Goal: Task Accomplishment & Management: Manage account settings

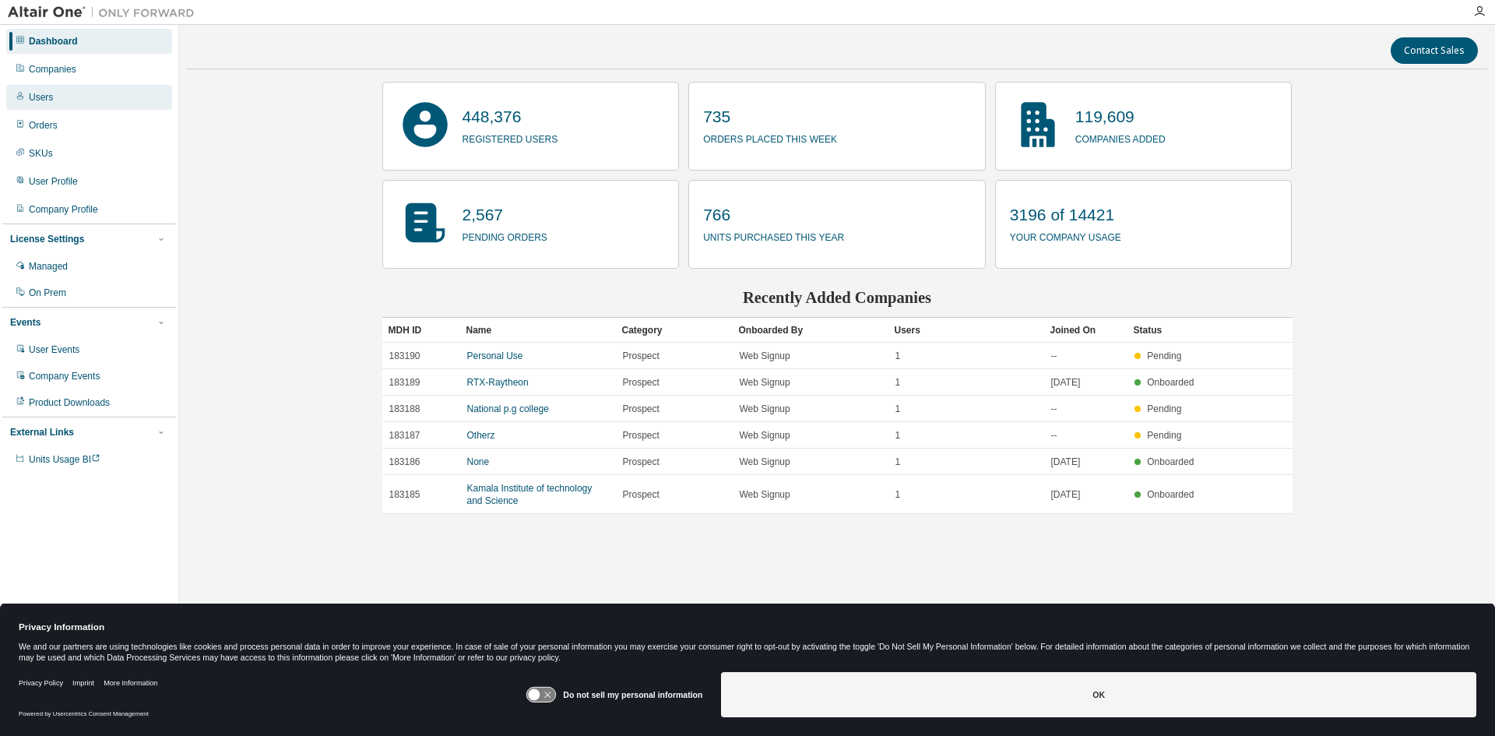
click at [120, 95] on div "Users" at bounding box center [89, 97] width 166 height 25
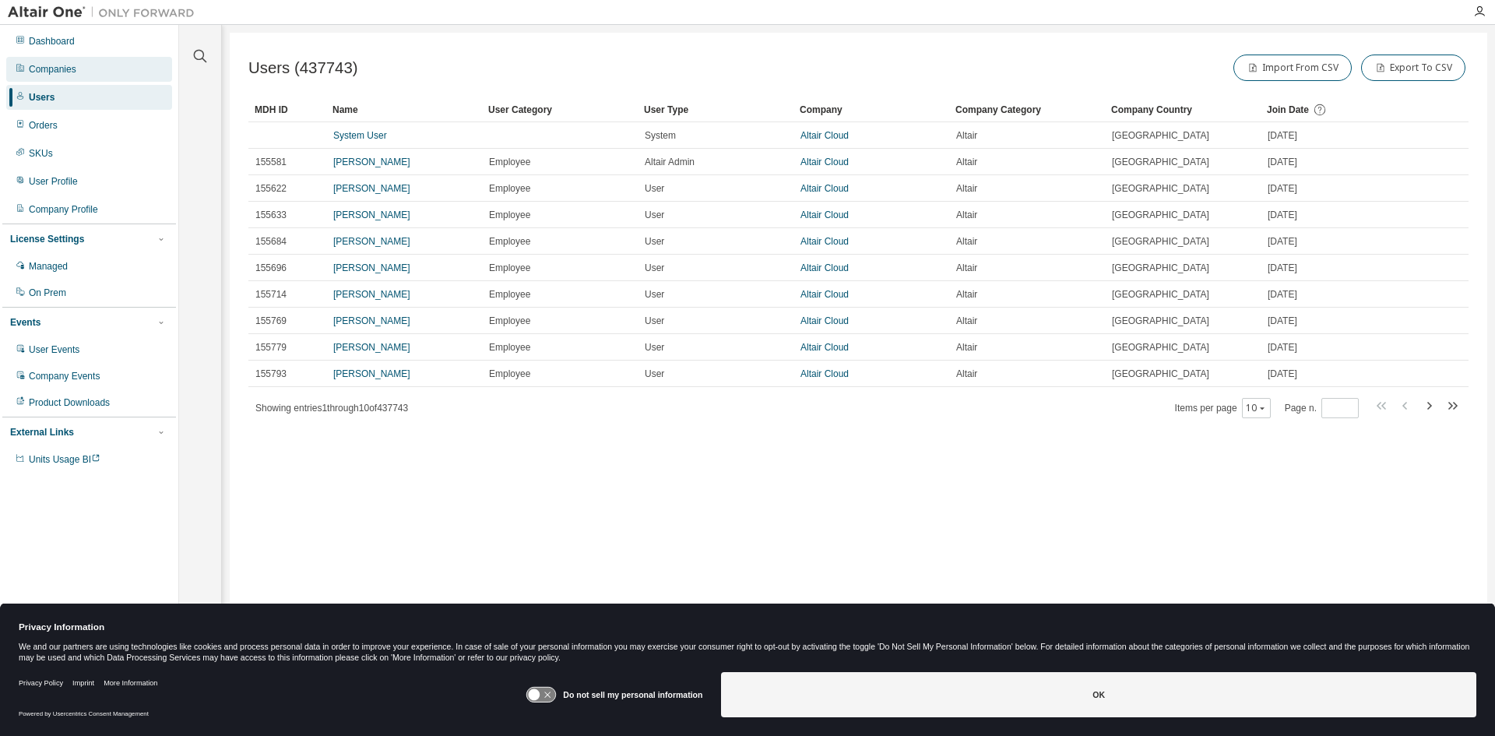
click at [97, 70] on div "Companies" at bounding box center [89, 69] width 166 height 25
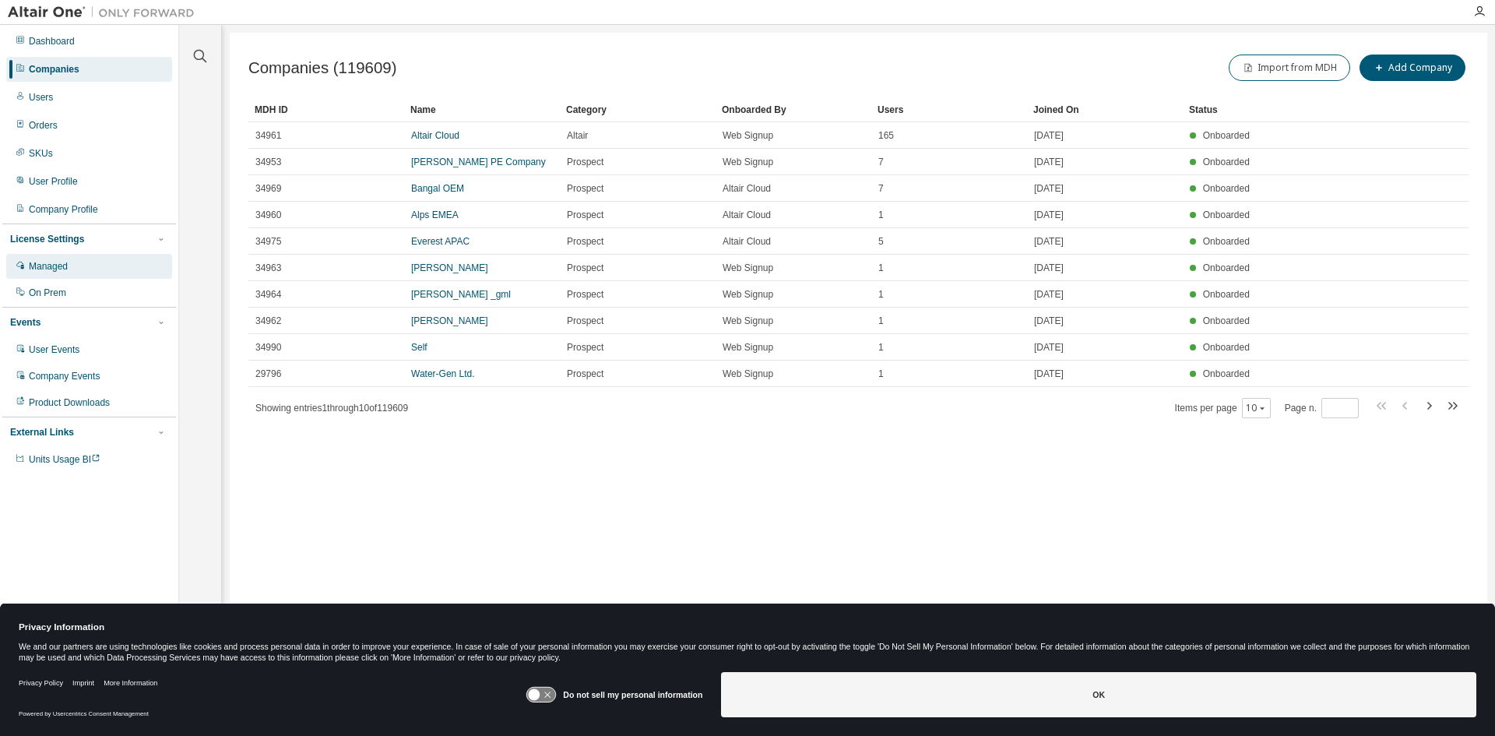
click at [105, 264] on div "Managed" at bounding box center [89, 266] width 166 height 25
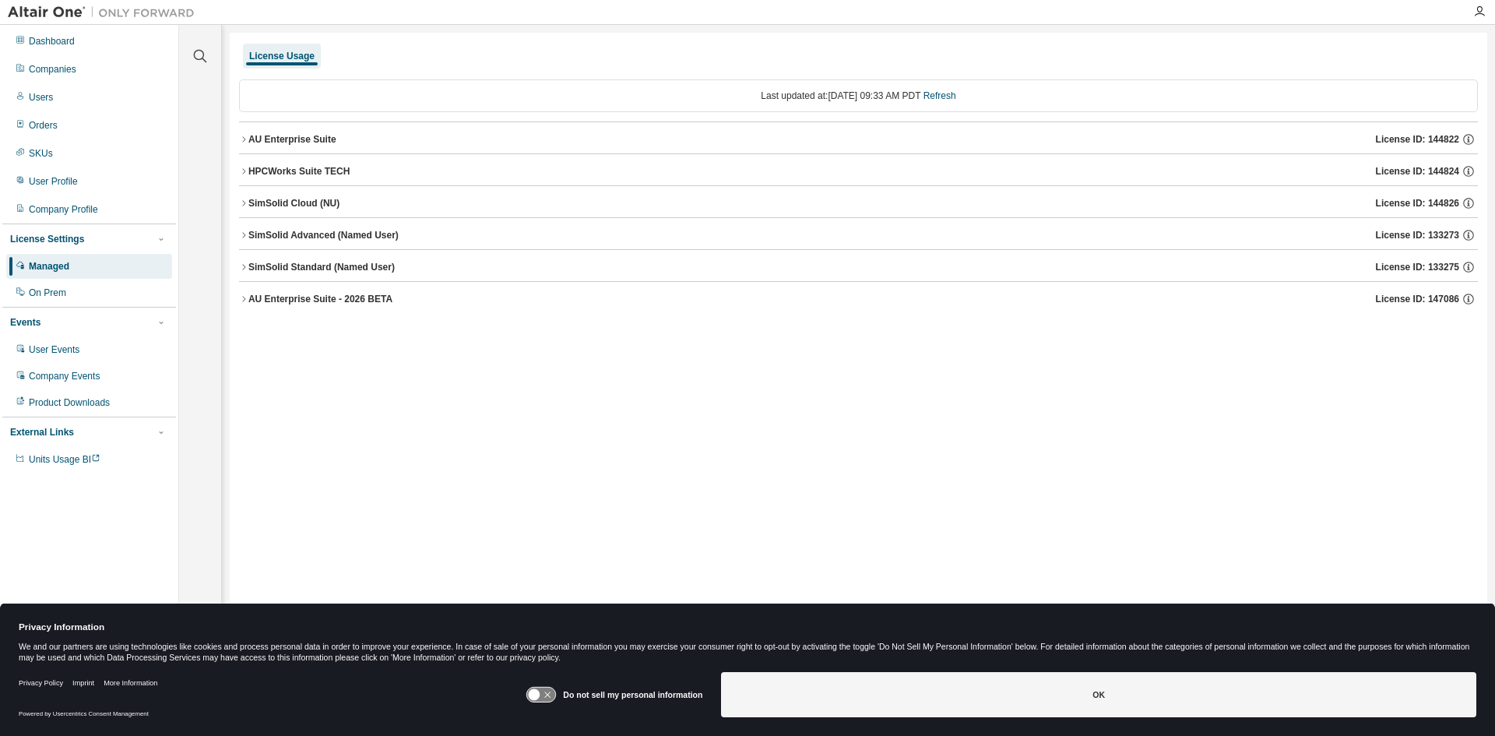
click at [244, 139] on icon "button" at bounding box center [243, 139] width 9 height 9
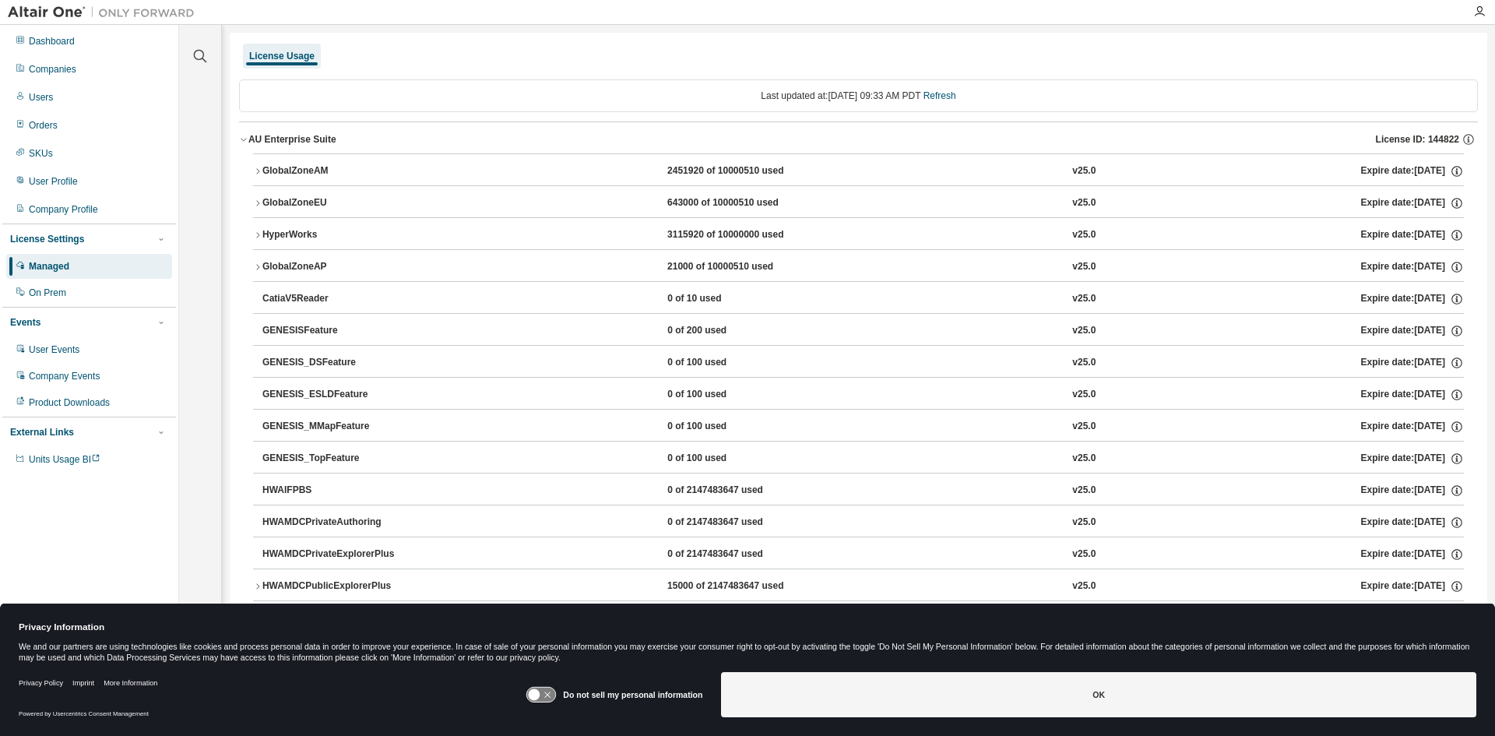
click at [260, 169] on icon "button" at bounding box center [257, 171] width 9 height 9
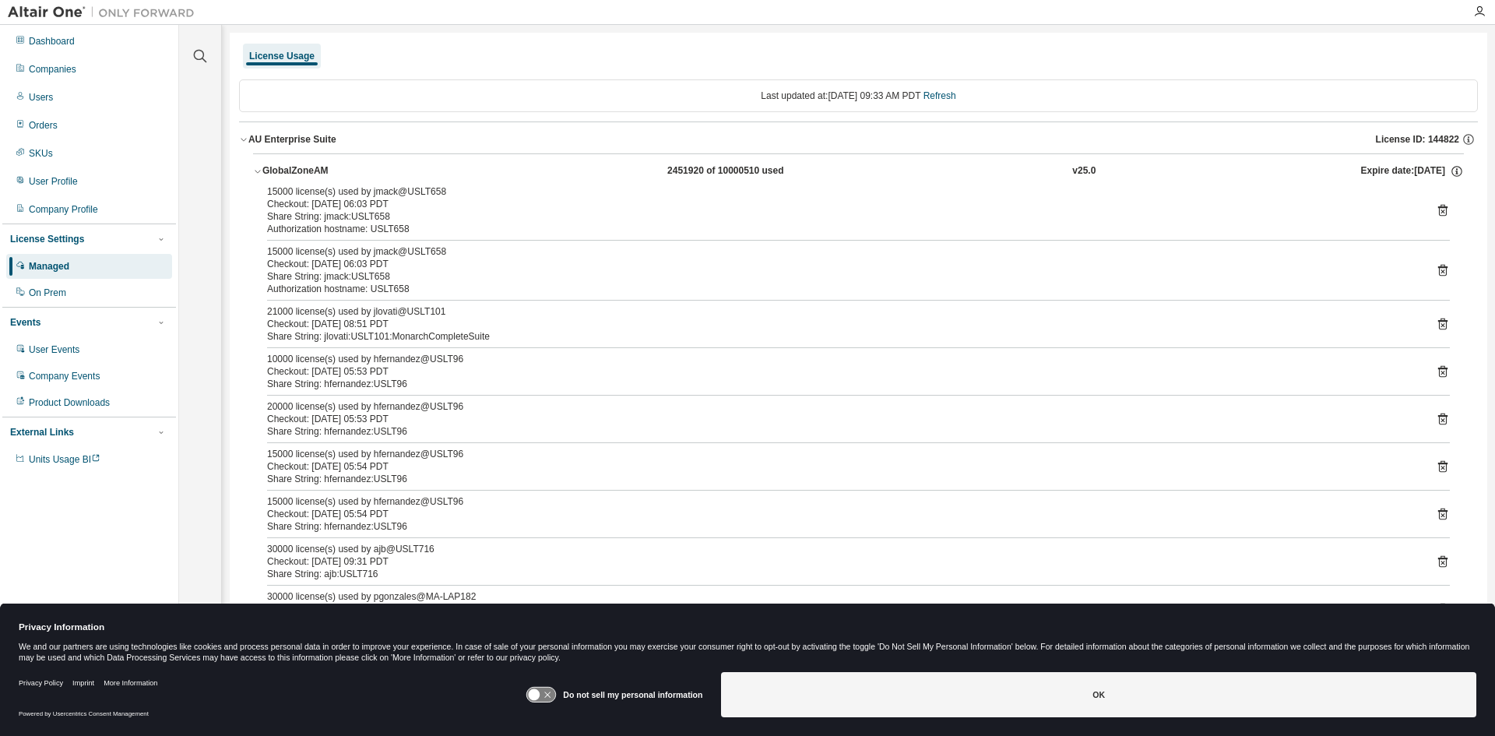
click at [260, 169] on icon "button" at bounding box center [257, 171] width 9 height 9
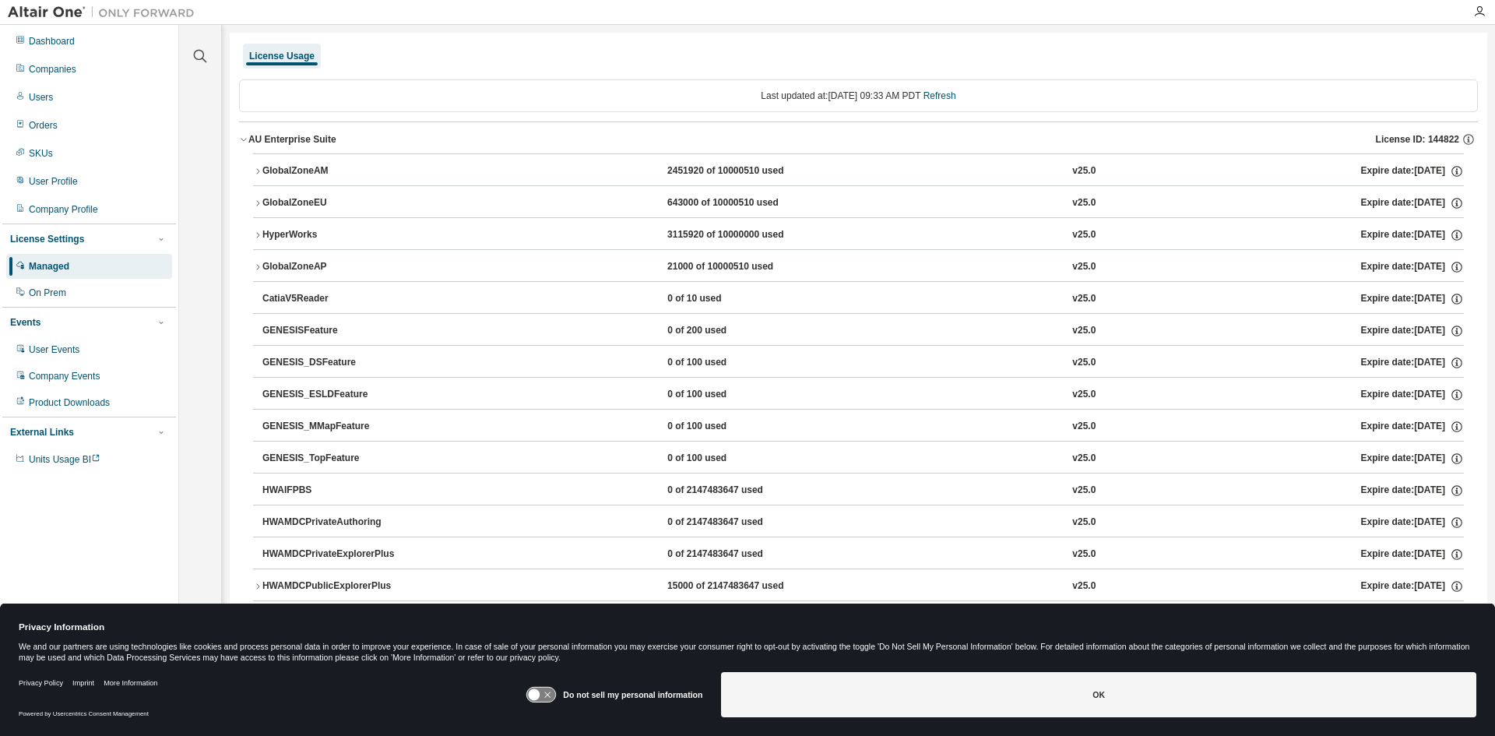
click at [244, 139] on icon "button" at bounding box center [243, 139] width 9 height 9
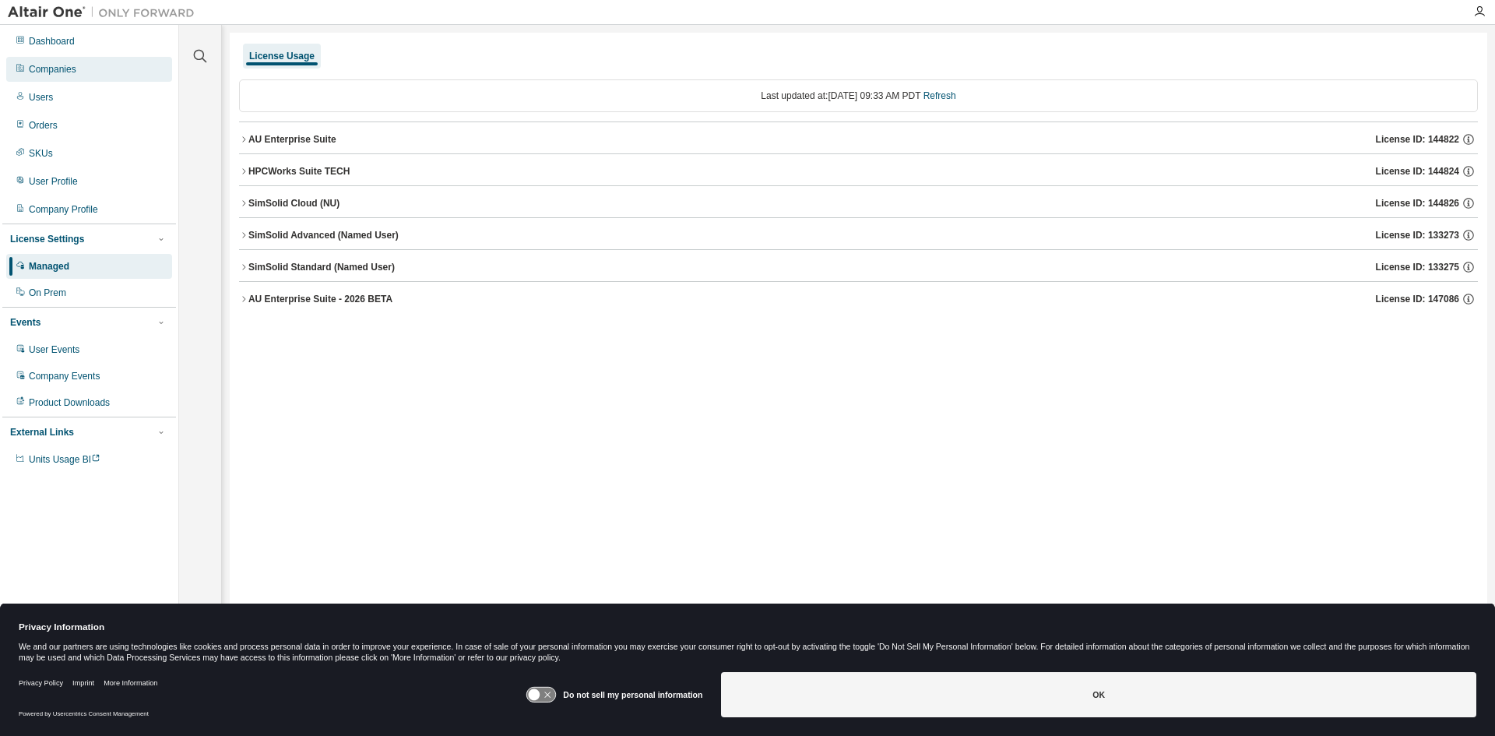
click at [53, 65] on div "Companies" at bounding box center [52, 69] width 47 height 12
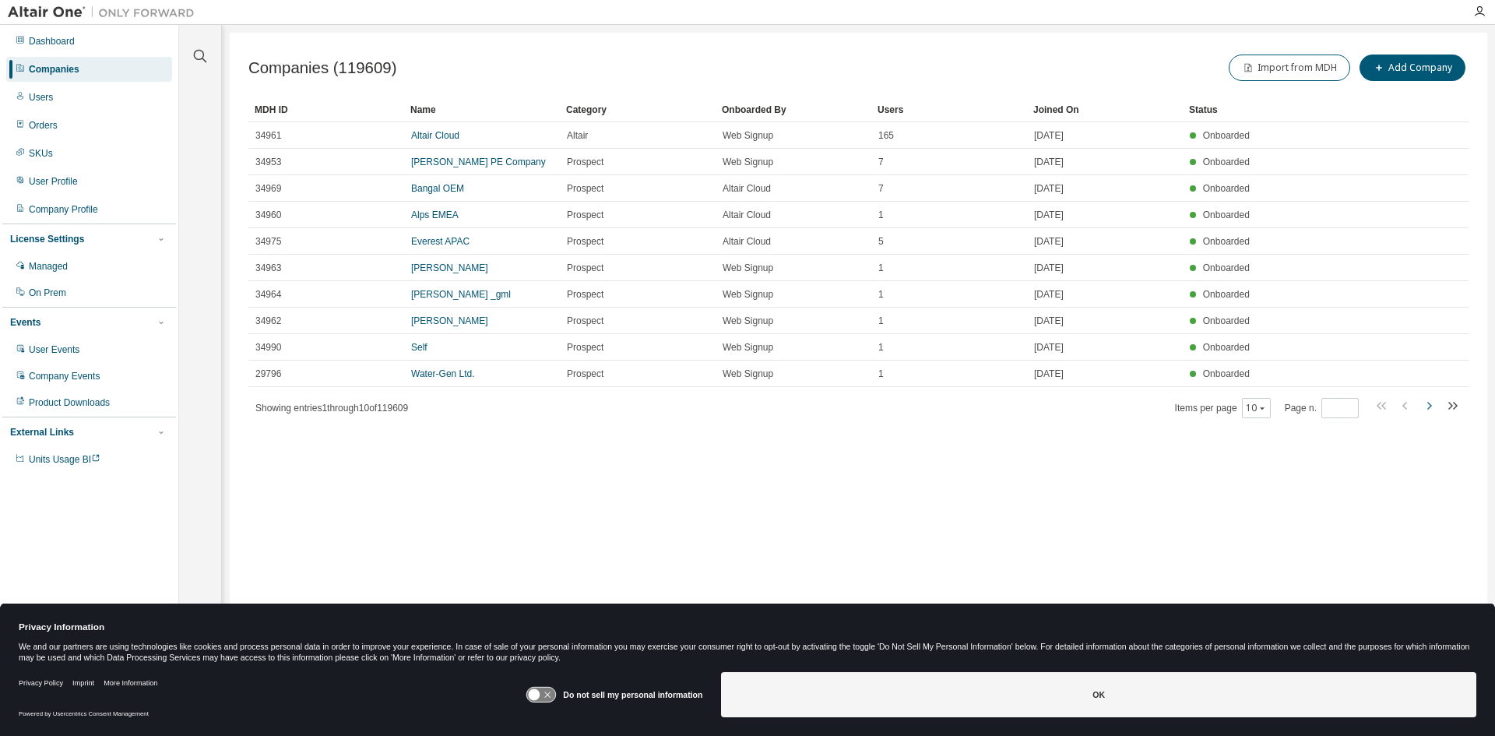
click at [1429, 406] on icon "button" at bounding box center [1428, 405] width 19 height 19
type input "*"
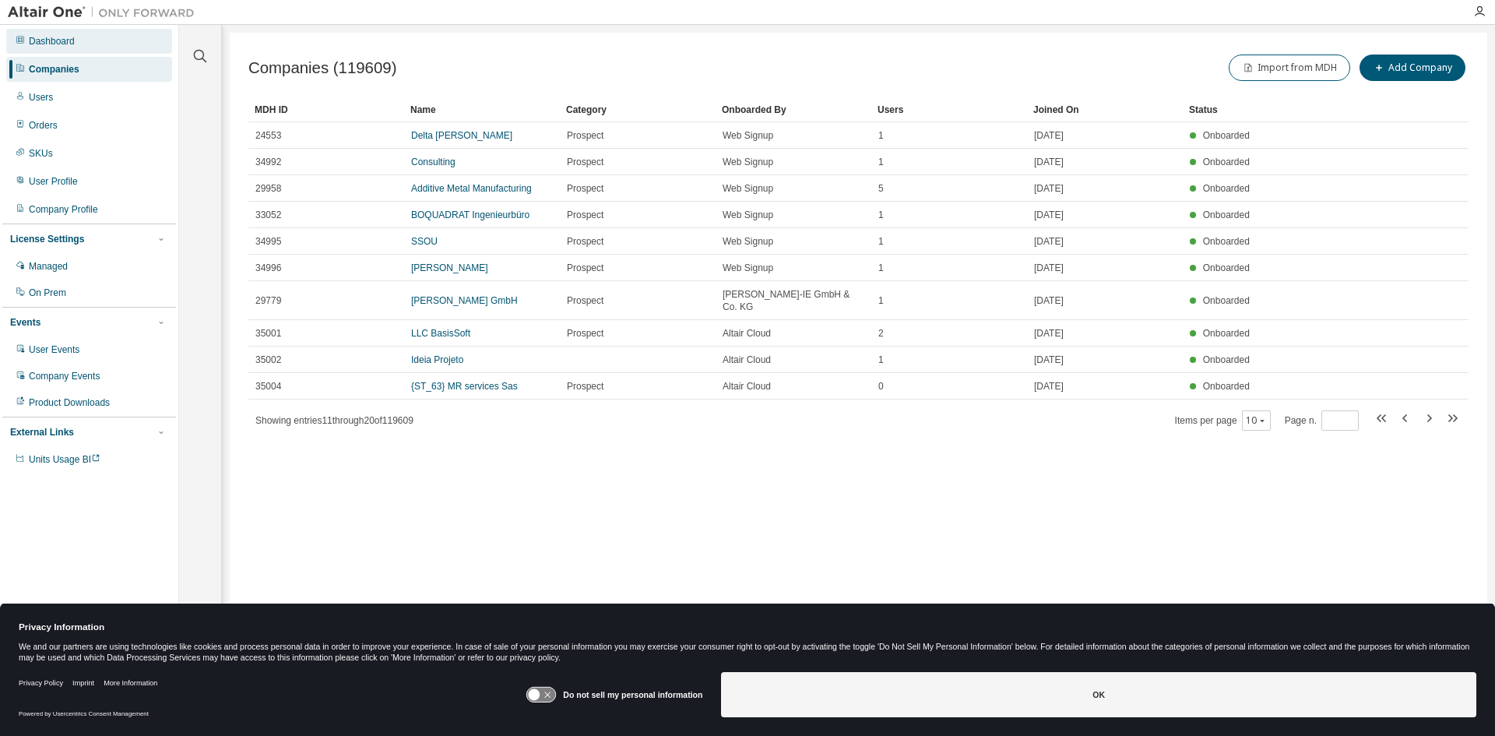
click at [102, 40] on div "Dashboard" at bounding box center [89, 41] width 166 height 25
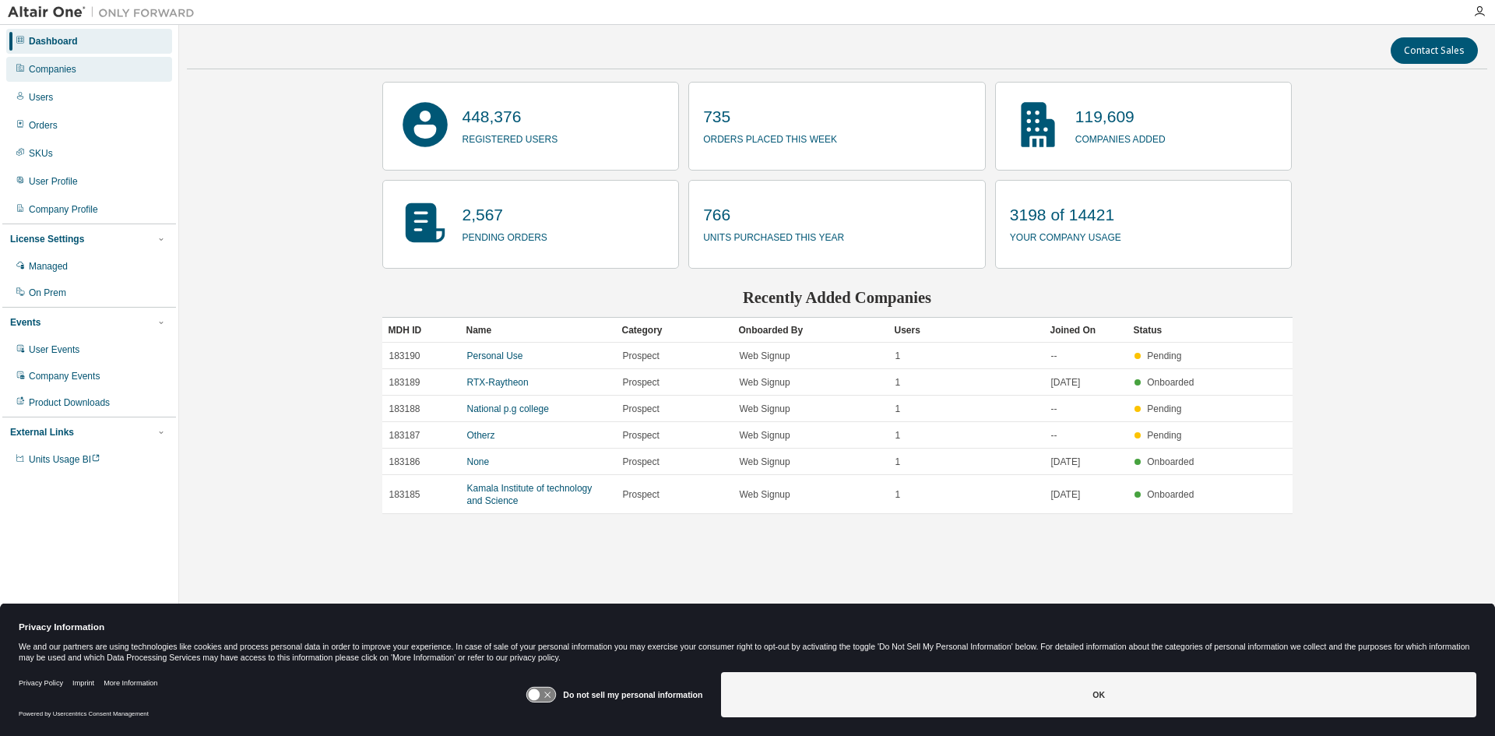
click at [90, 65] on div "Companies" at bounding box center [89, 69] width 166 height 25
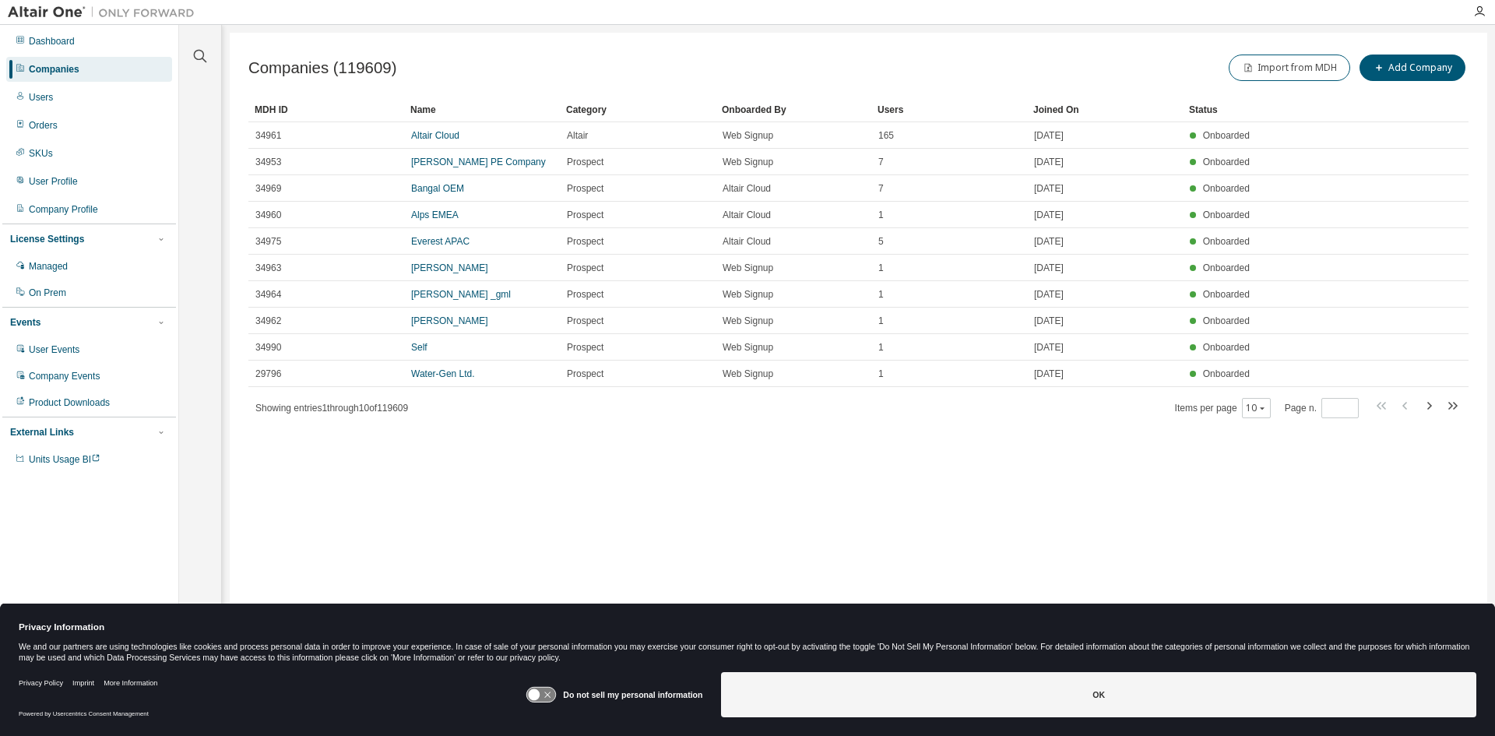
click at [429, 111] on div "Name" at bounding box center [481, 109] width 143 height 25
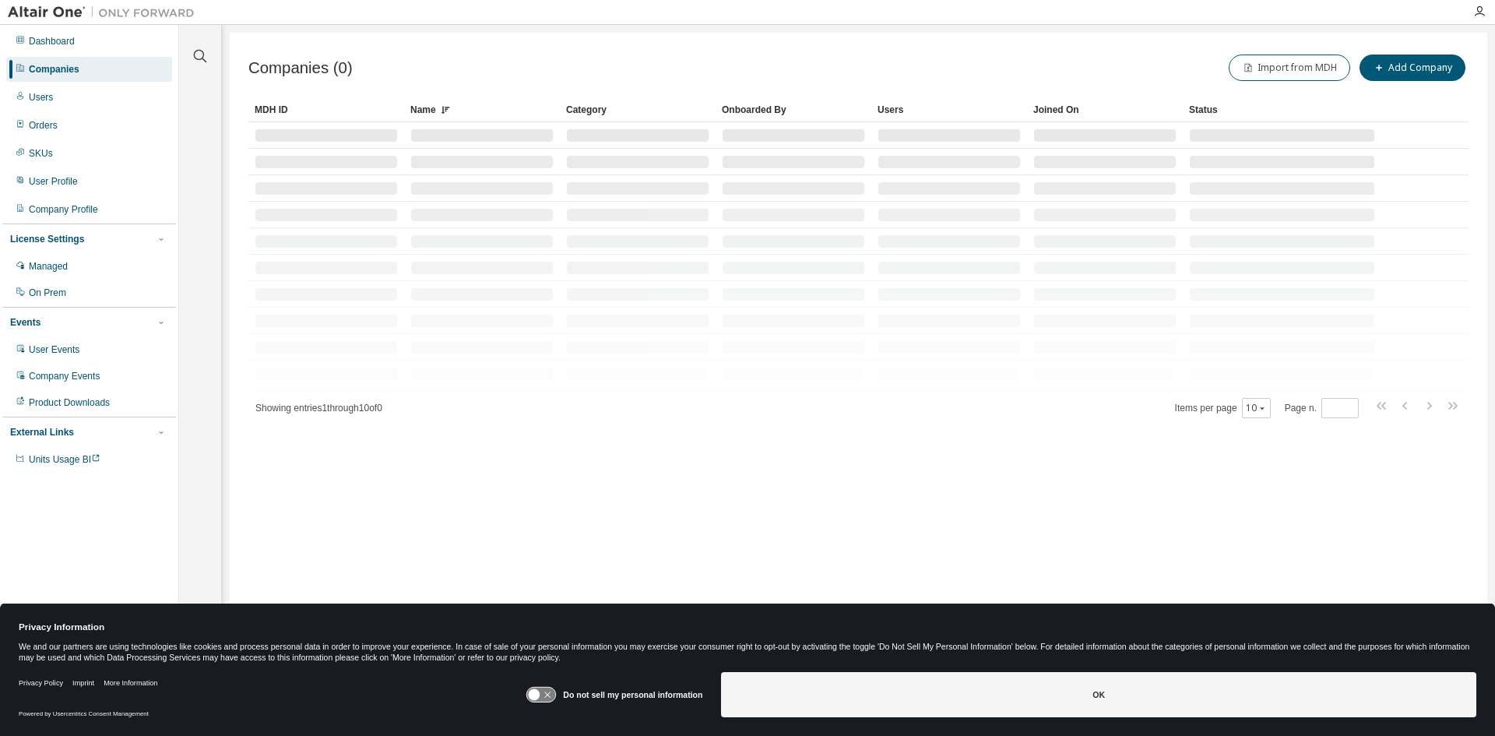
click at [446, 109] on icon at bounding box center [445, 109] width 9 height 9
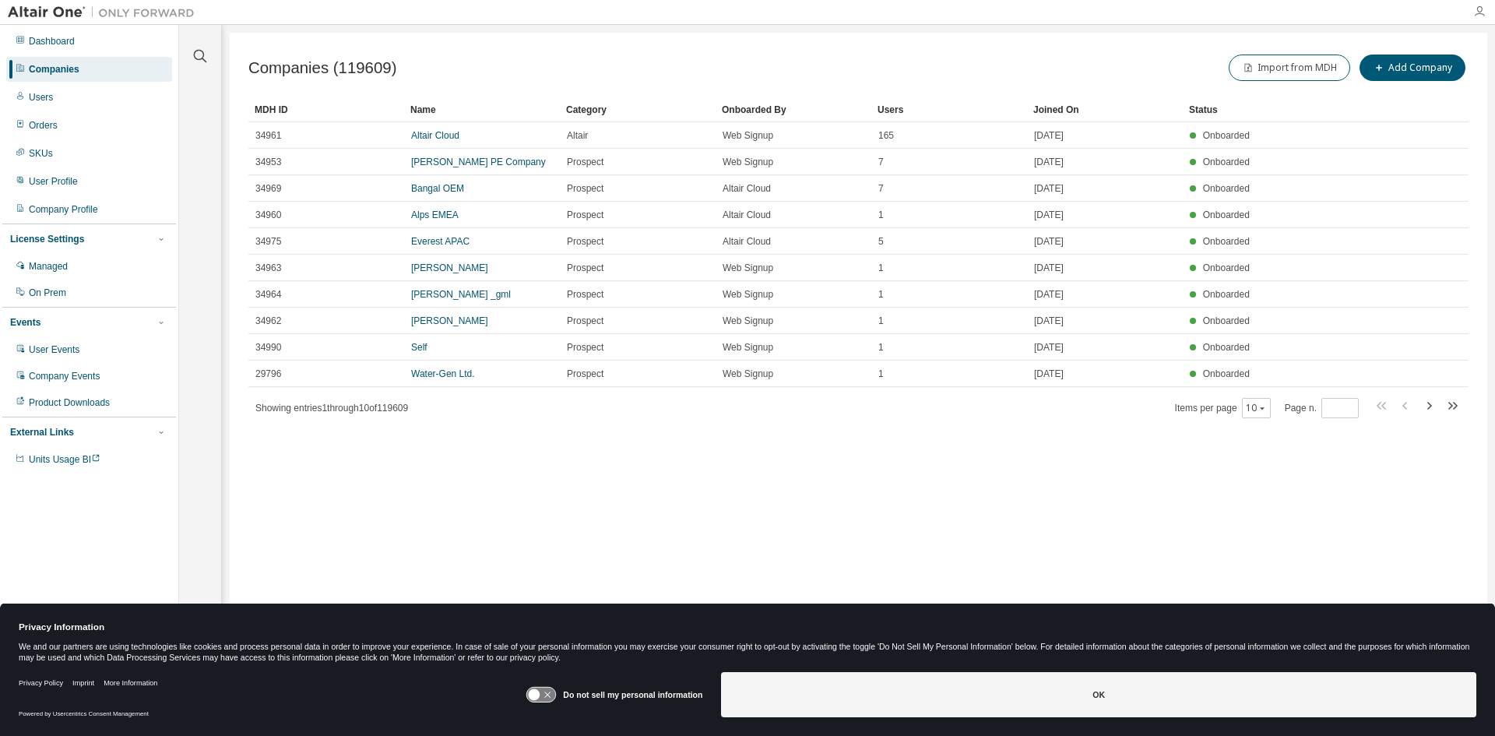
click at [1479, 5] on icon "button" at bounding box center [1479, 11] width 12 height 12
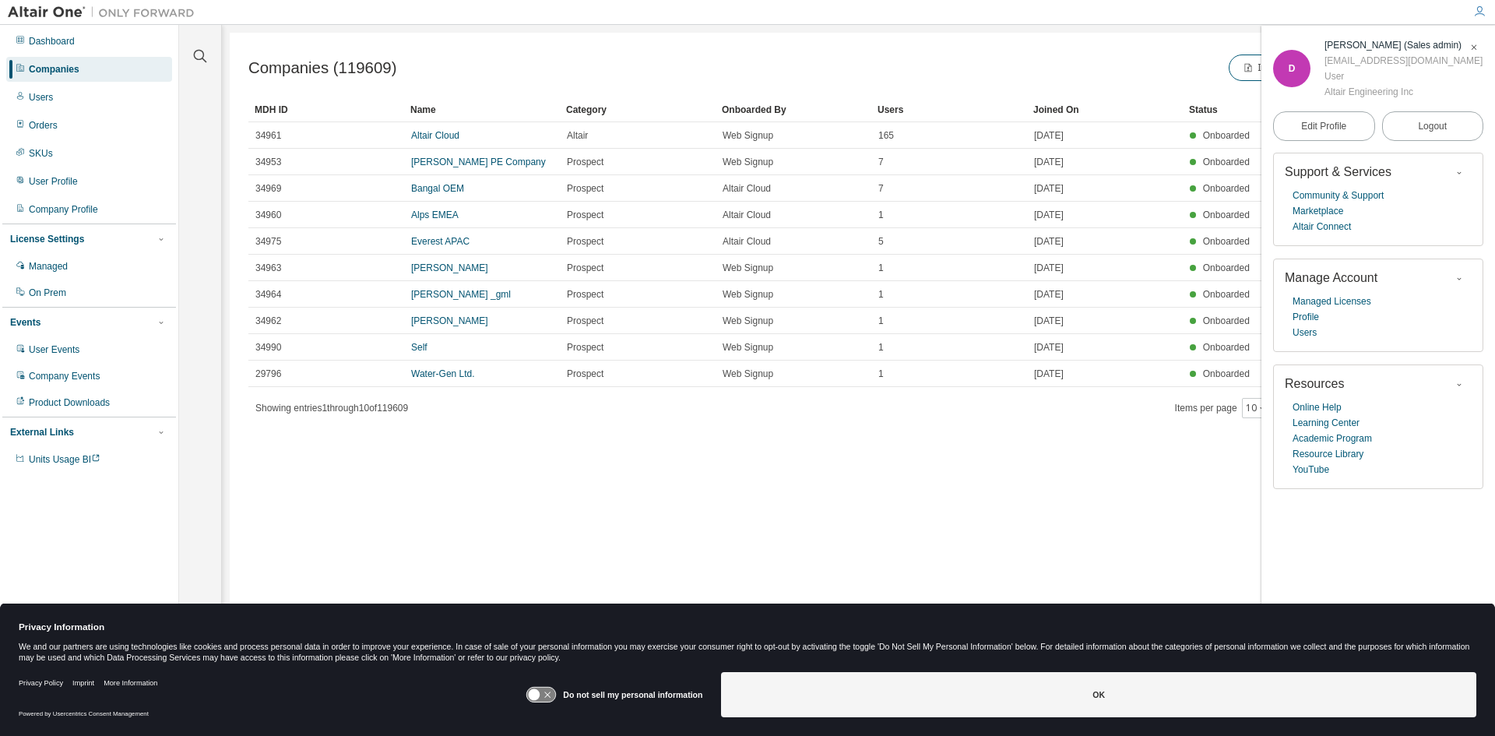
click at [1475, 44] on icon "button" at bounding box center [1473, 47] width 9 height 9
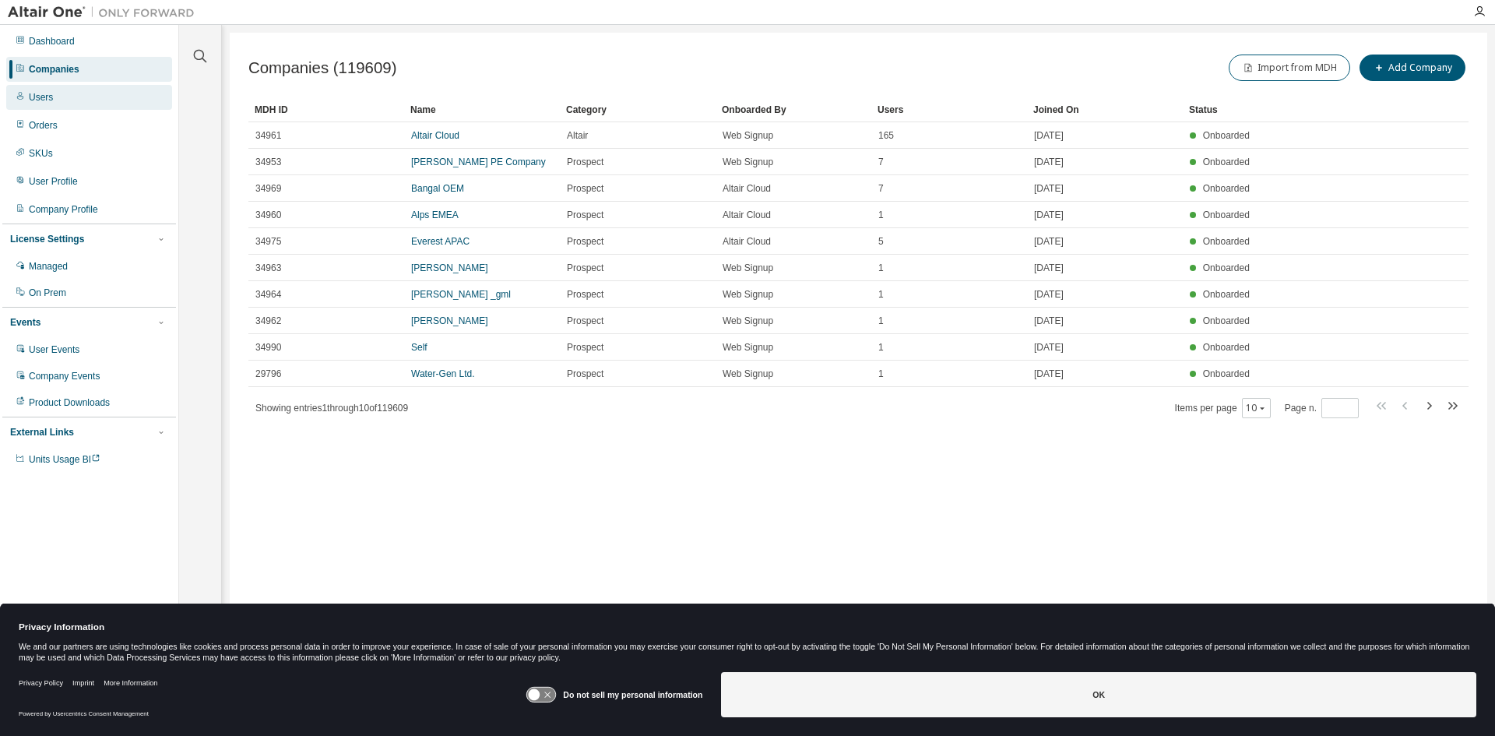
click at [70, 102] on div "Users" at bounding box center [89, 97] width 166 height 25
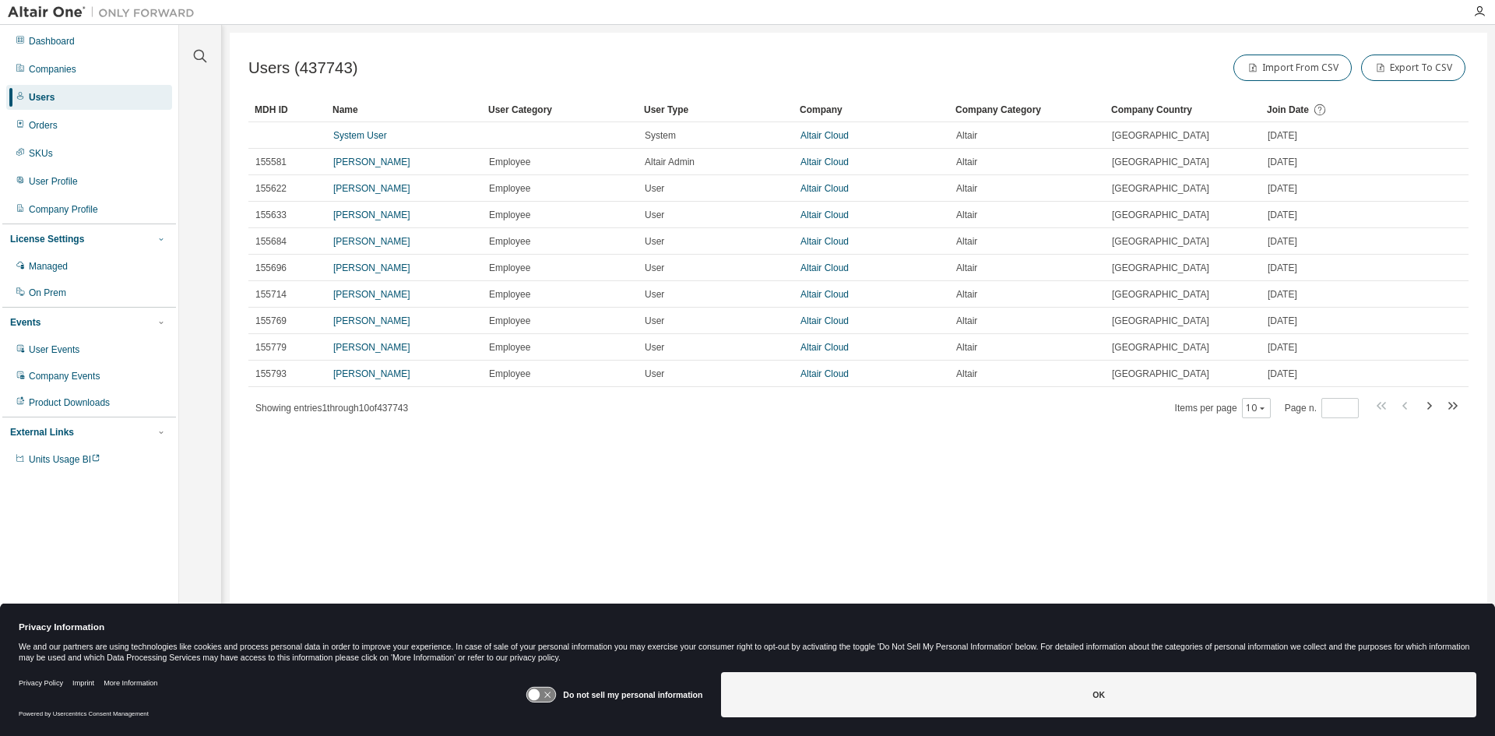
click at [156, 237] on span "button" at bounding box center [161, 239] width 12 height 12
click at [62, 455] on span "Units Usage BI" at bounding box center [65, 459] width 72 height 11
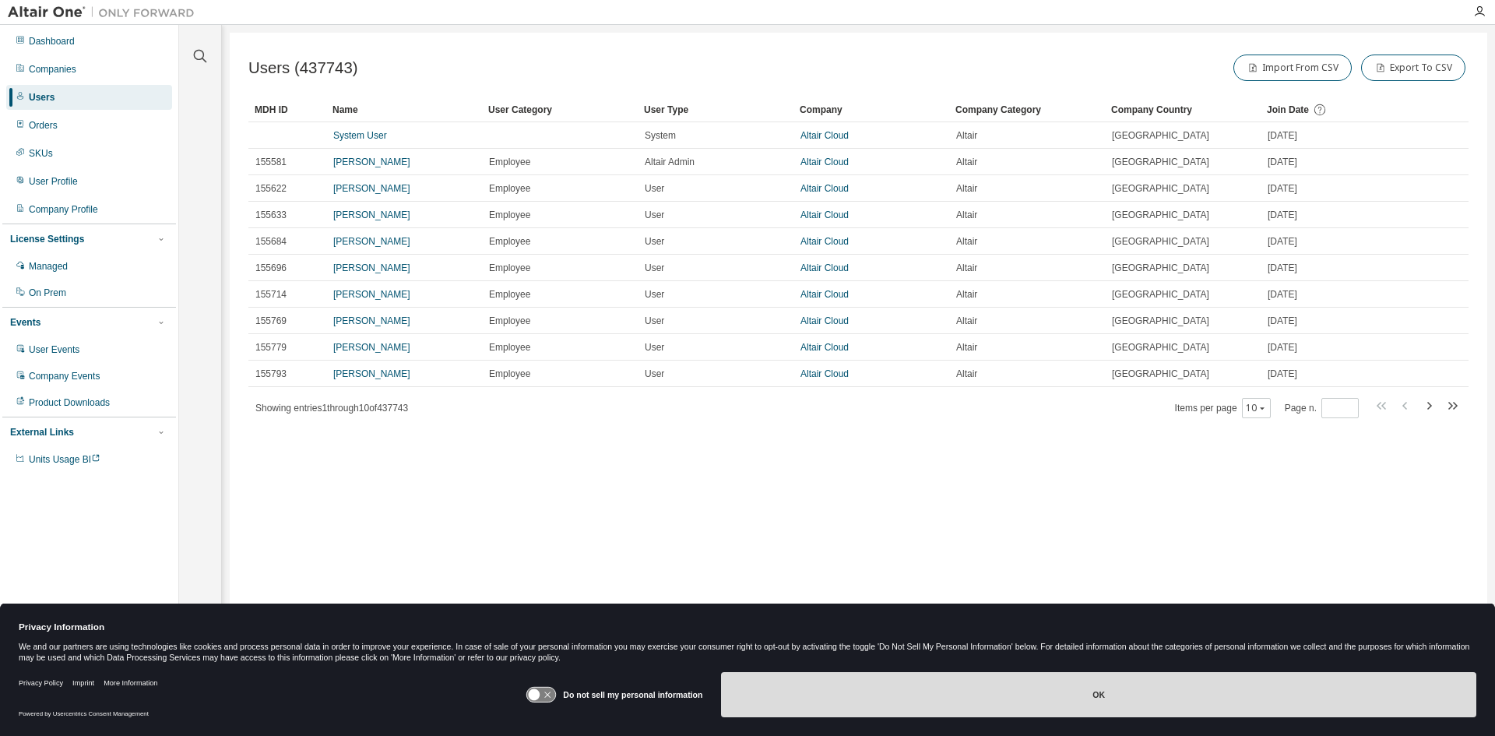
click at [896, 691] on button "OK" at bounding box center [1098, 694] width 755 height 45
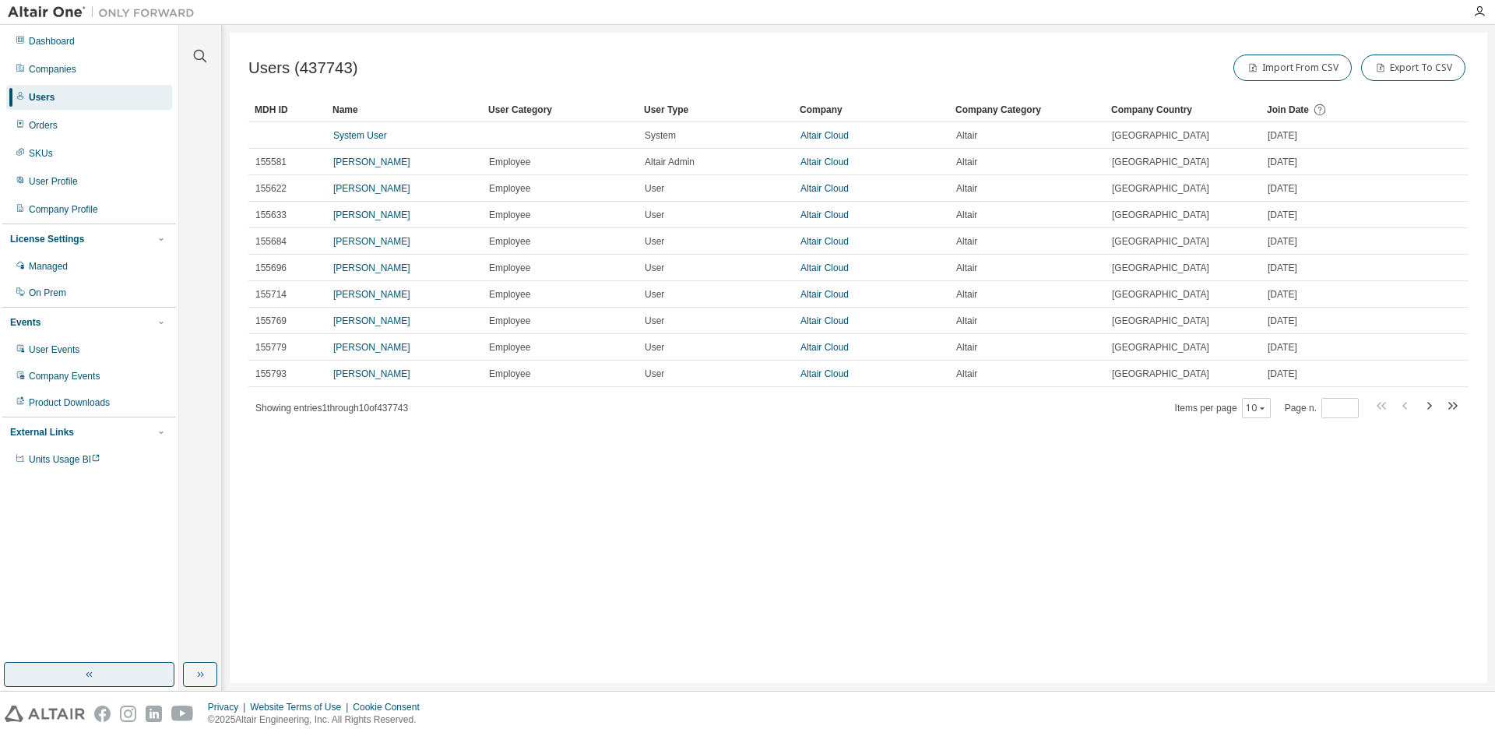
click at [97, 673] on button "button" at bounding box center [89, 674] width 171 height 25
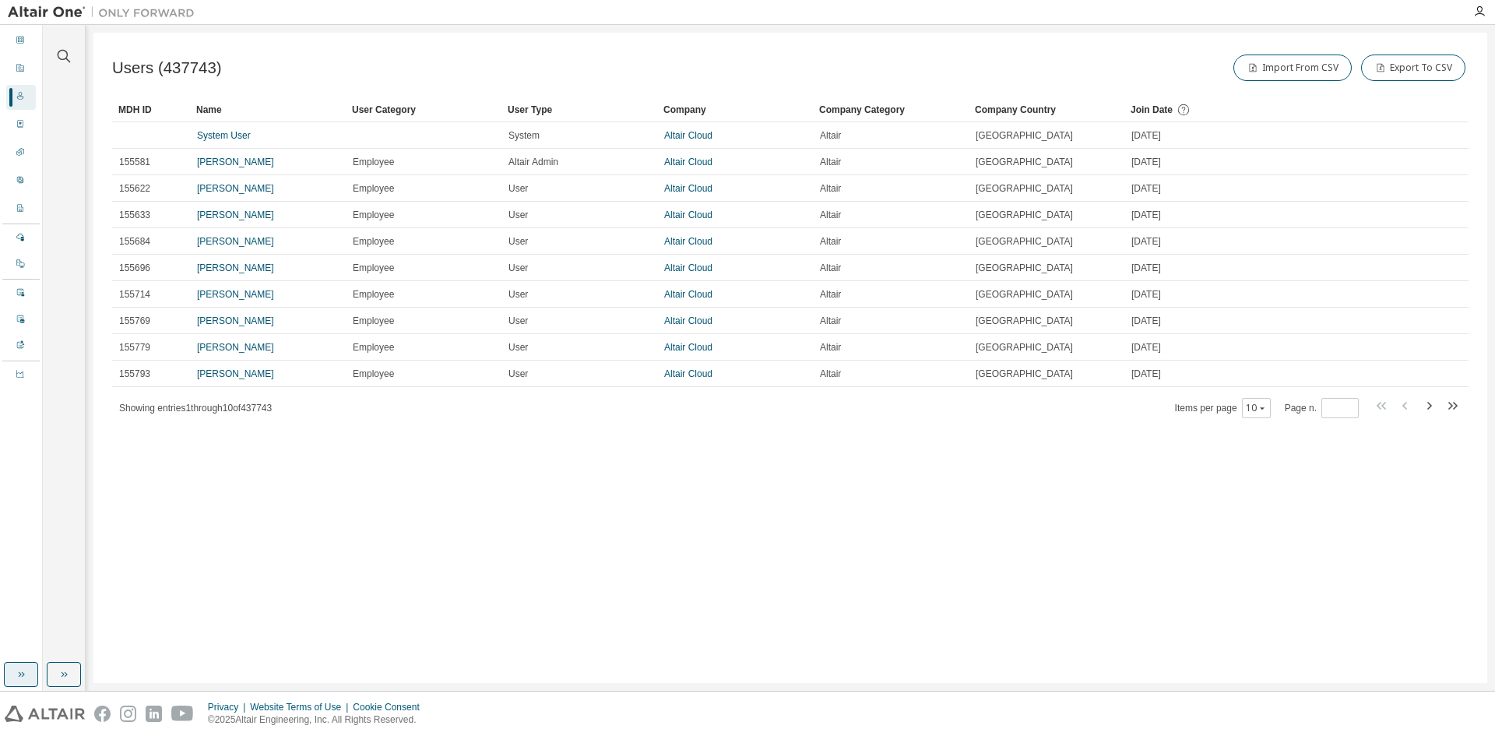
click at [26, 674] on icon "button" at bounding box center [21, 674] width 12 height 12
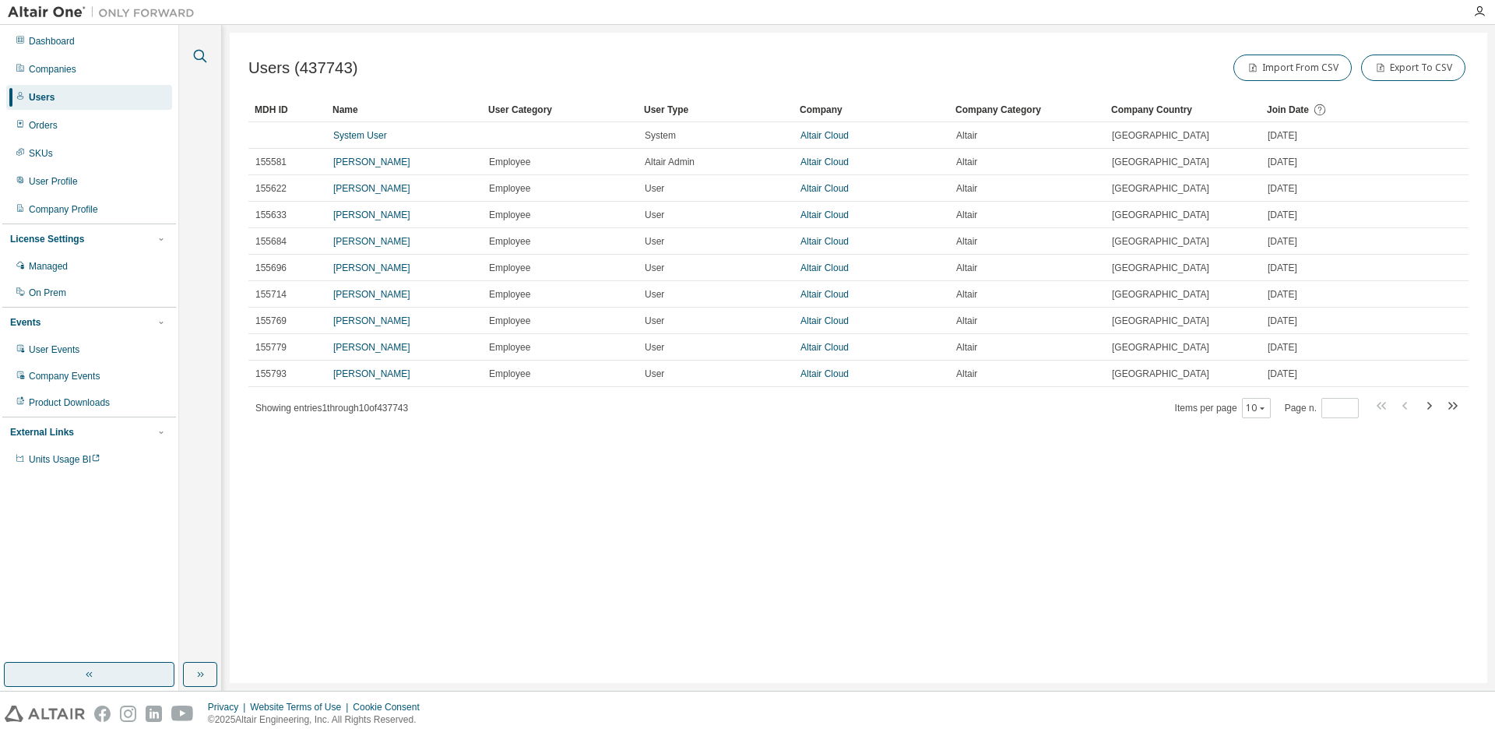
click at [201, 55] on icon "button" at bounding box center [200, 56] width 19 height 19
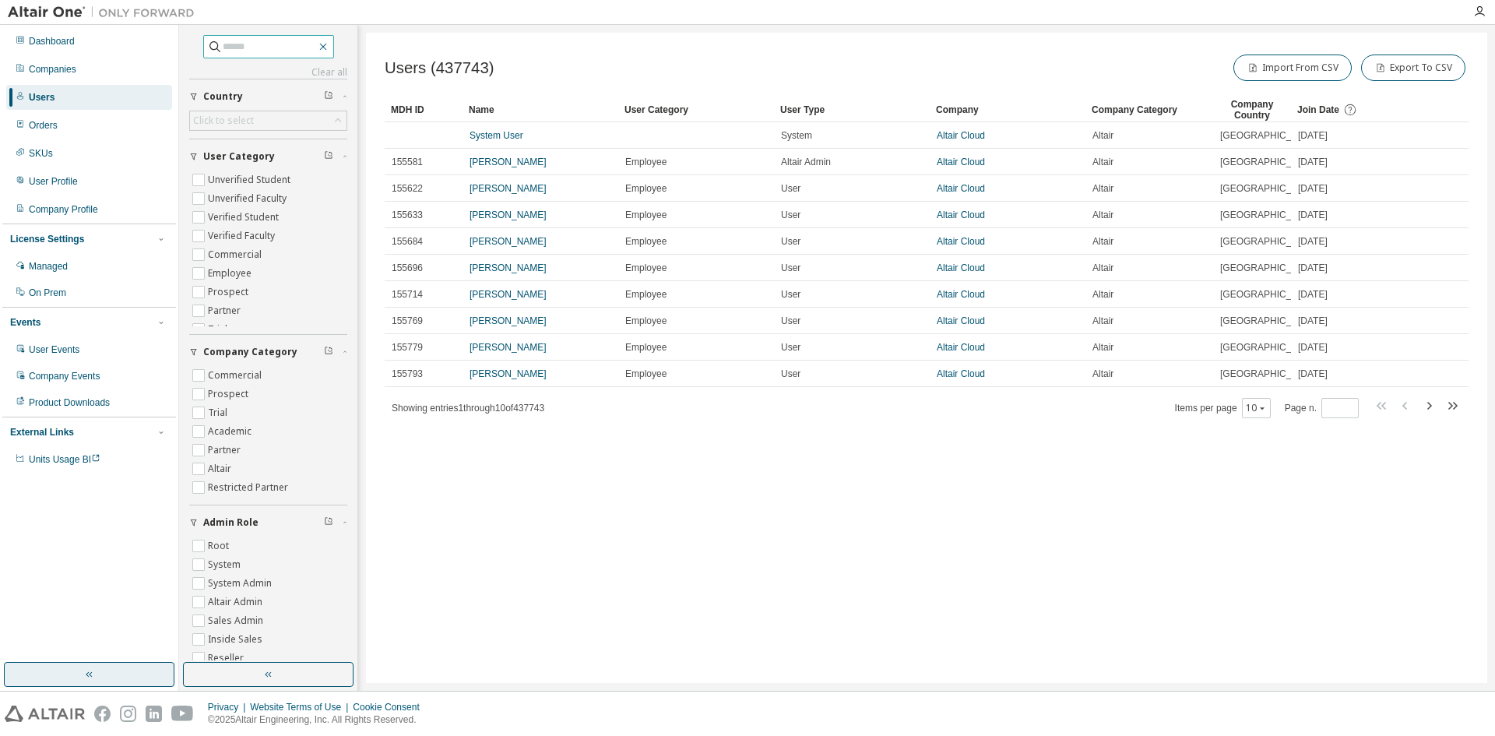
click at [329, 47] on icon "button" at bounding box center [323, 46] width 12 height 12
click at [267, 677] on icon "button" at bounding box center [268, 674] width 12 height 12
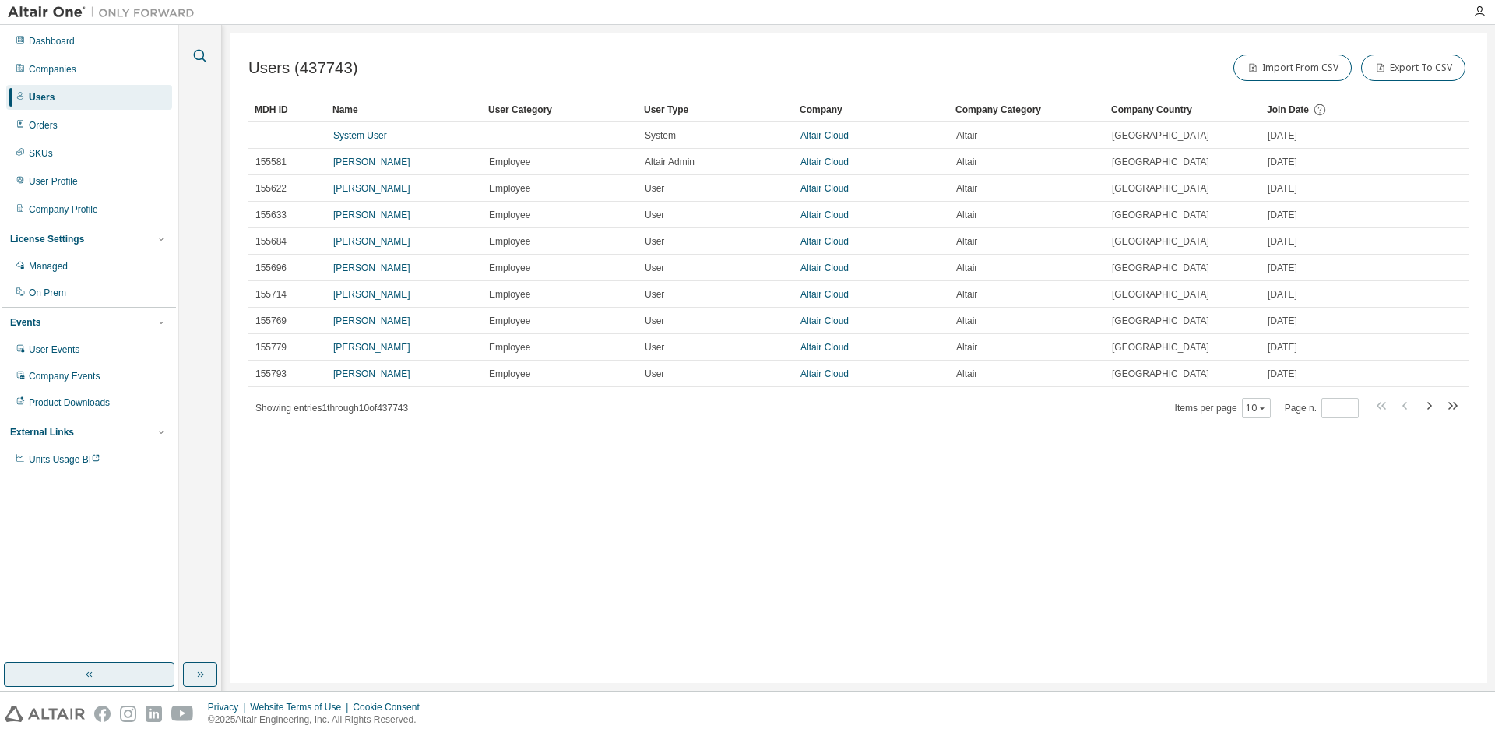
click at [199, 53] on icon "button" at bounding box center [200, 56] width 19 height 19
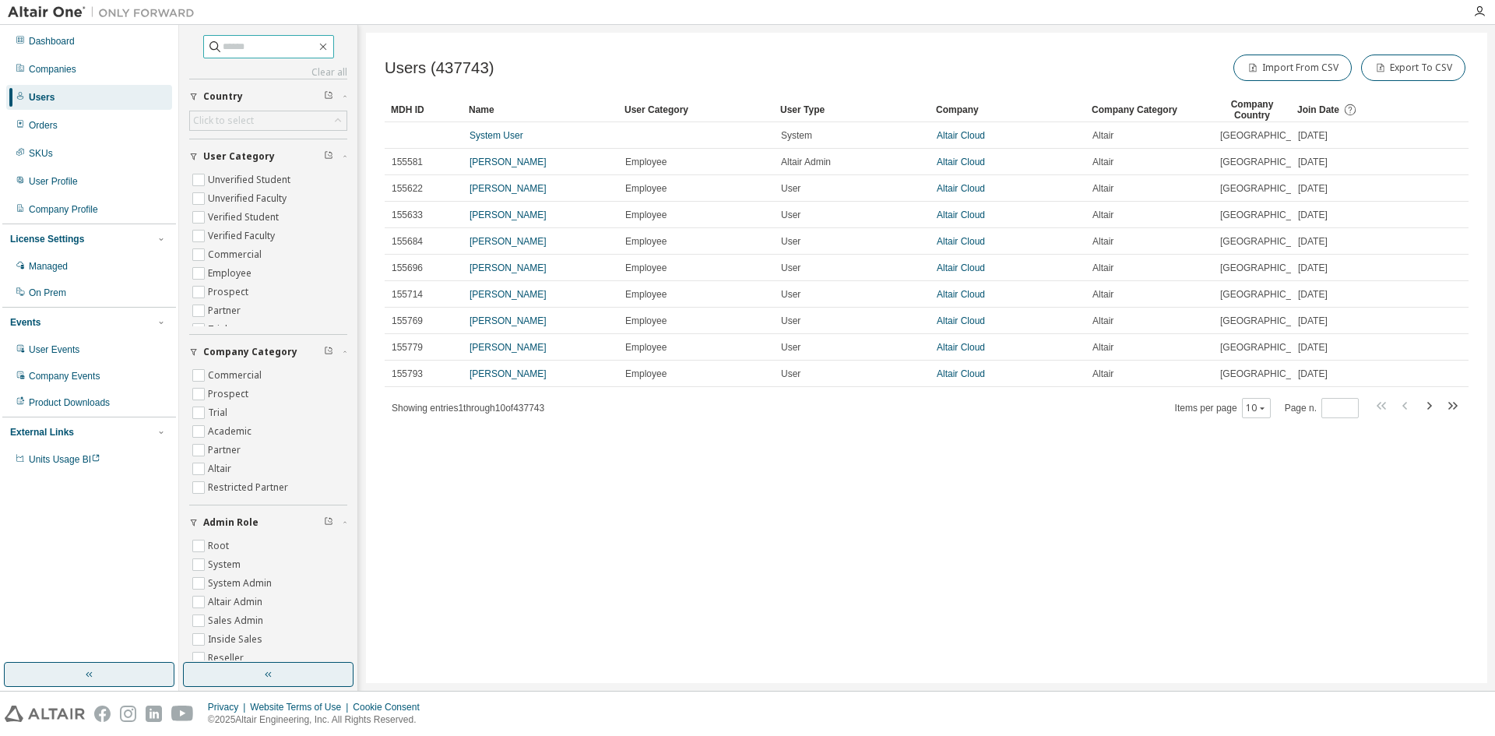
click at [233, 41] on input "text" at bounding box center [269, 47] width 93 height 16
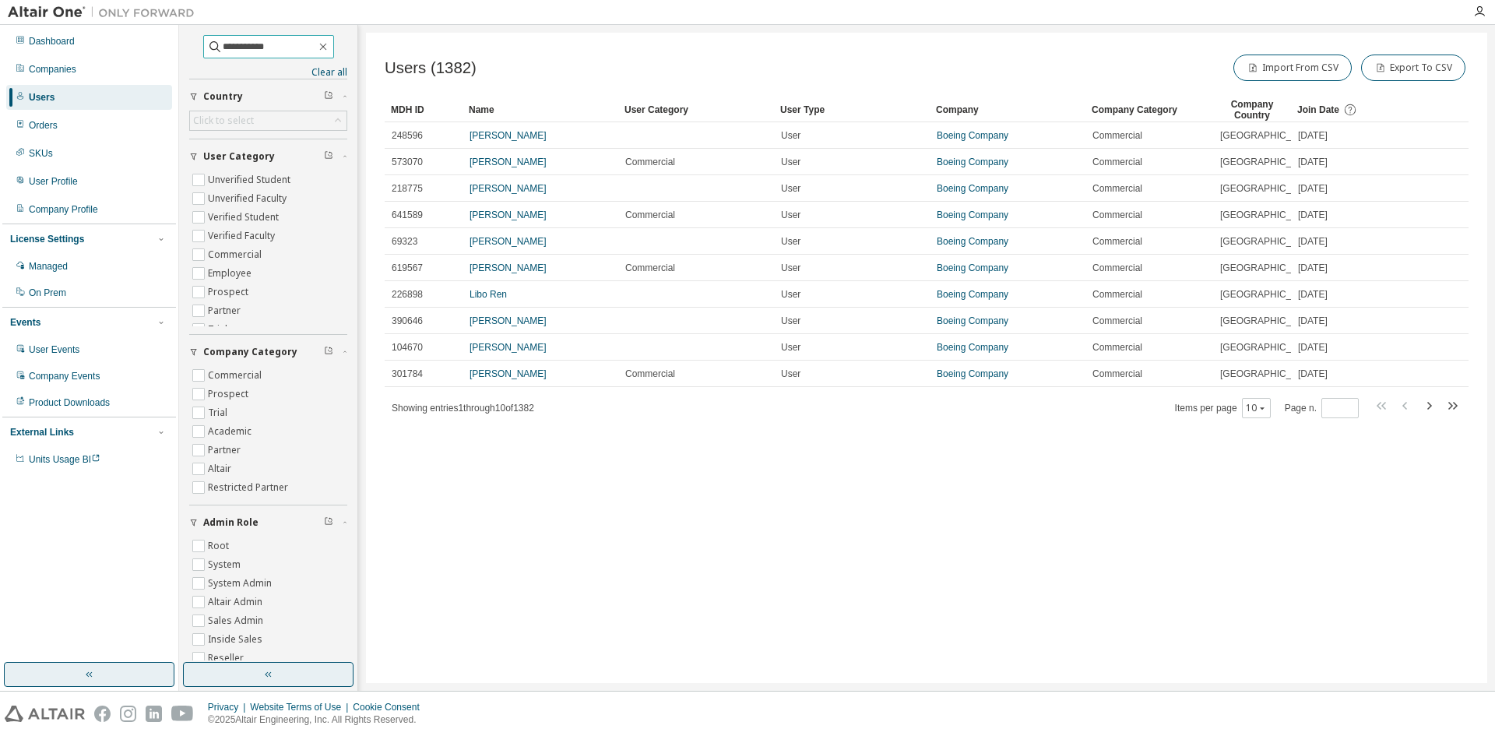
click at [223, 45] on input "**********" at bounding box center [269, 47] width 93 height 16
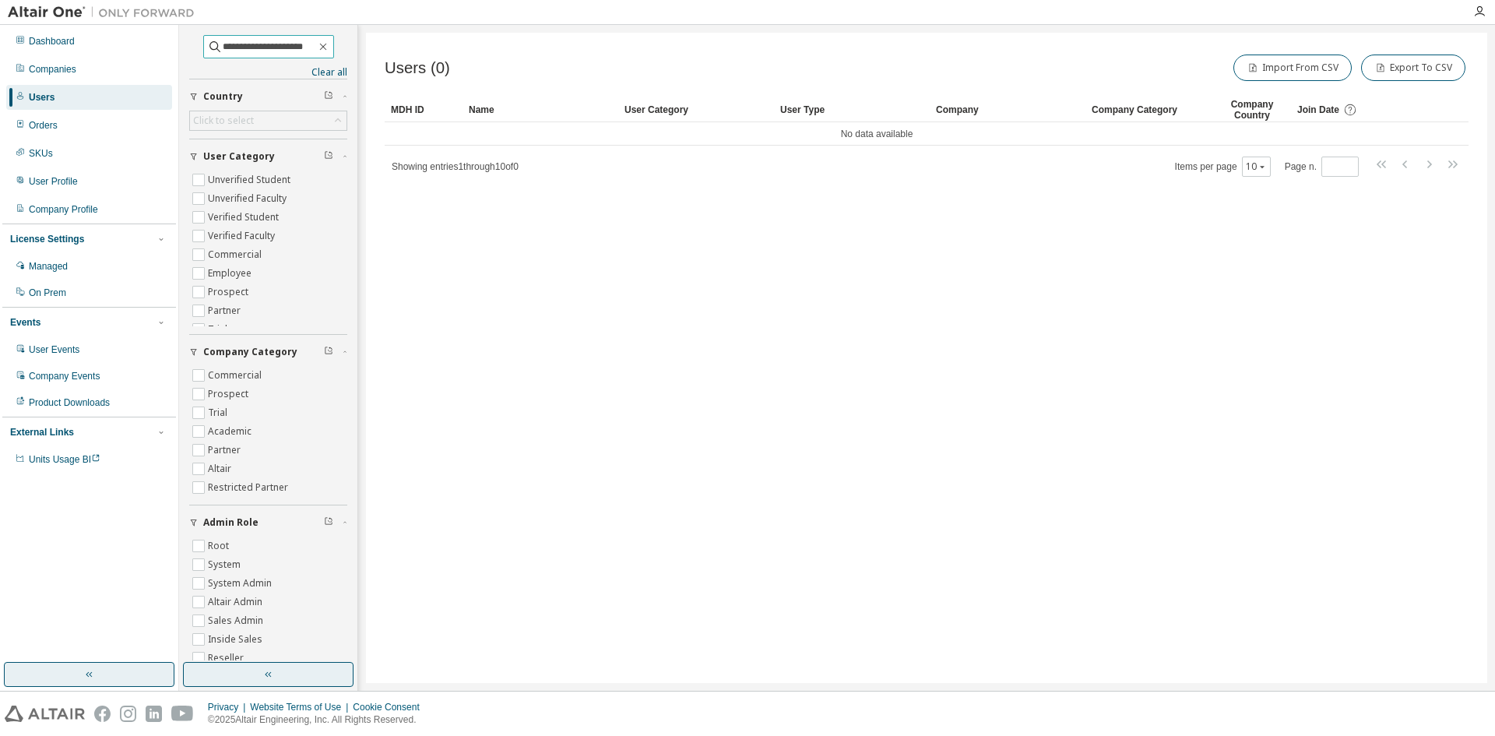
click at [286, 43] on input "**********" at bounding box center [269, 47] width 93 height 16
drag, startPoint x: 320, startPoint y: 44, endPoint x: 185, endPoint y: 46, distance: 135.5
click at [185, 46] on div "**********" at bounding box center [268, 343] width 174 height 633
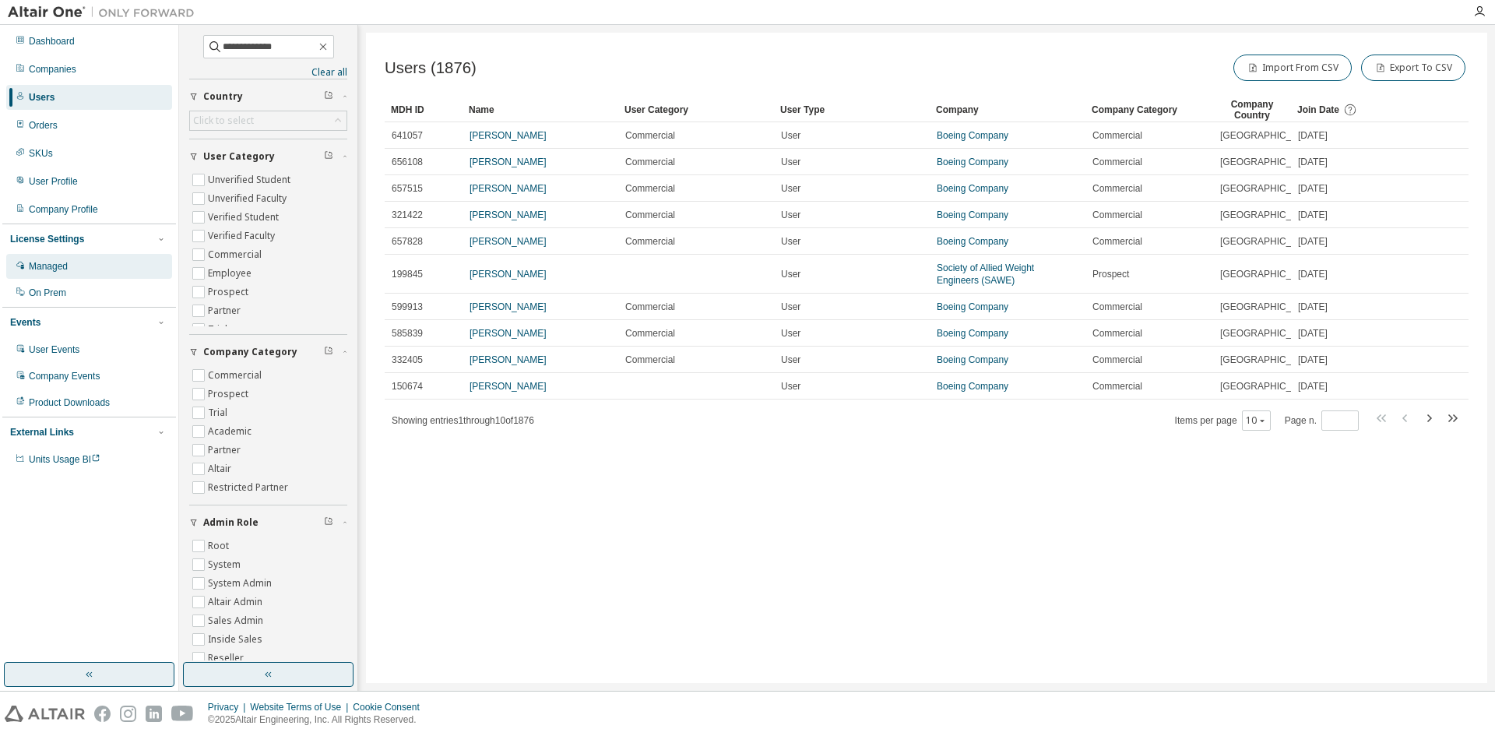
click at [94, 269] on div "Managed" at bounding box center [89, 266] width 166 height 25
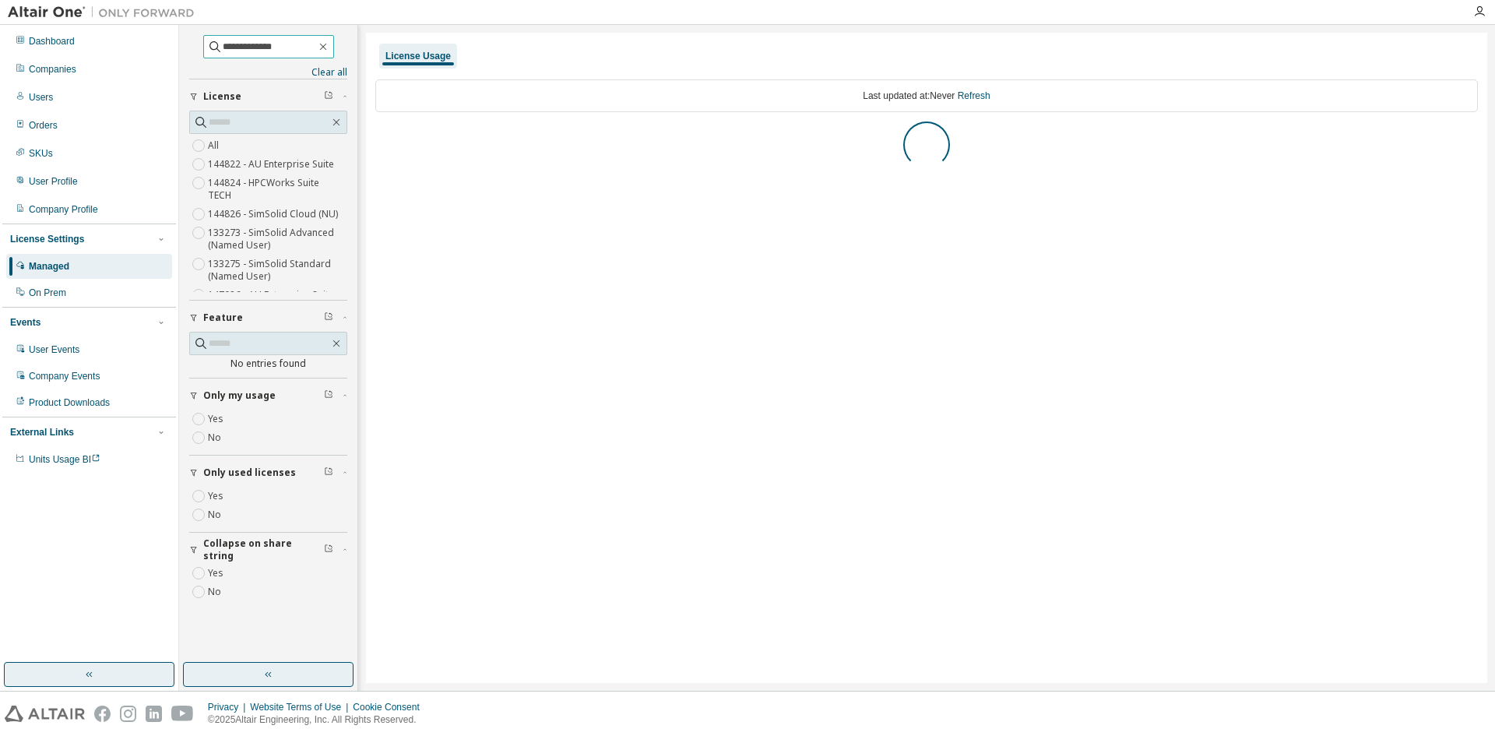
drag, startPoint x: 297, startPoint y: 43, endPoint x: 177, endPoint y: 43, distance: 120.7
click at [177, 43] on div "**********" at bounding box center [747, 358] width 1495 height 666
type input "******"
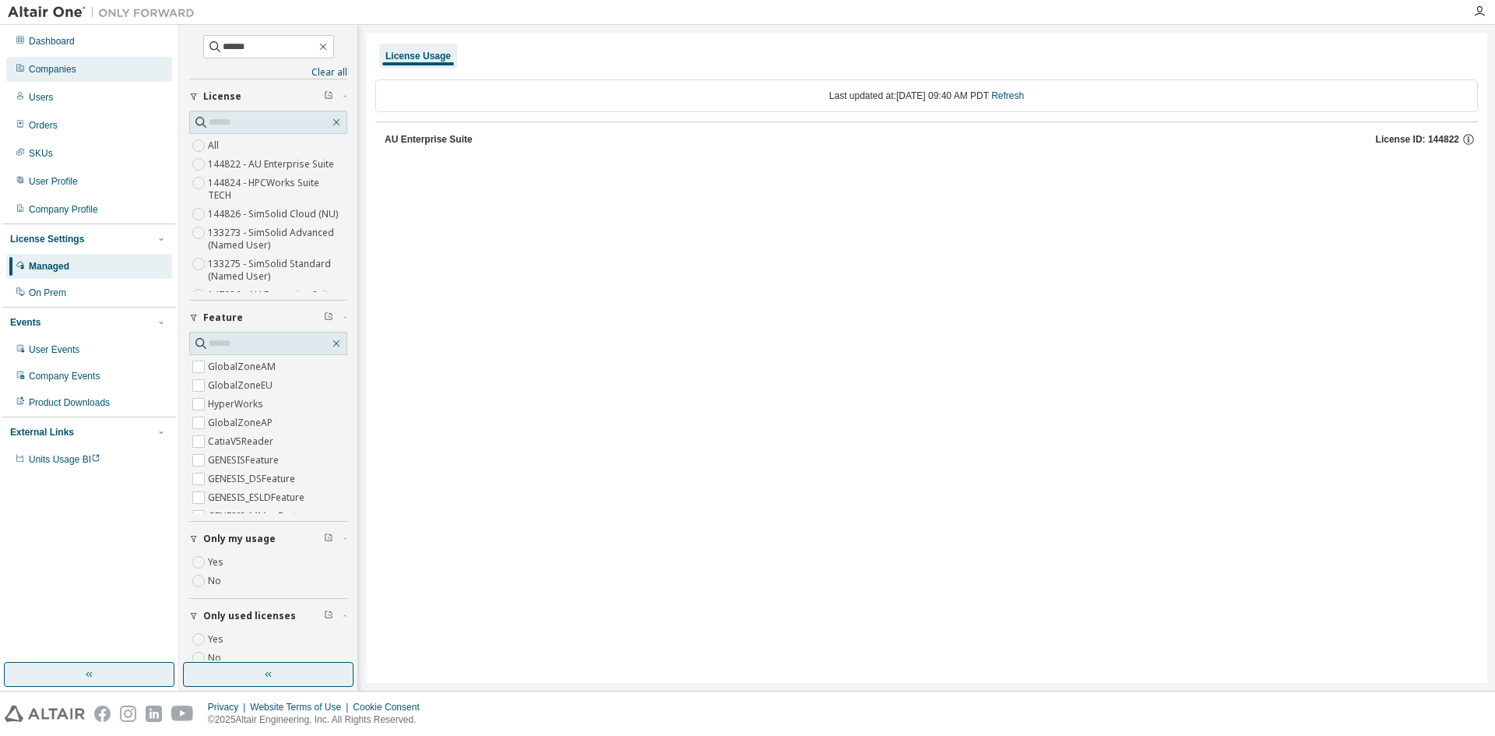
click at [58, 70] on div "Companies" at bounding box center [52, 69] width 47 height 12
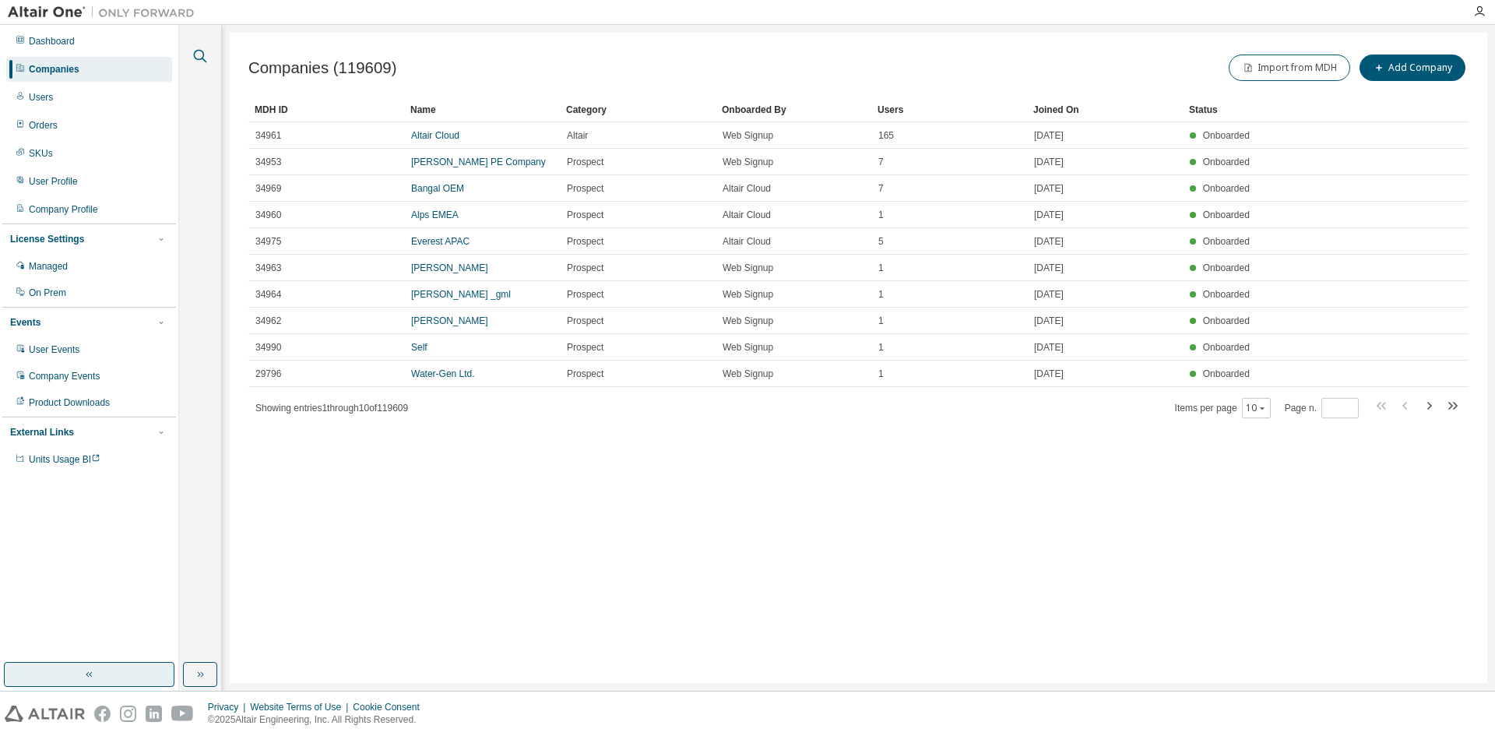
click at [201, 57] on icon "button" at bounding box center [200, 56] width 19 height 19
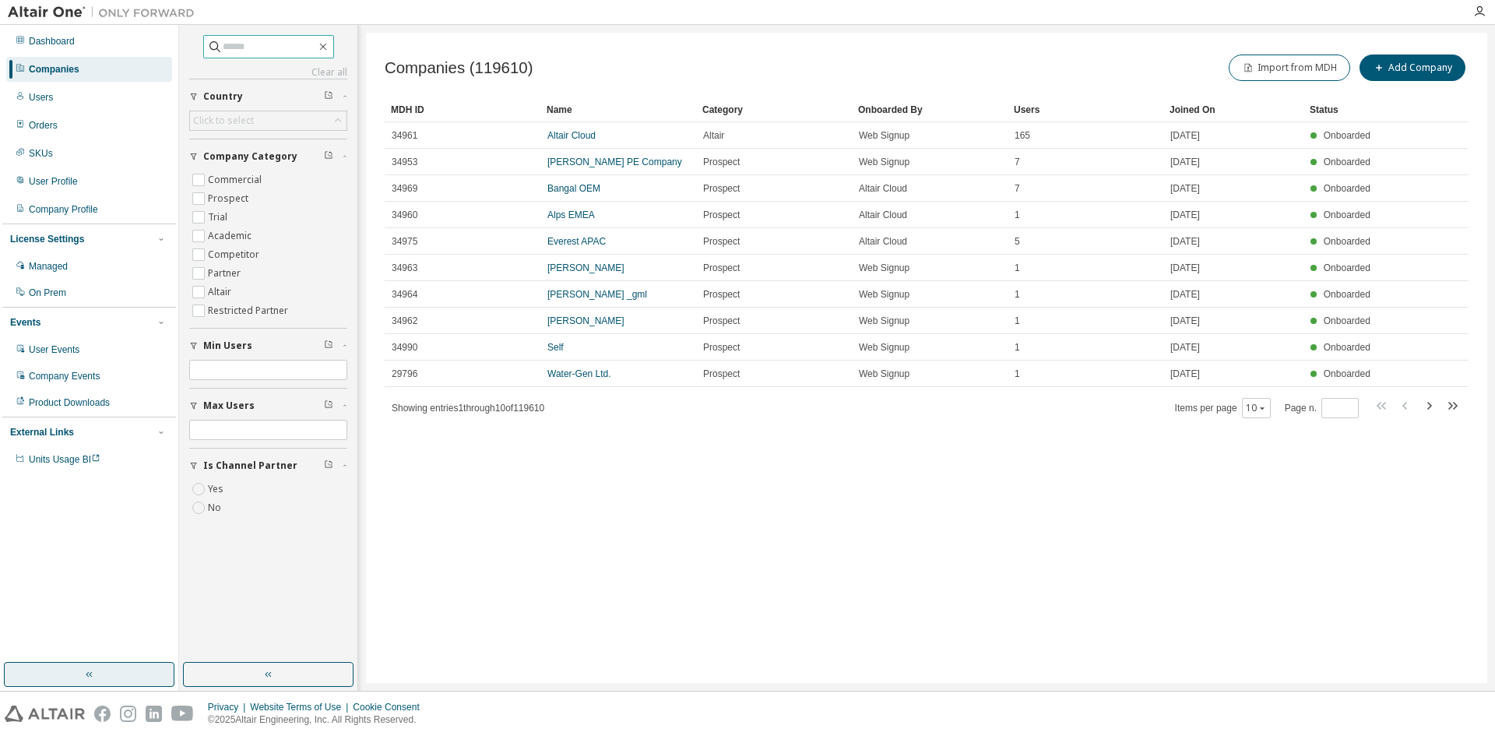
click at [223, 51] on input "text" at bounding box center [269, 47] width 93 height 16
type input "******"
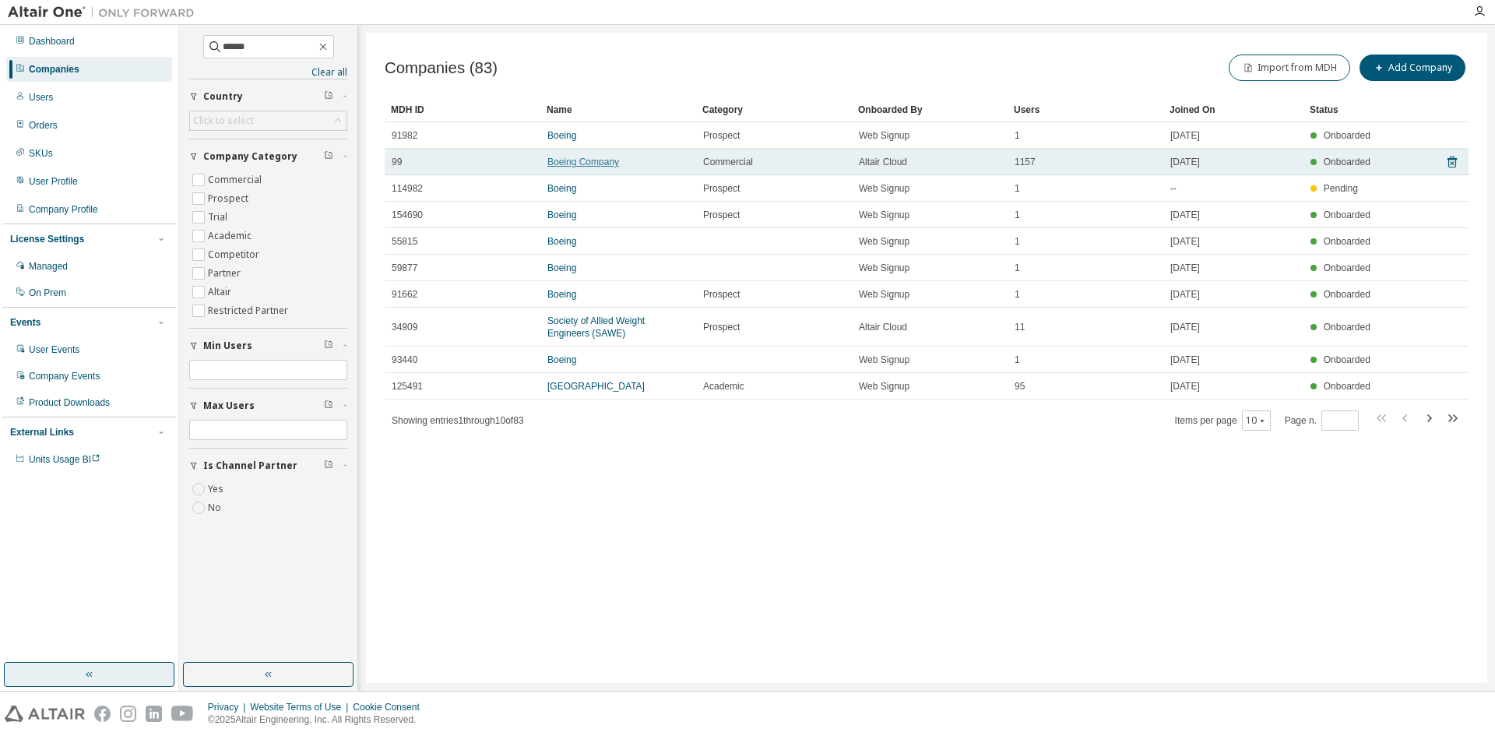
click at [591, 161] on link "Boeing Company" at bounding box center [583, 162] width 72 height 11
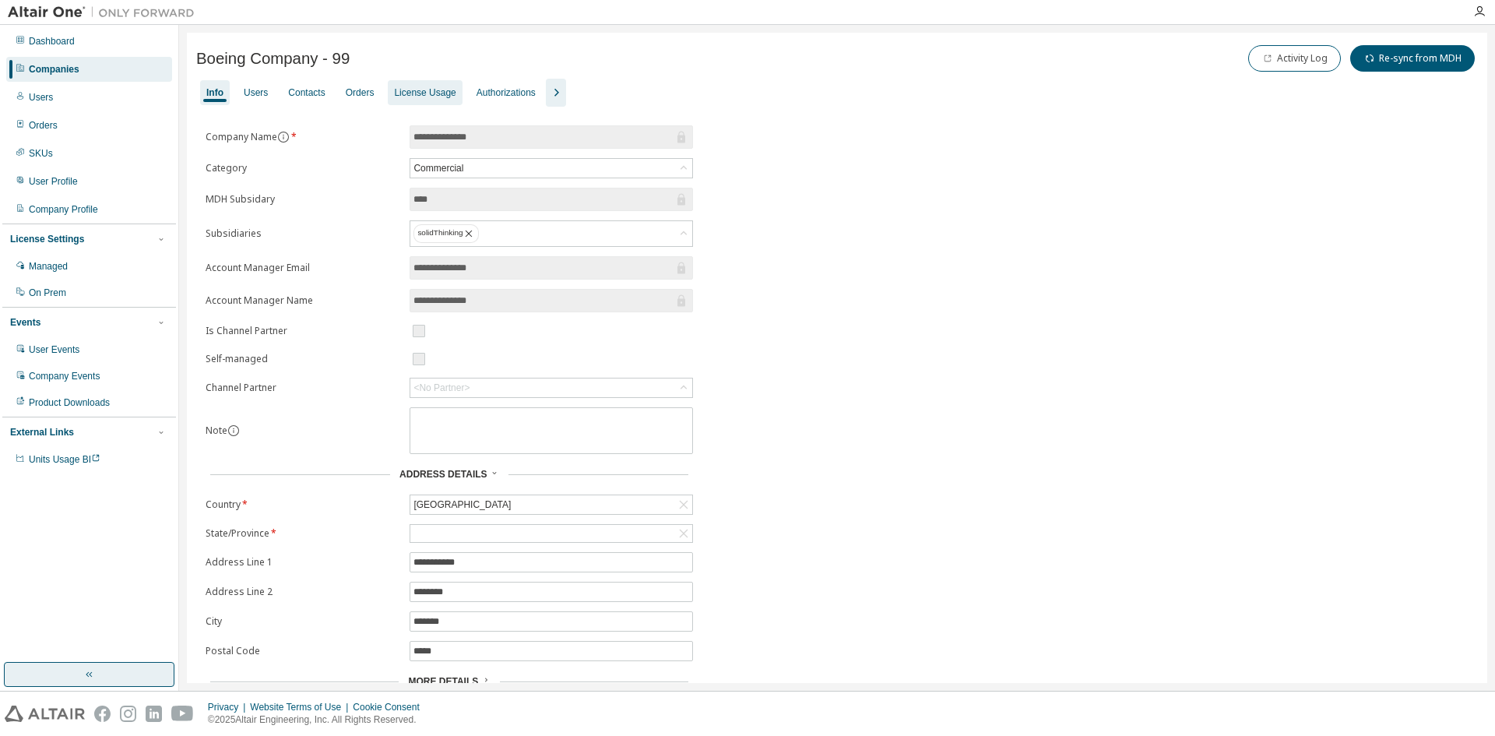
click at [442, 86] on div "License Usage" at bounding box center [425, 92] width 62 height 12
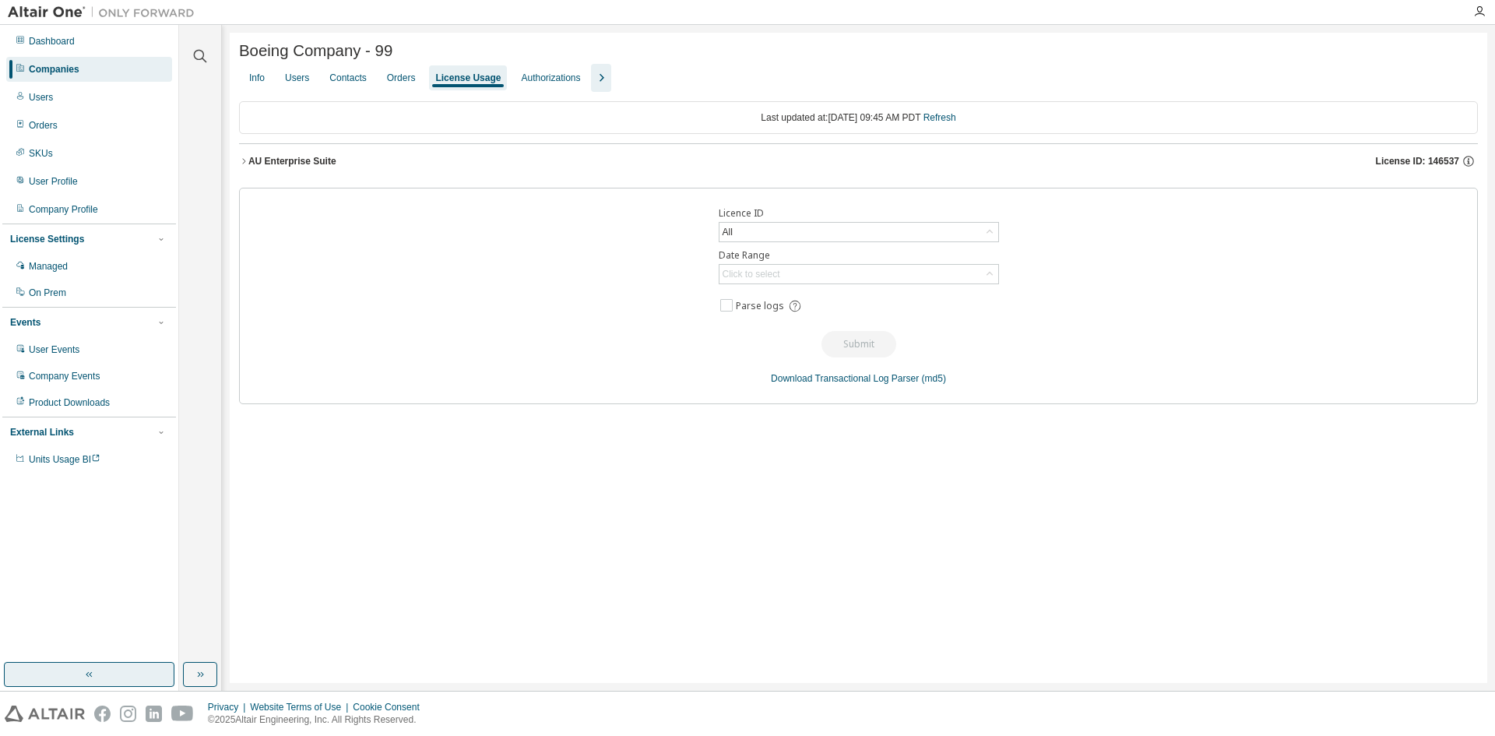
click at [1425, 162] on span "License ID: 146537" at bounding box center [1417, 161] width 83 height 12
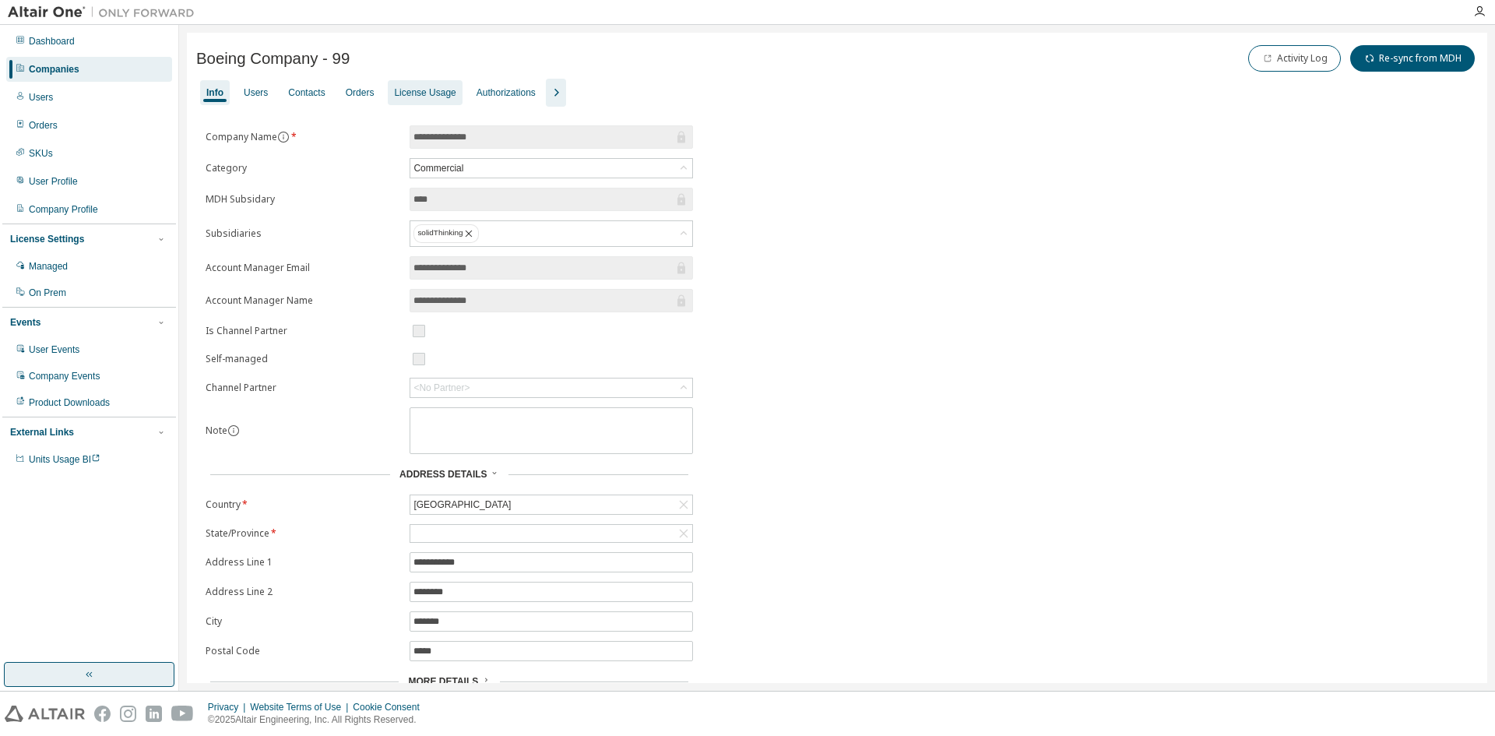
click at [426, 97] on div "License Usage" at bounding box center [425, 92] width 62 height 12
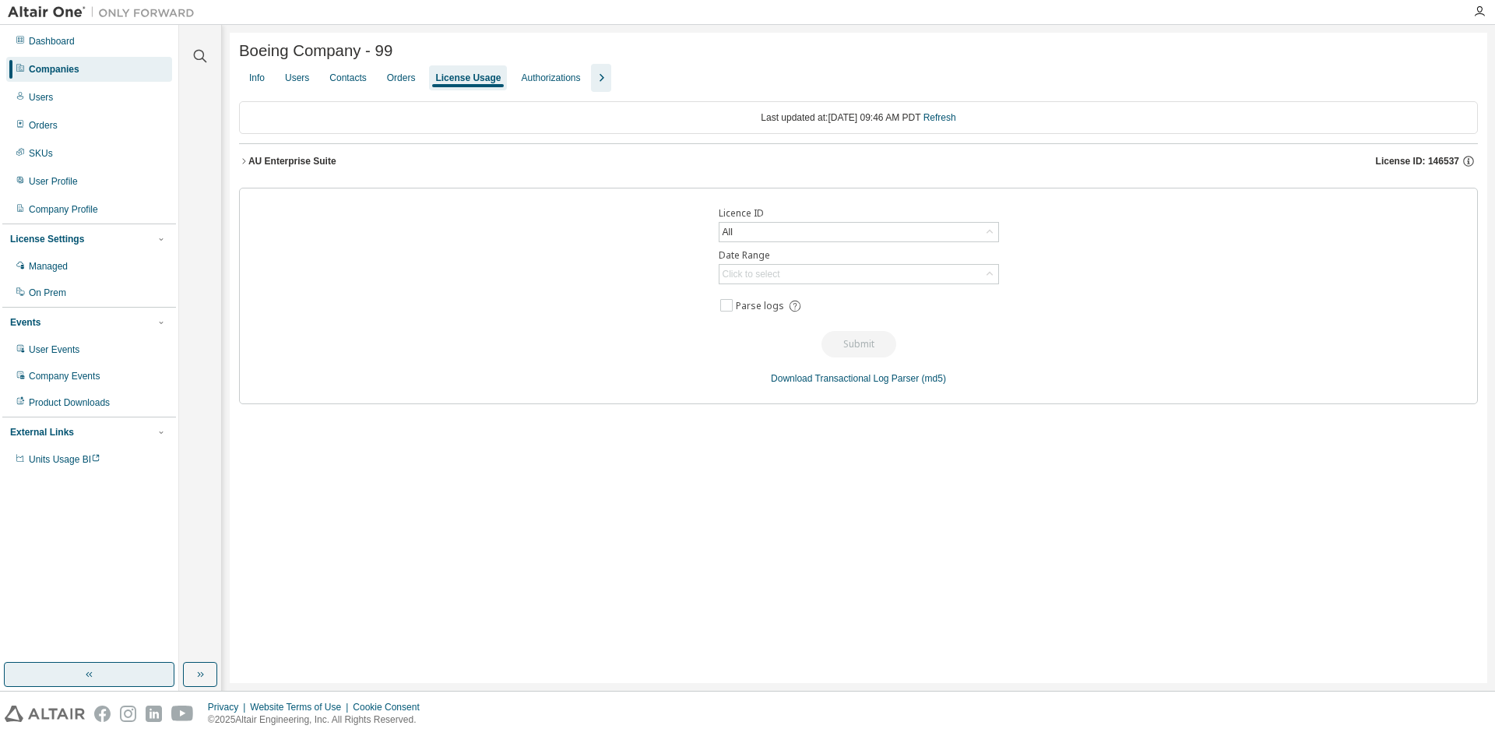
click at [248, 164] on icon "button" at bounding box center [243, 161] width 9 height 9
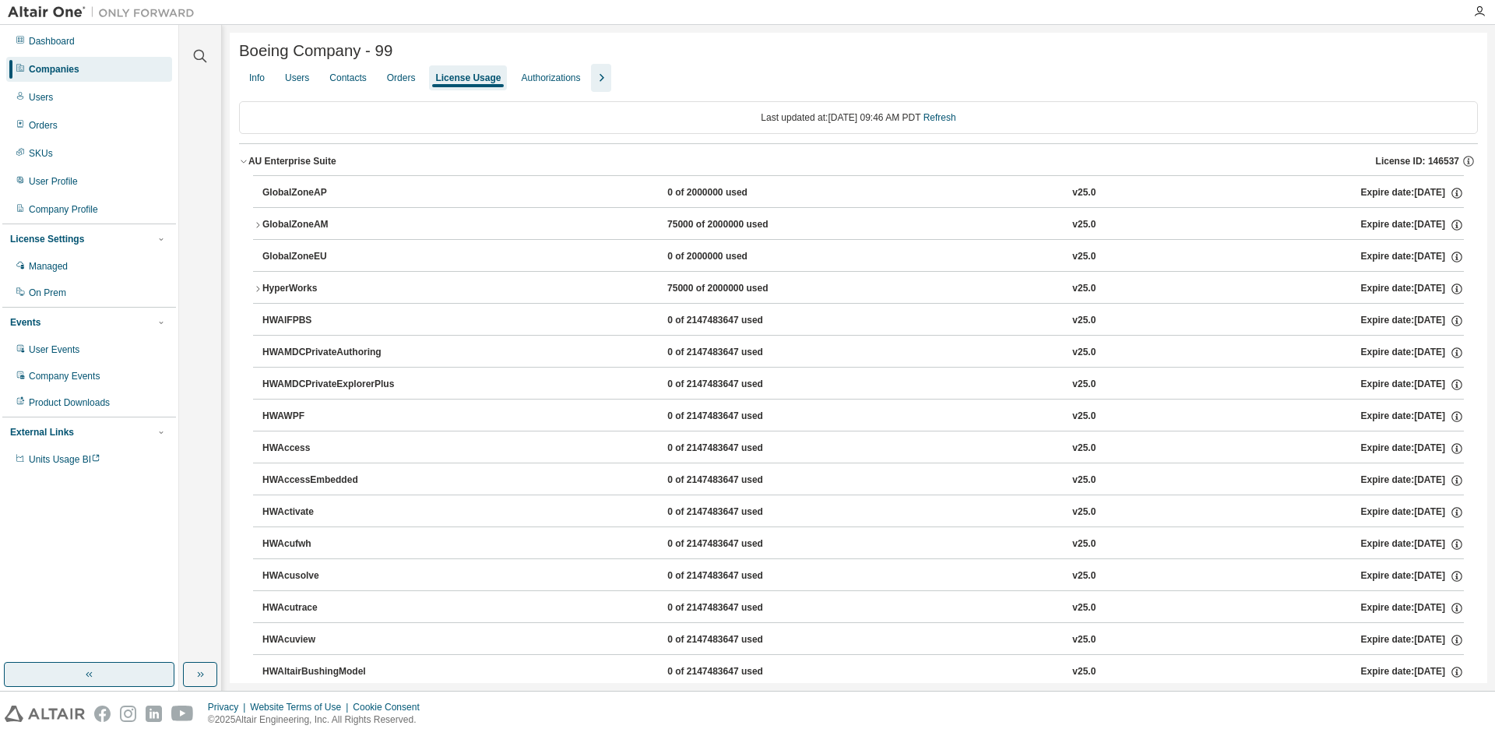
click at [248, 164] on icon "button" at bounding box center [243, 161] width 9 height 9
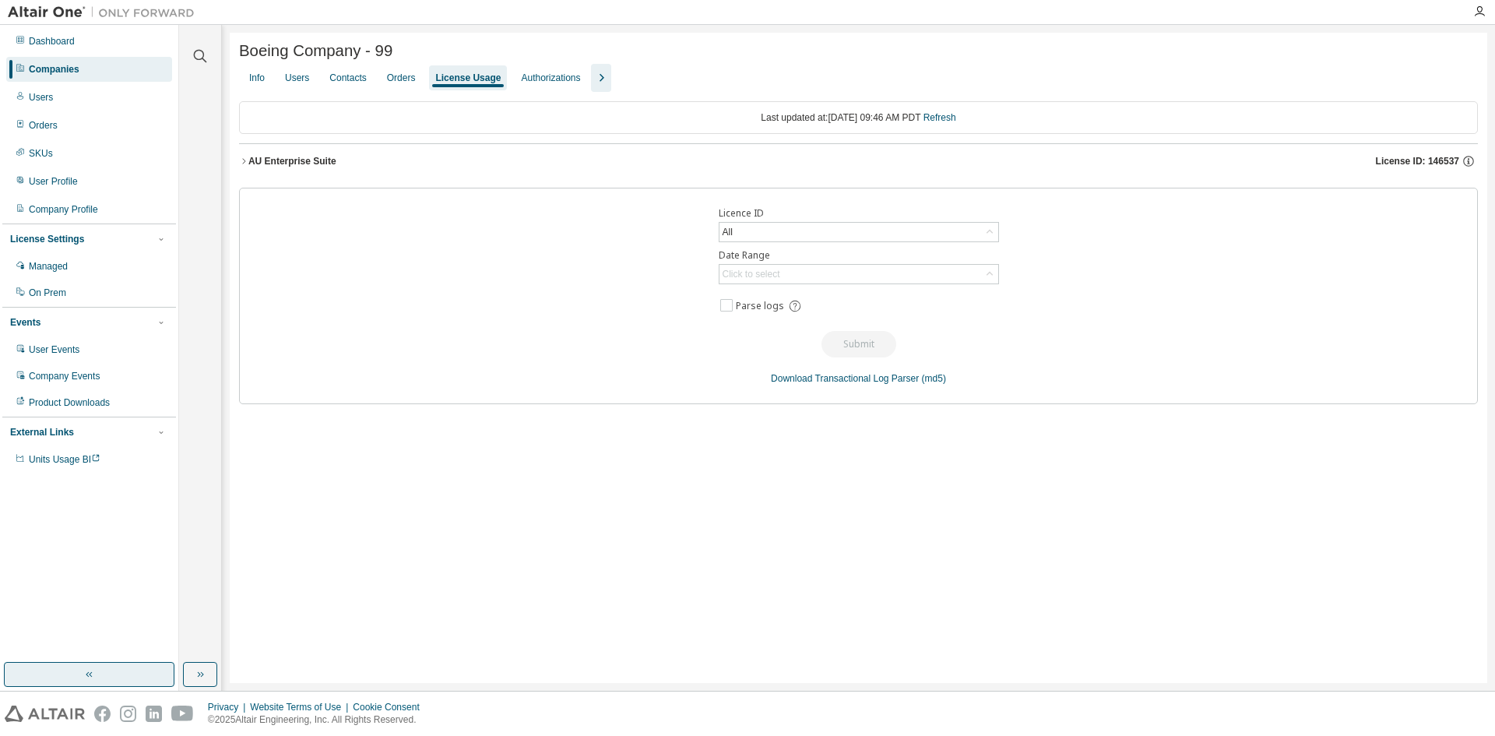
click at [1433, 167] on span "License ID: 146537" at bounding box center [1417, 161] width 83 height 12
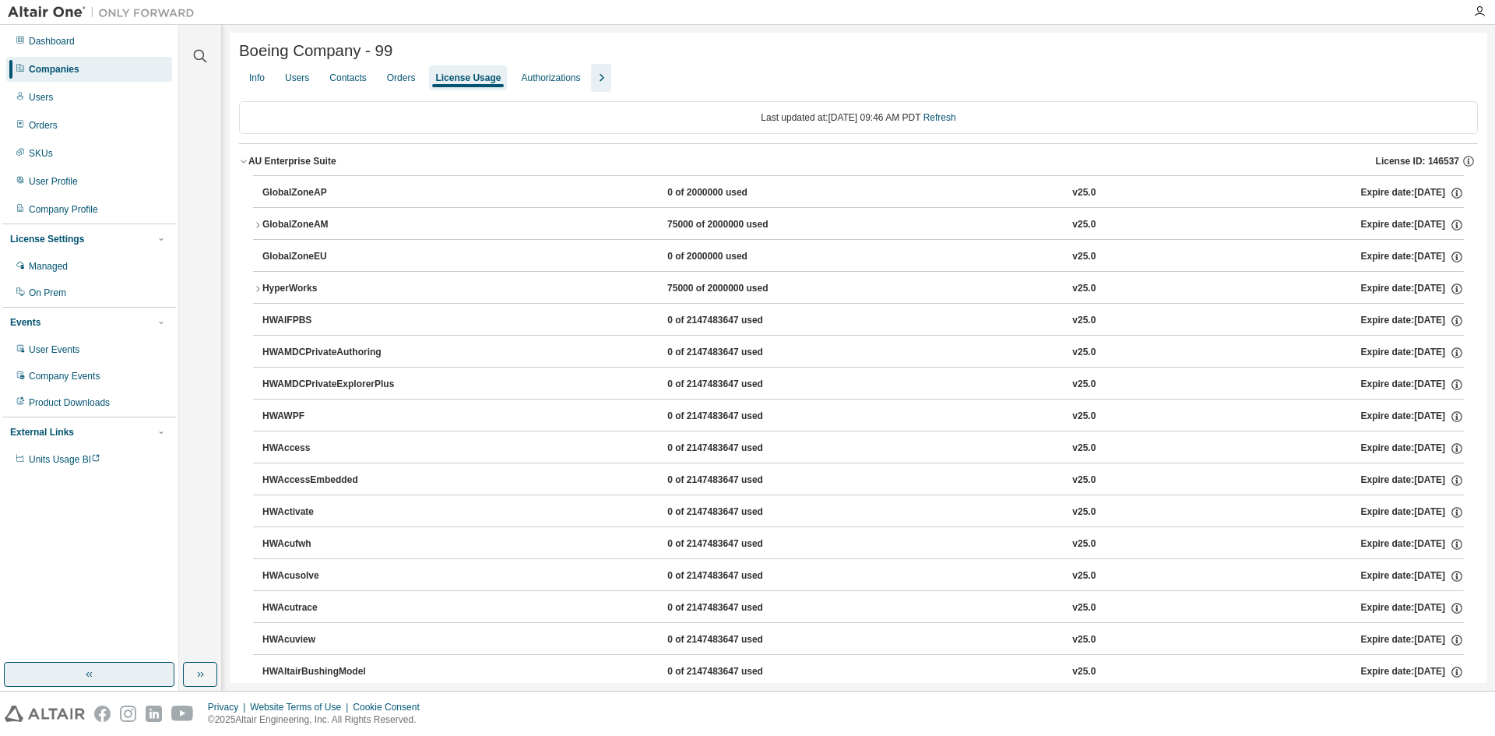
click at [610, 82] on icon "button" at bounding box center [601, 78] width 19 height 19
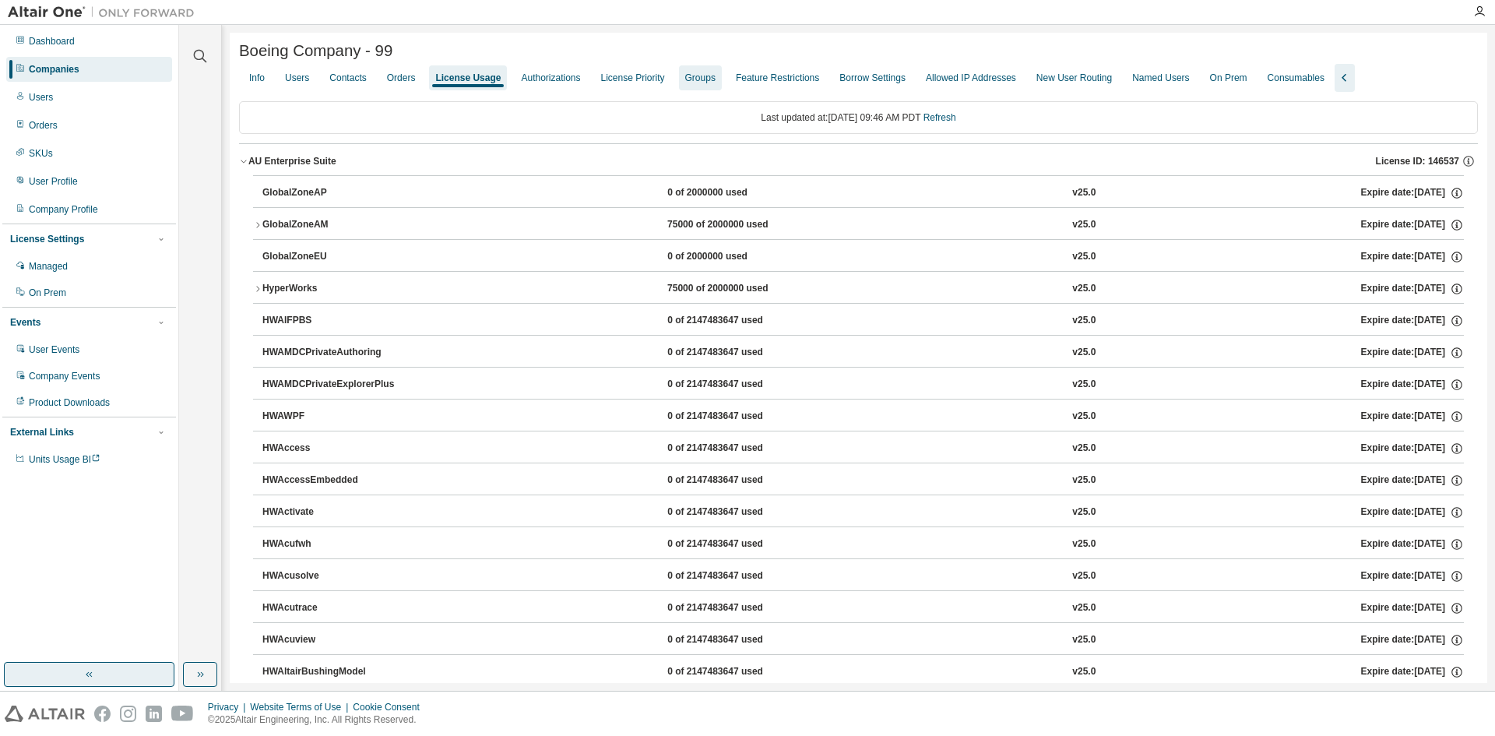
click at [709, 82] on div "Groups" at bounding box center [700, 78] width 30 height 12
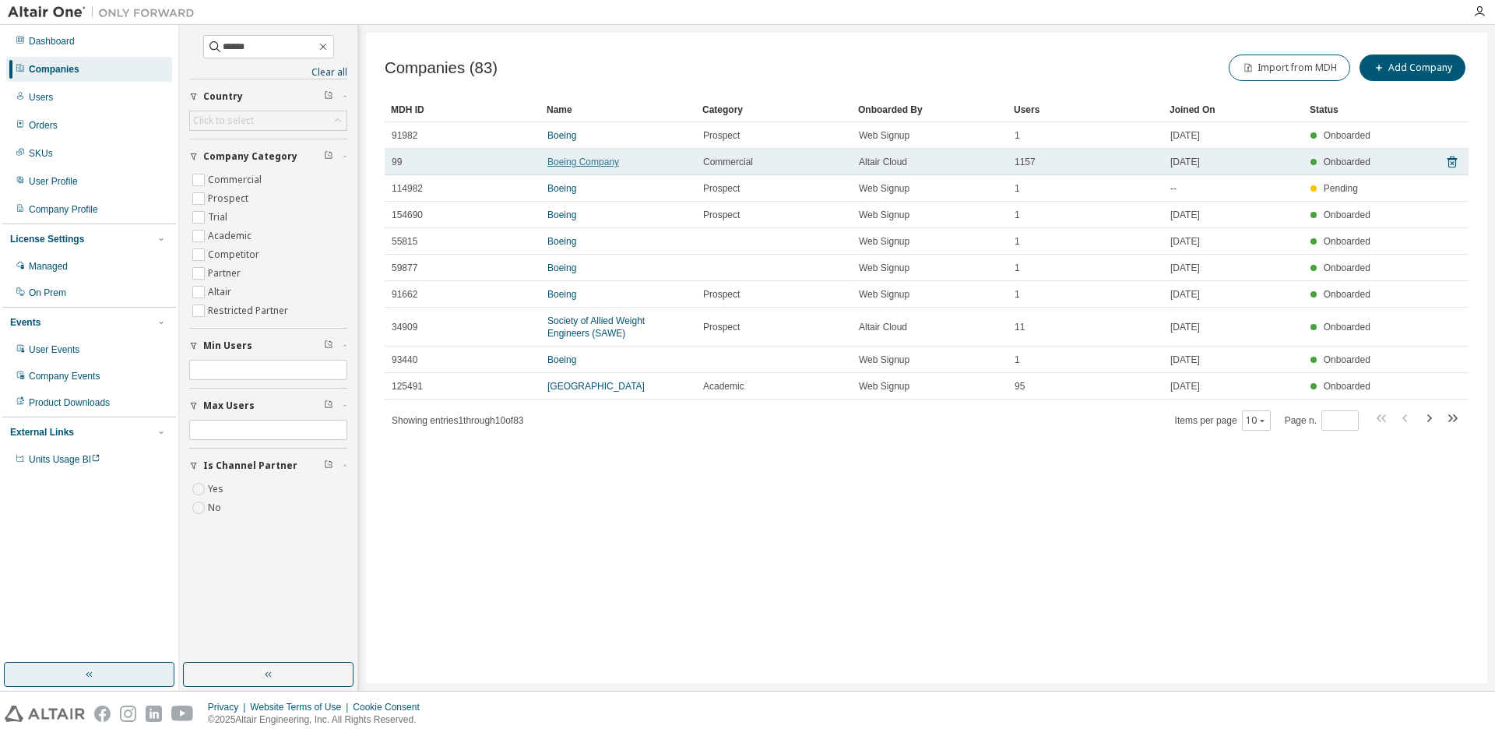
click at [584, 163] on link "Boeing Company" at bounding box center [583, 162] width 72 height 11
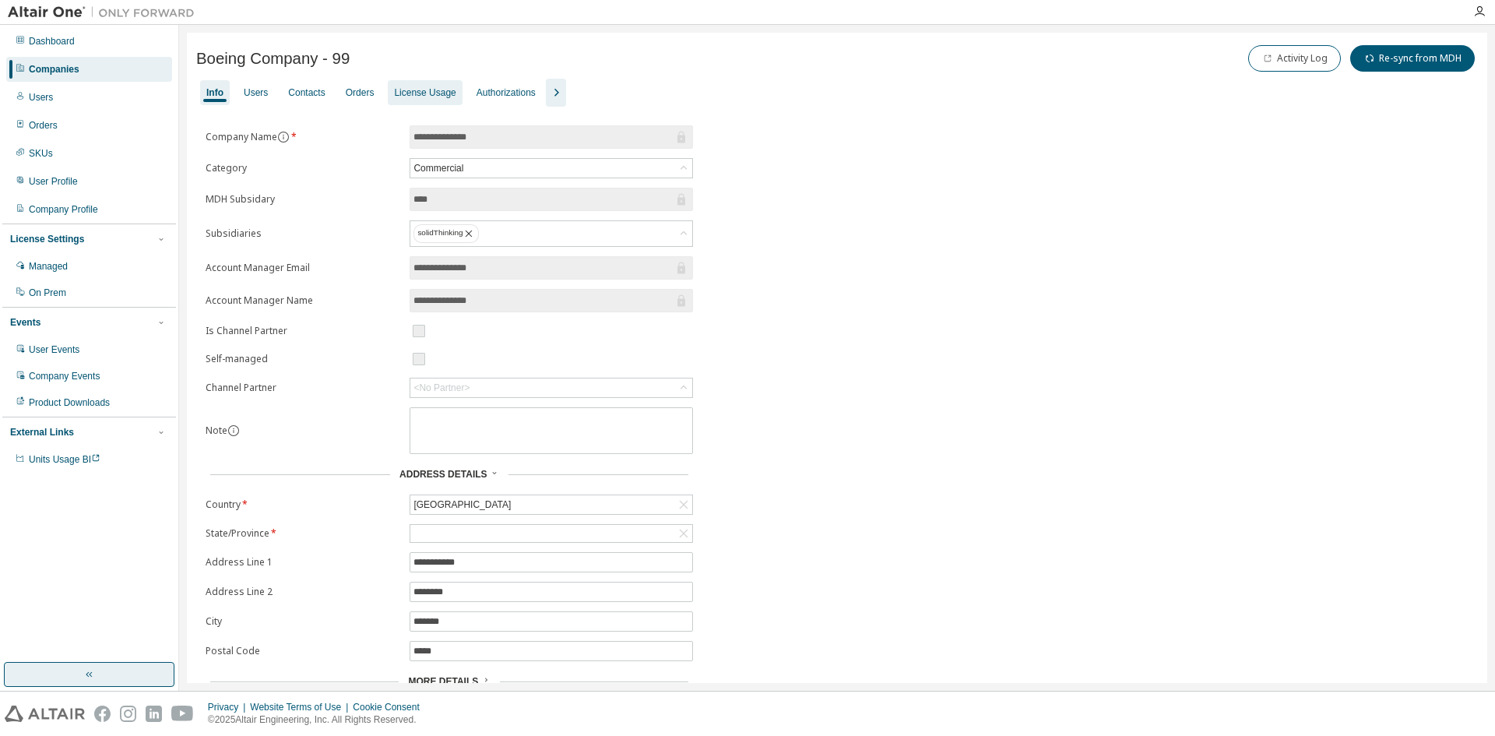
click at [428, 93] on div "License Usage" at bounding box center [425, 92] width 62 height 12
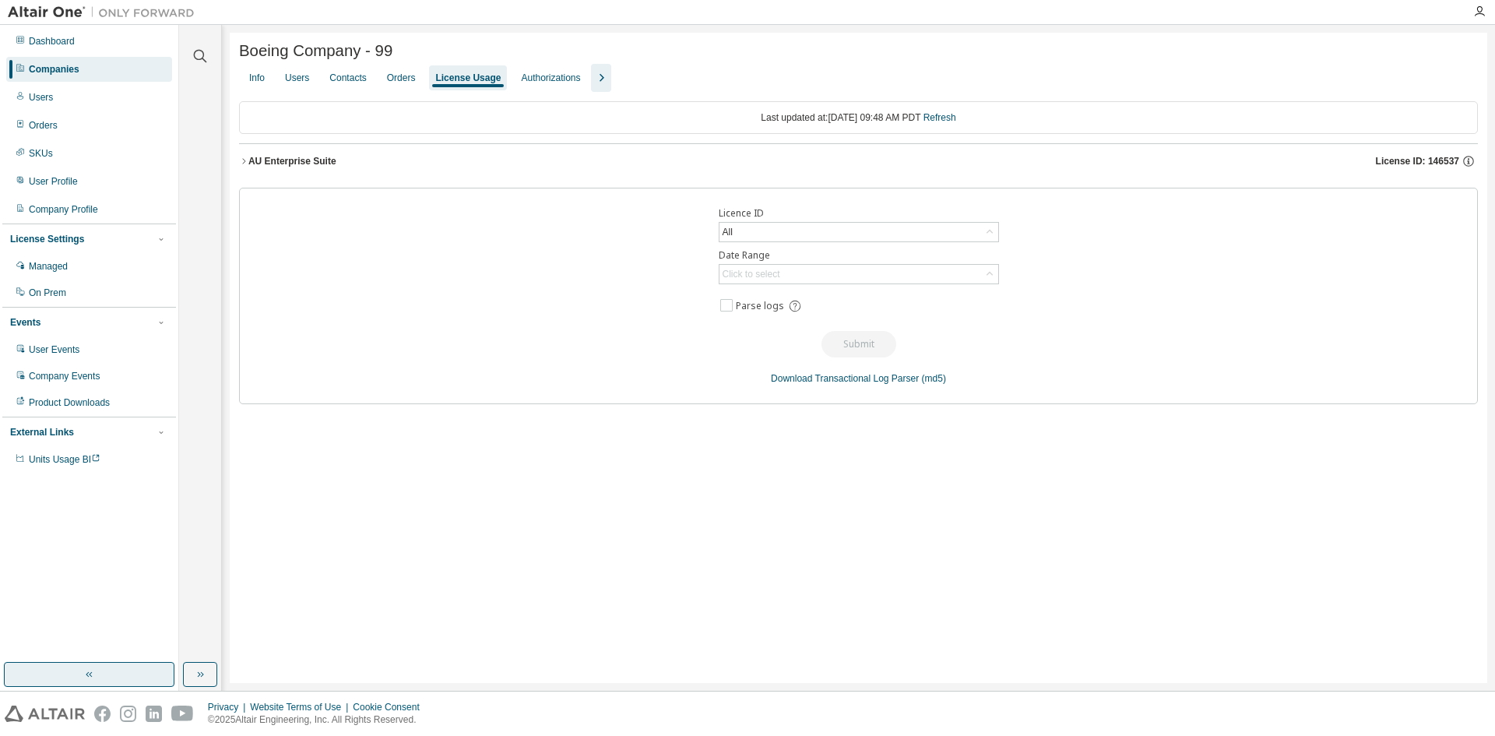
click at [1429, 164] on span "License ID: 146537" at bounding box center [1417, 161] width 83 height 12
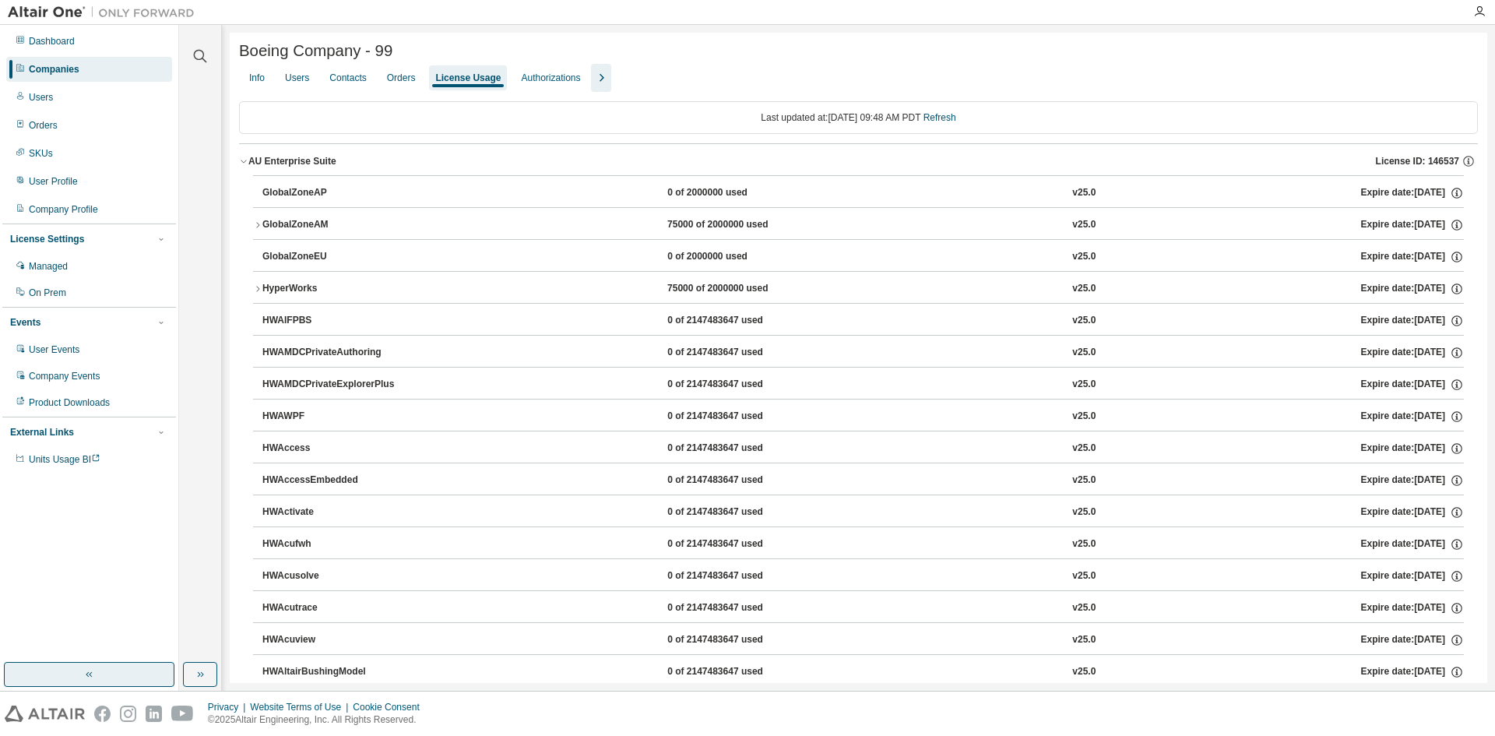
click at [610, 78] on icon "button" at bounding box center [601, 78] width 19 height 19
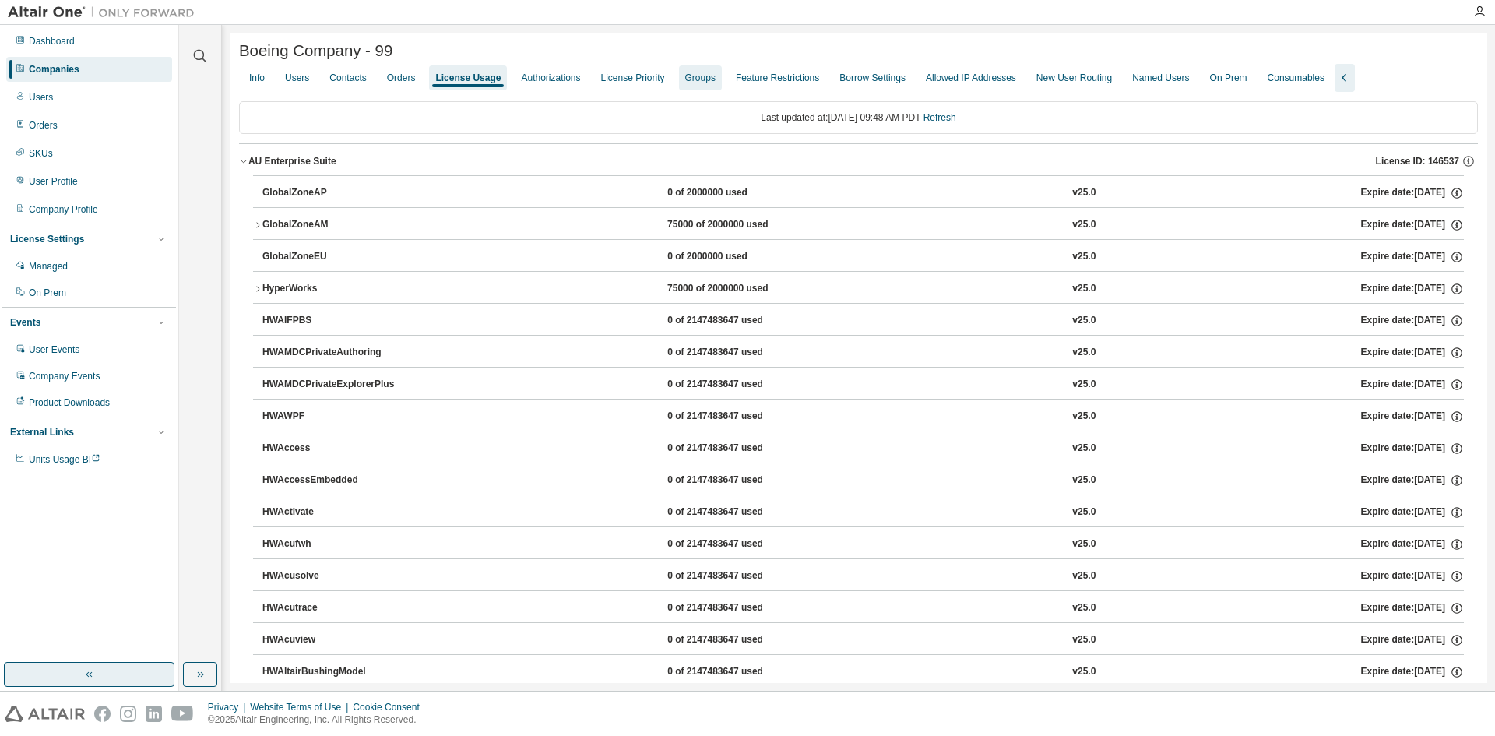
click at [716, 81] on div "Groups" at bounding box center [700, 78] width 30 height 12
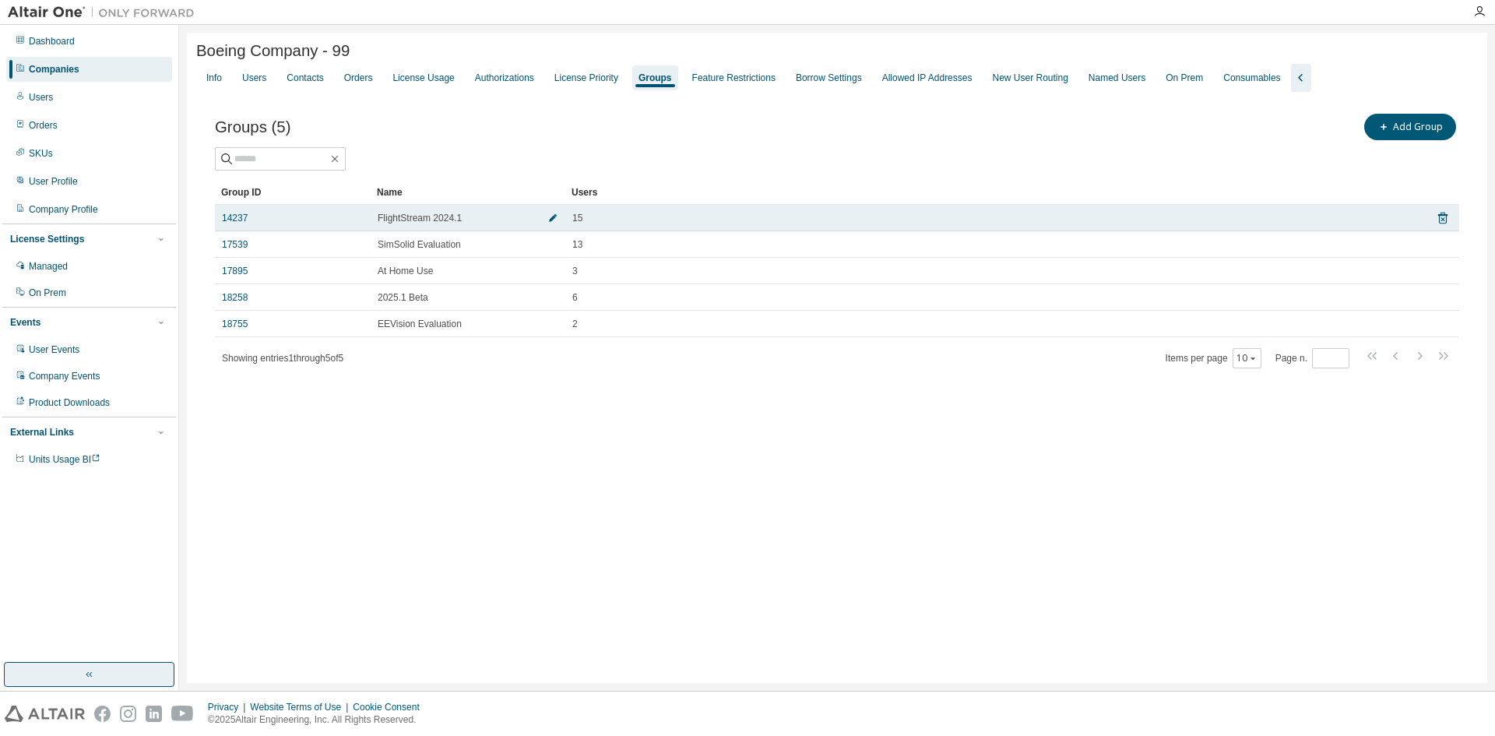
click at [552, 218] on icon "button" at bounding box center [552, 217] width 9 height 9
click at [529, 225] on icon "button" at bounding box center [528, 222] width 6 height 6
click at [553, 222] on icon "button" at bounding box center [553, 218] width 8 height 8
click at [231, 227] on link "14237" at bounding box center [235, 222] width 26 height 12
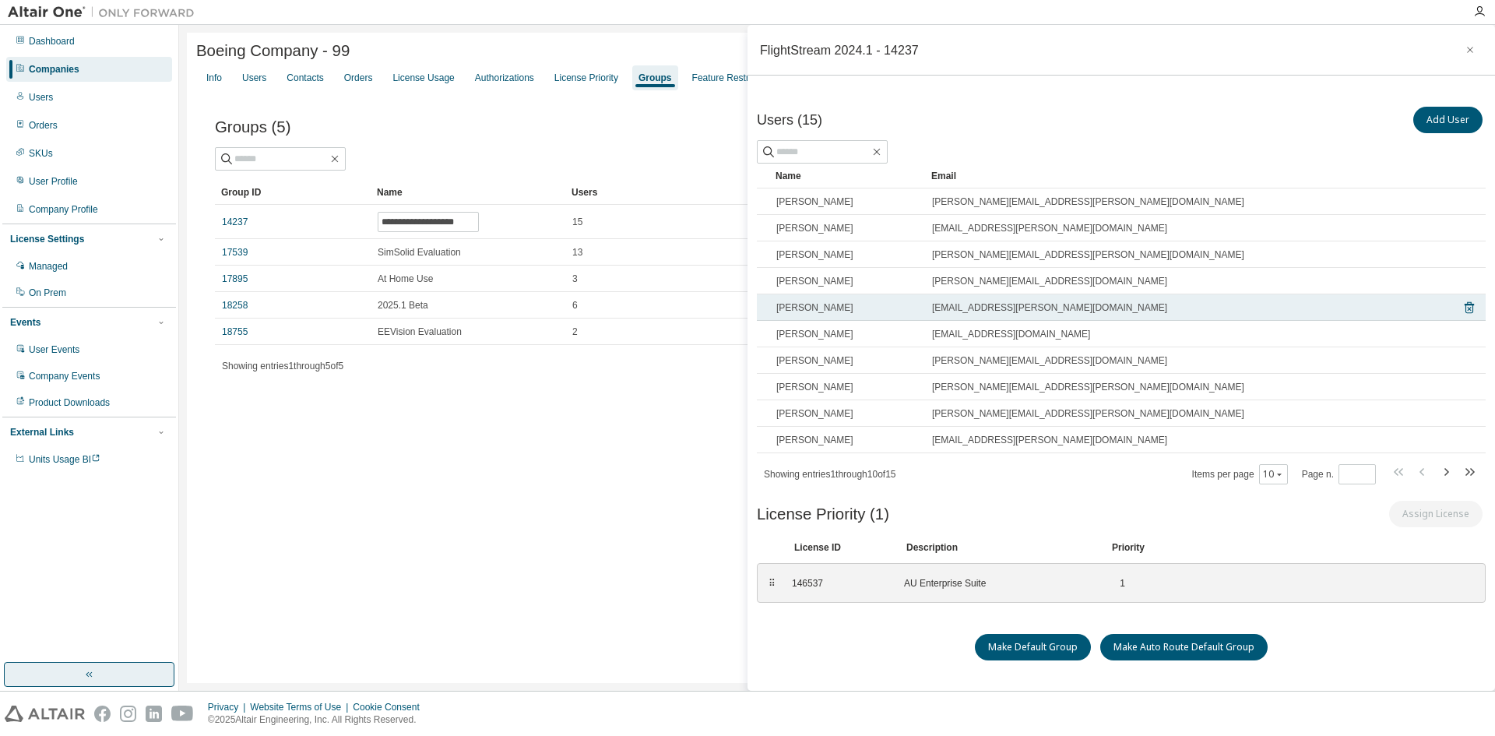
scroll to position [2, 0]
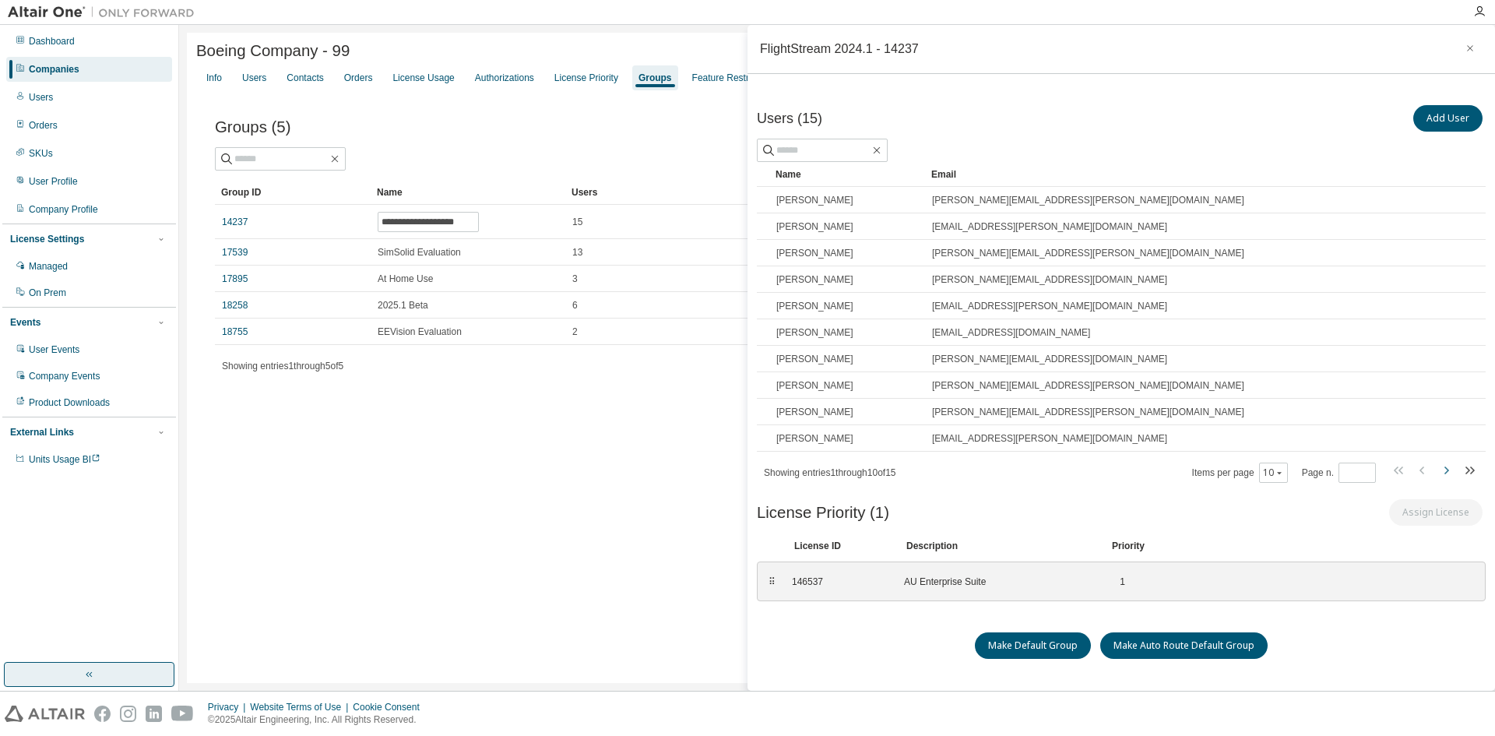
click at [1444, 469] on icon "button" at bounding box center [1446, 470] width 5 height 8
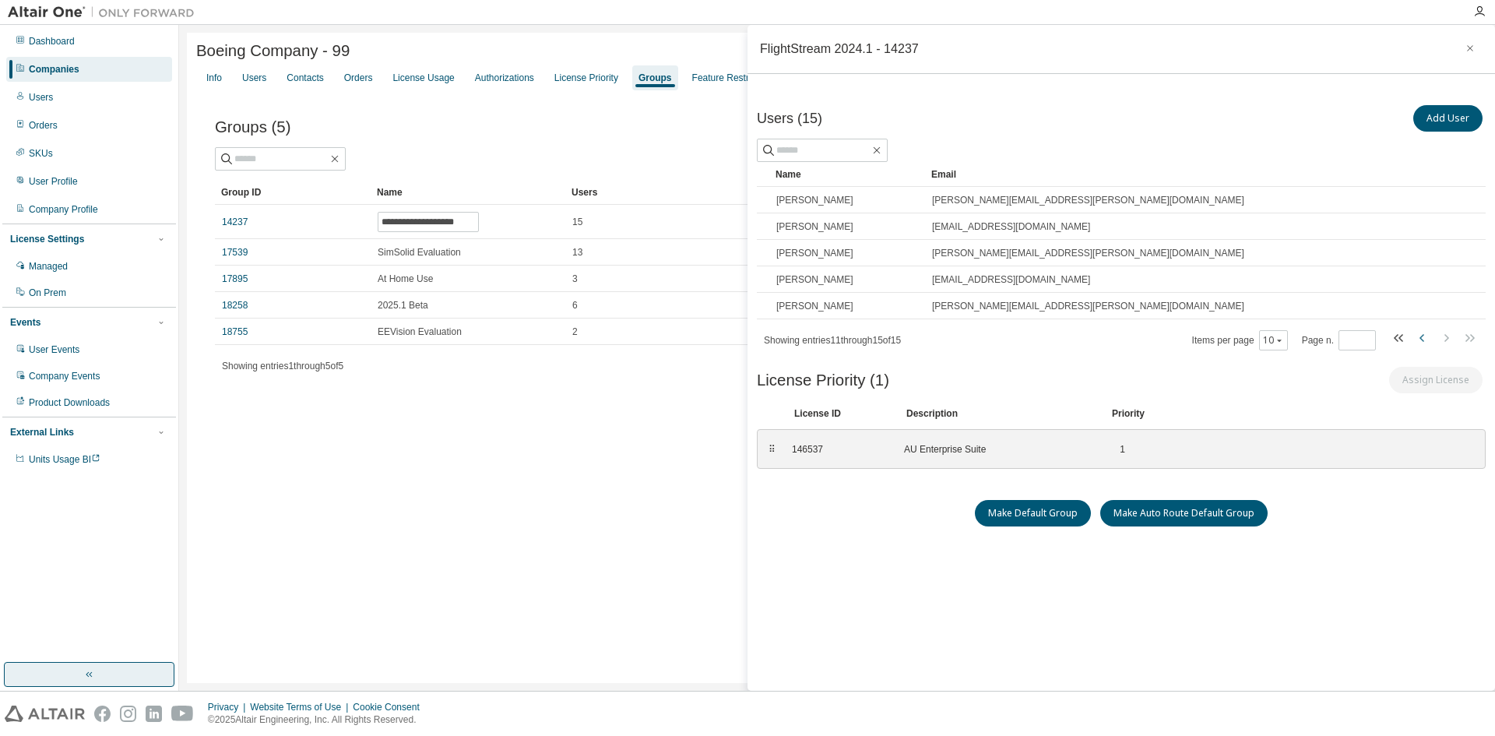
click at [1419, 336] on icon "button" at bounding box center [1421, 338] width 5 height 8
type input "*"
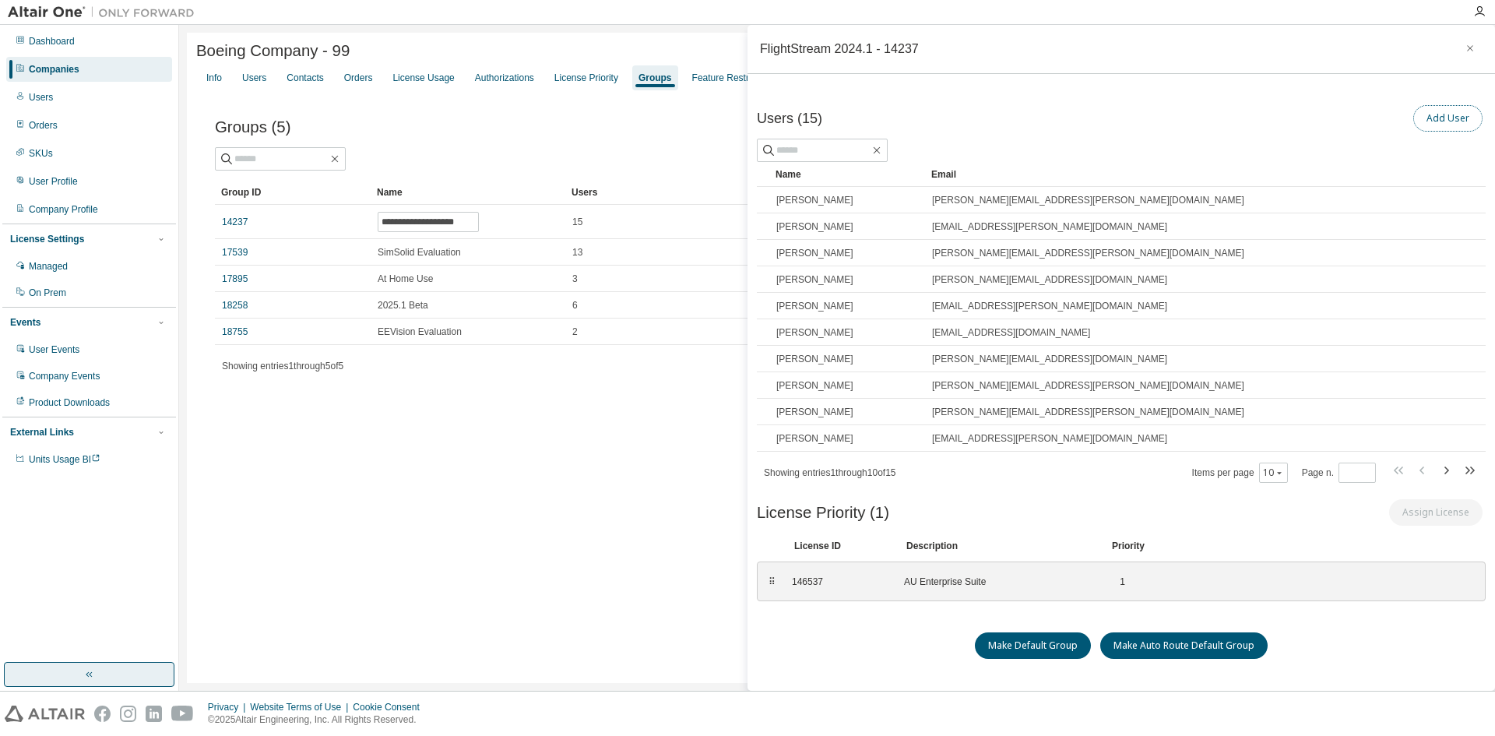
click at [1432, 119] on button "Add User" at bounding box center [1447, 118] width 69 height 26
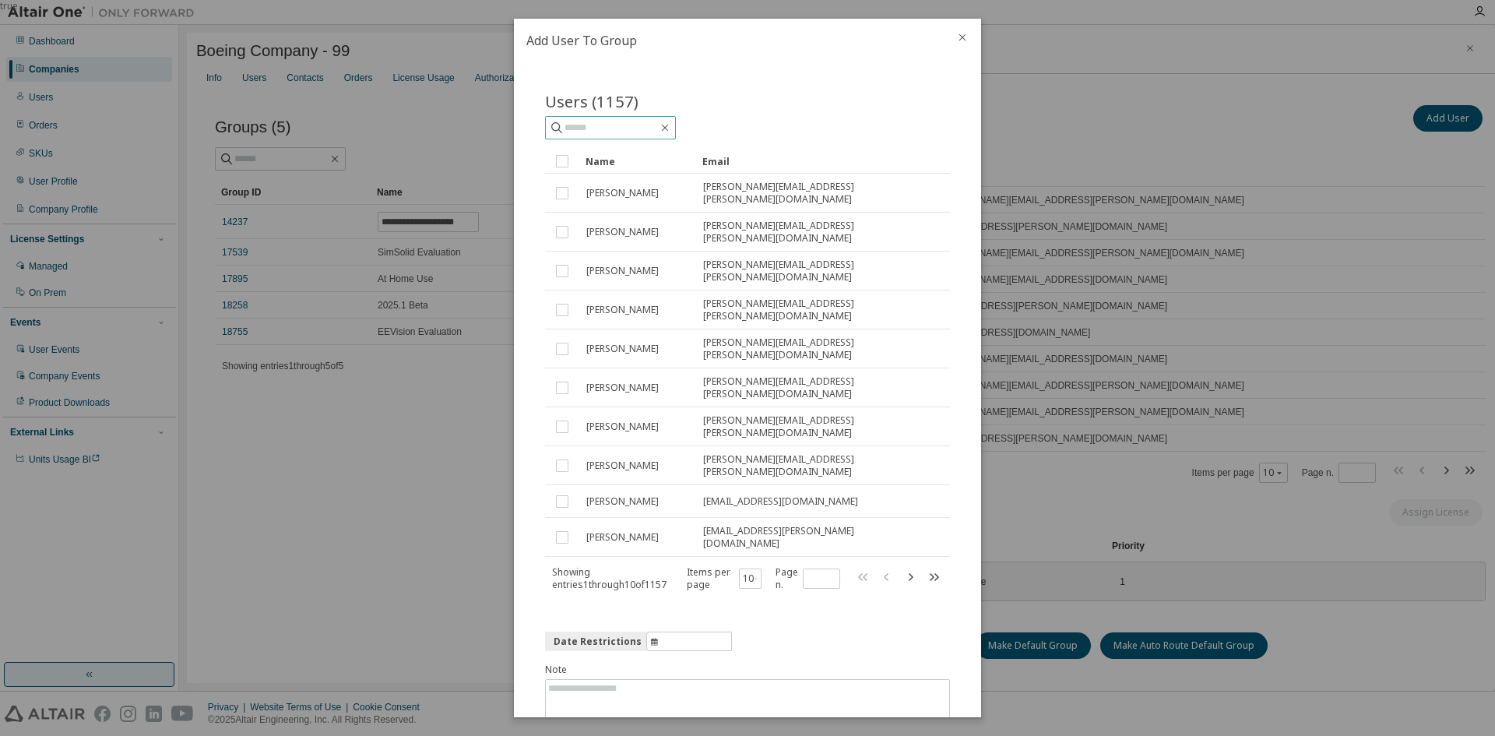
click at [603, 120] on input "text" at bounding box center [611, 128] width 93 height 16
click at [627, 119] on span at bounding box center [610, 127] width 131 height 23
click at [621, 122] on input "text" at bounding box center [611, 128] width 93 height 16
type input "**********"
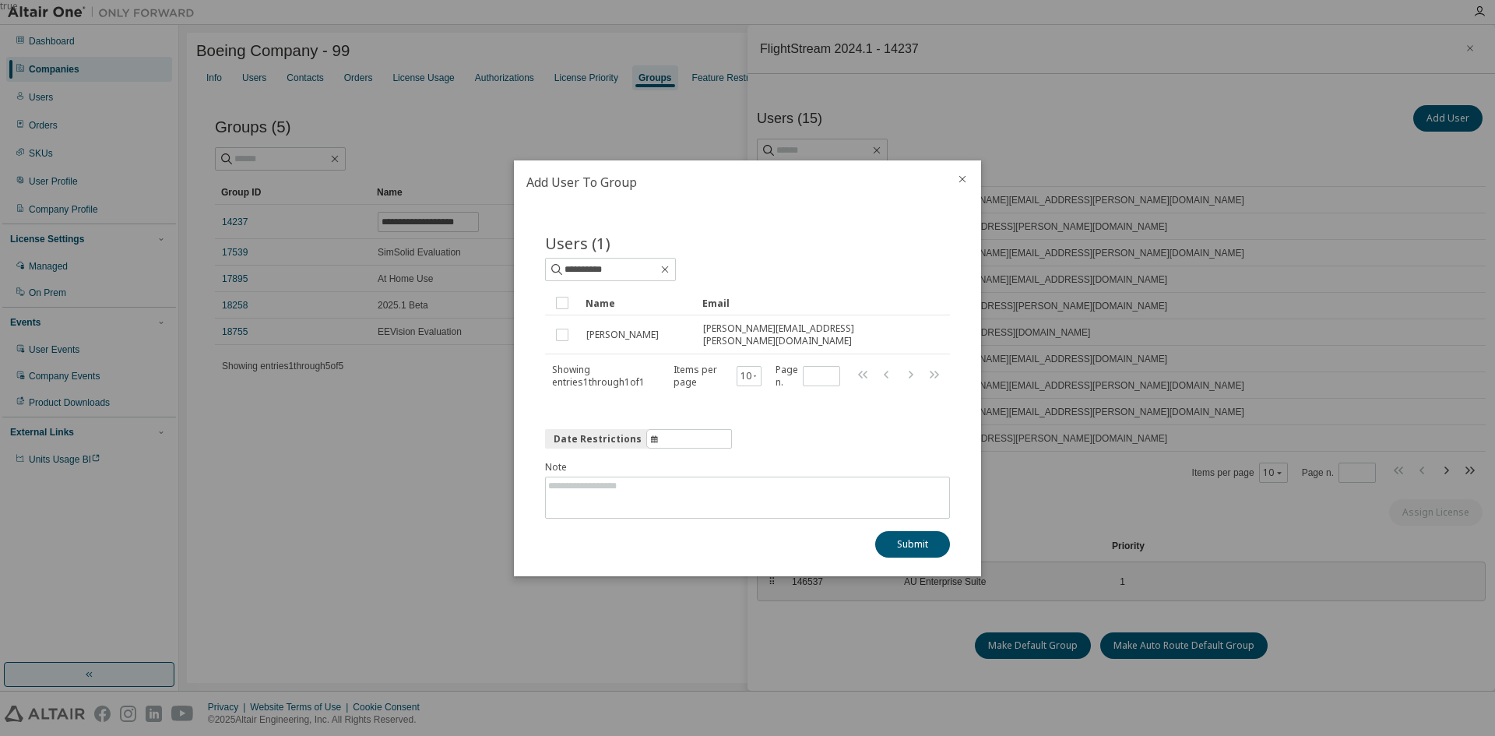
click at [965, 181] on icon "close" at bounding box center [962, 179] width 12 height 12
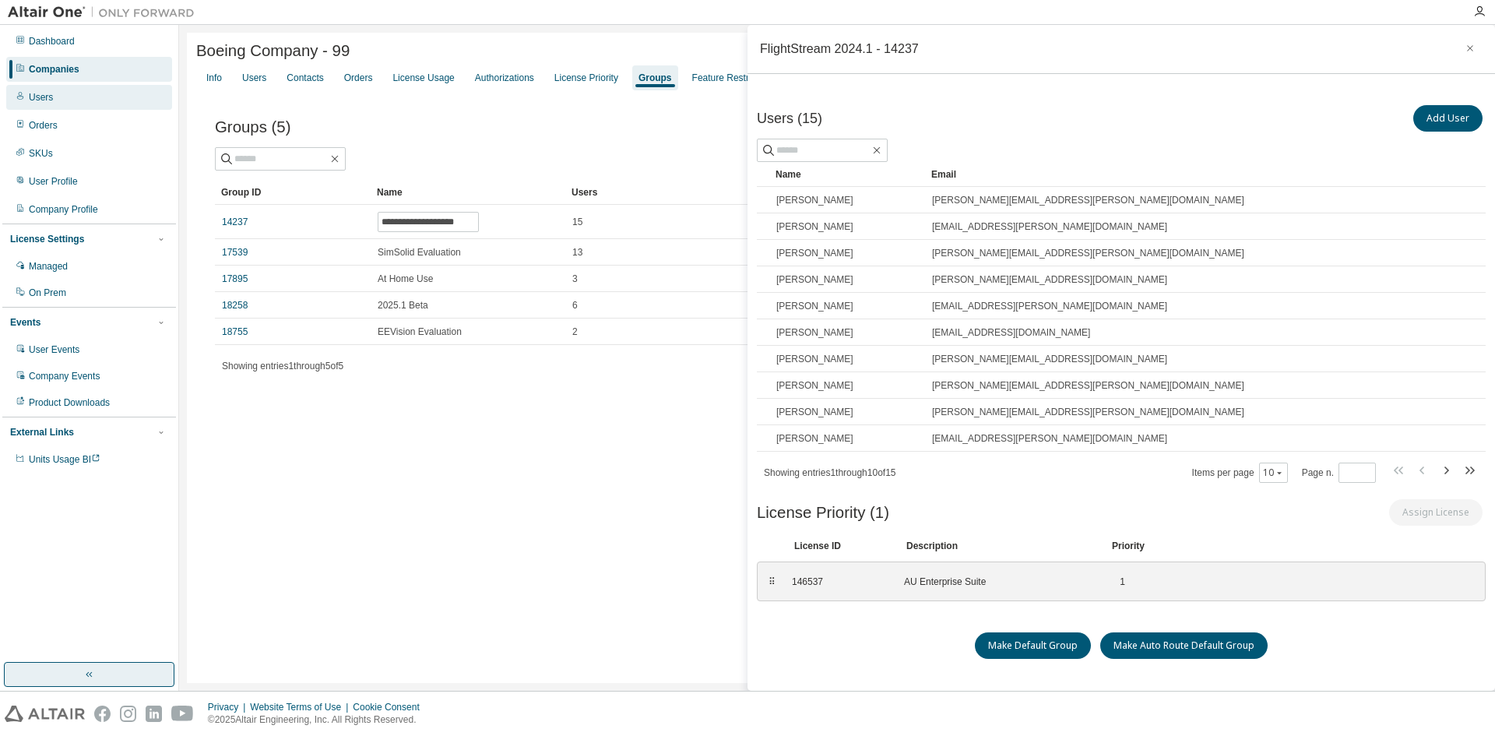
click at [44, 98] on div "Users" at bounding box center [41, 97] width 24 height 12
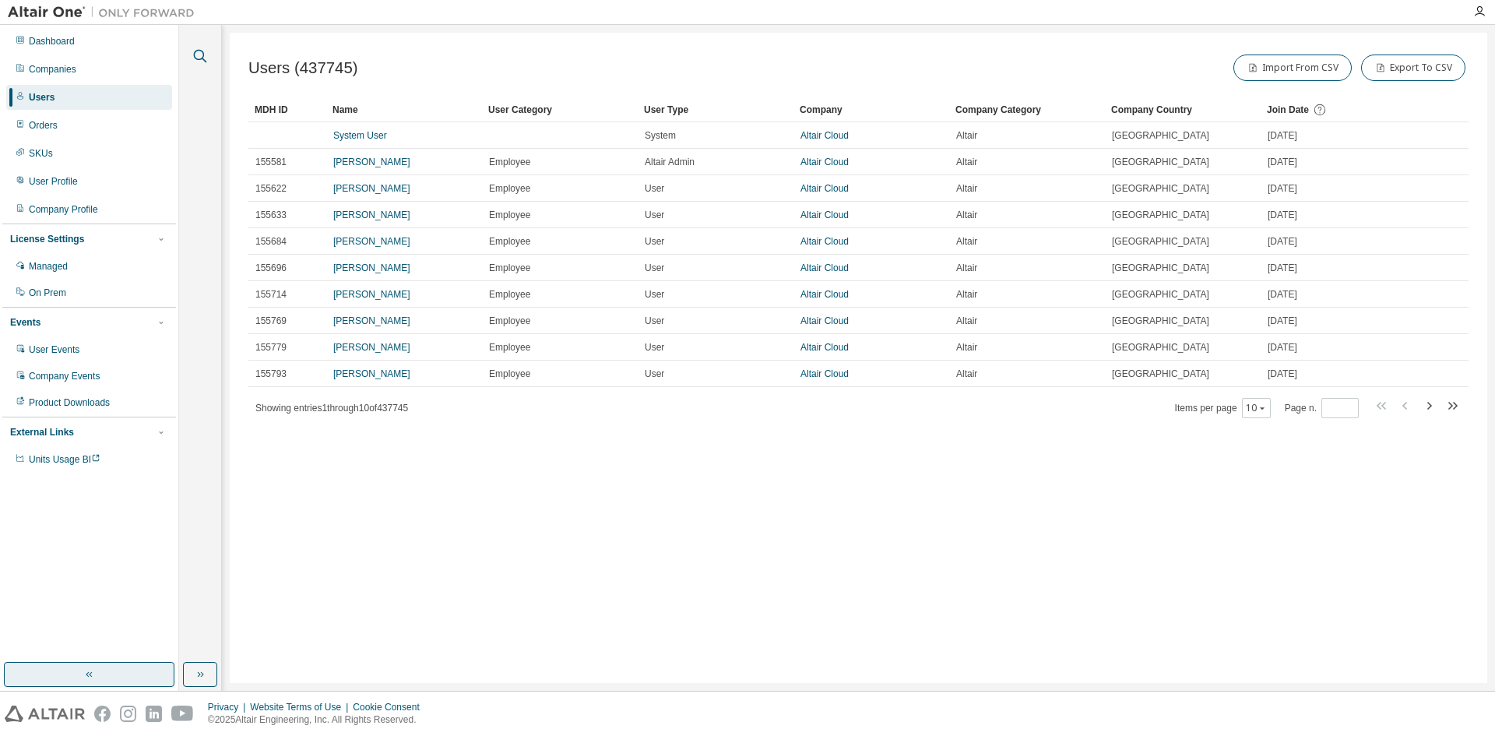
click at [201, 52] on icon "button" at bounding box center [200, 56] width 19 height 19
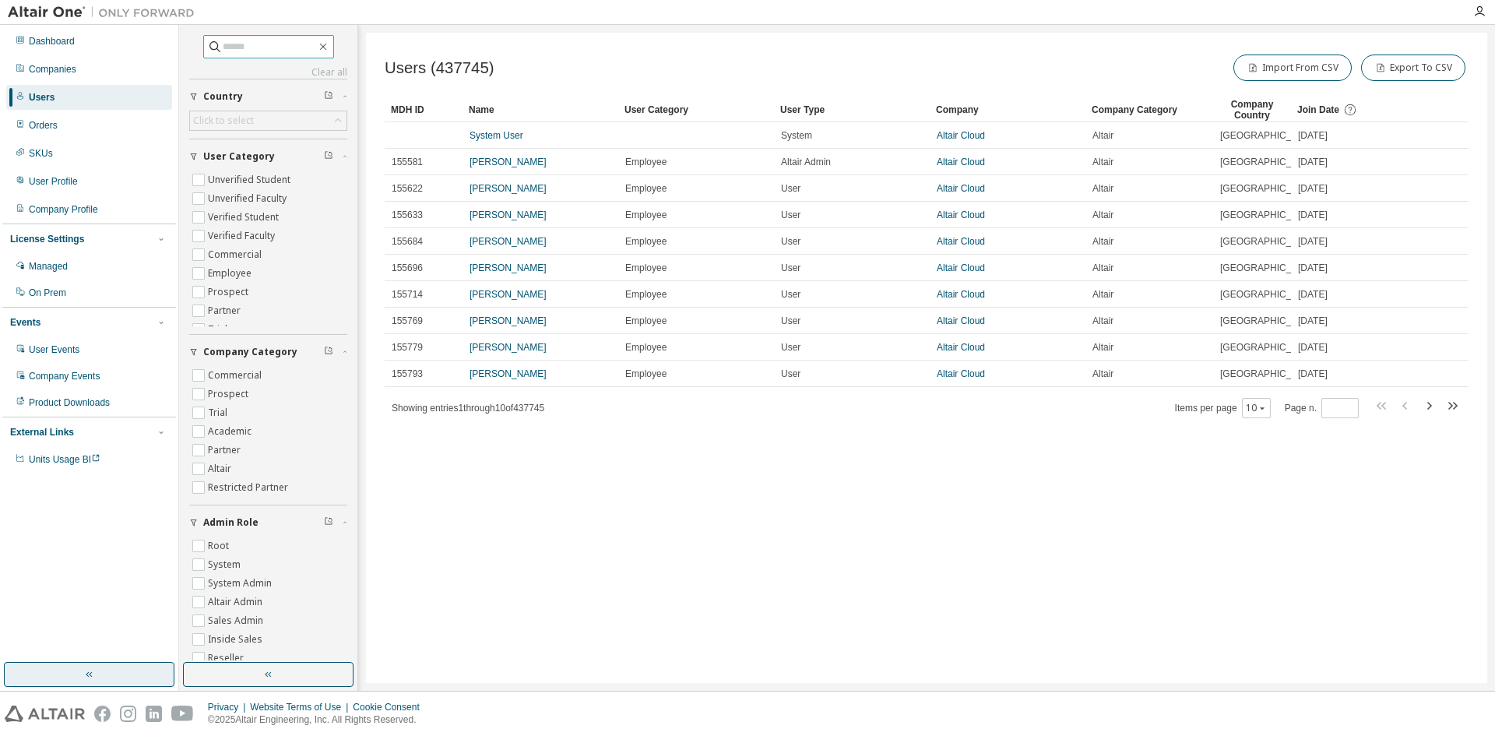
click at [223, 47] on input "text" at bounding box center [269, 47] width 93 height 16
paste input "**********"
type input "**********"
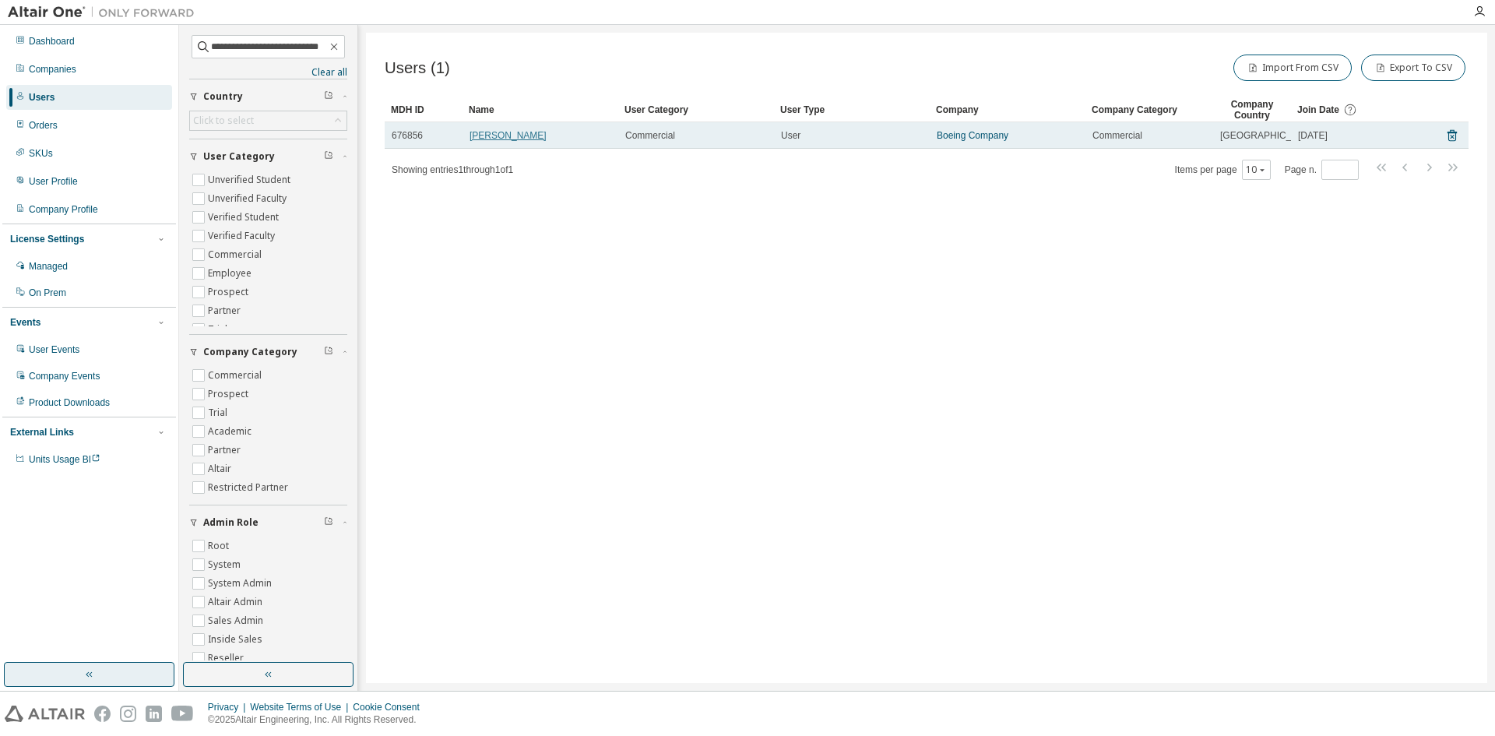
click at [523, 141] on link "[PERSON_NAME]" at bounding box center [508, 135] width 77 height 11
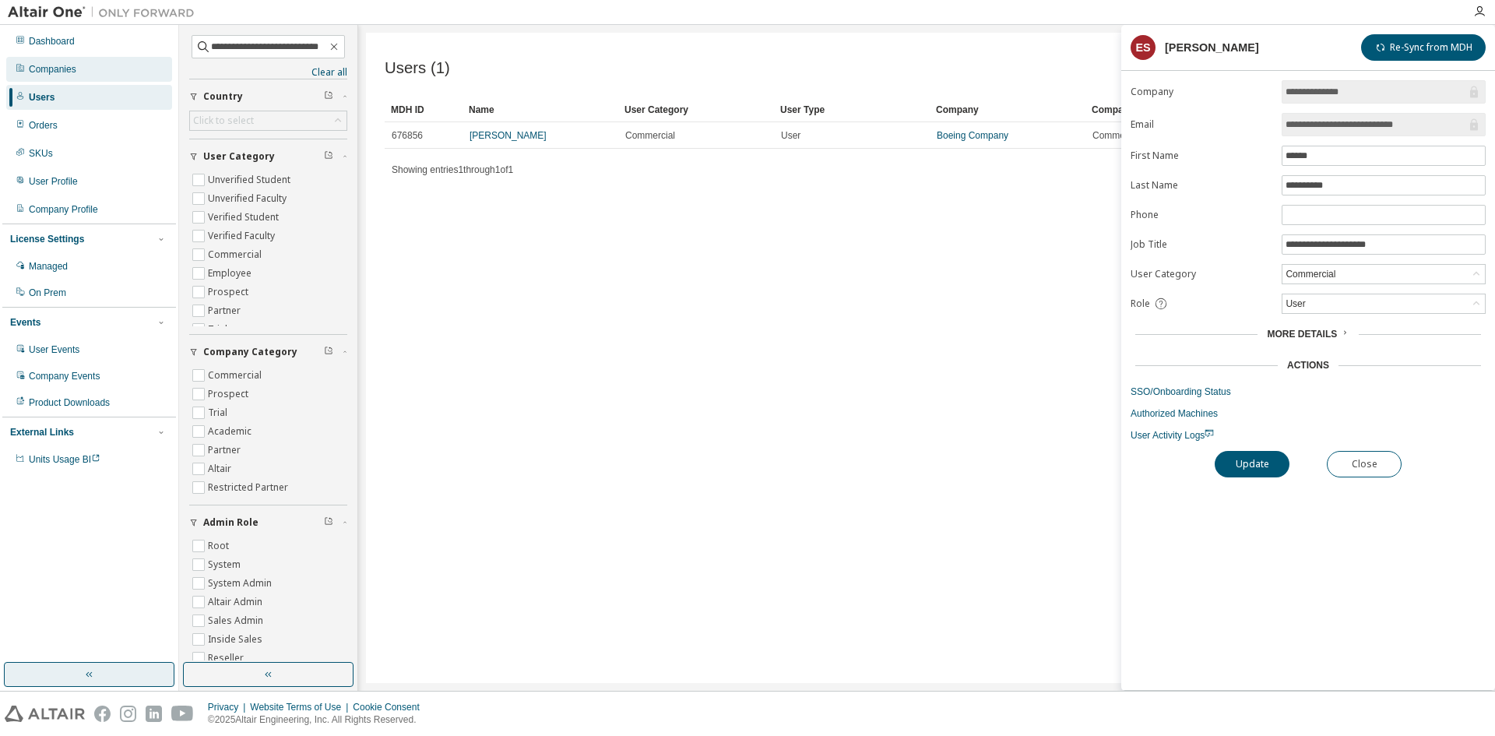
click at [40, 61] on div "Companies" at bounding box center [89, 69] width 166 height 25
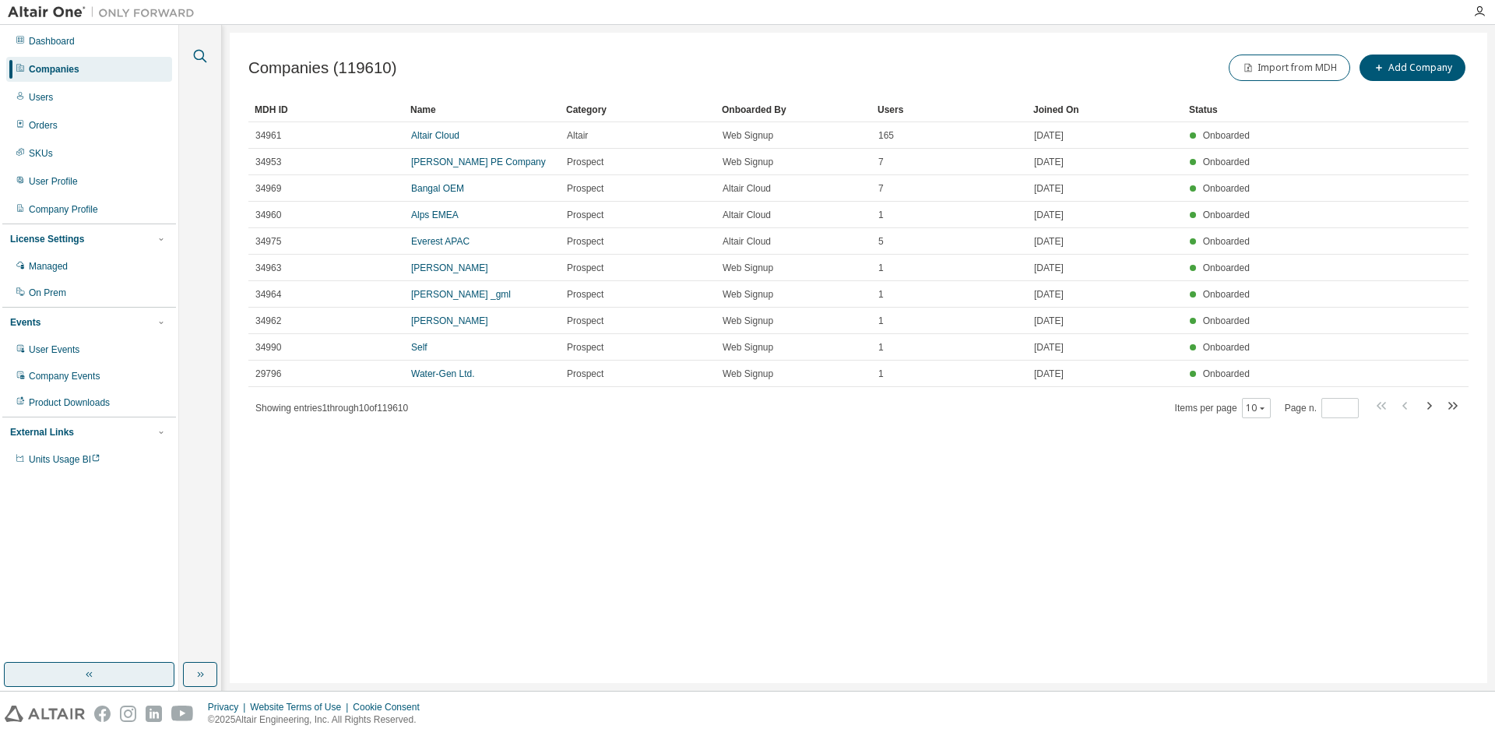
click at [195, 56] on icon "button" at bounding box center [200, 56] width 13 height 13
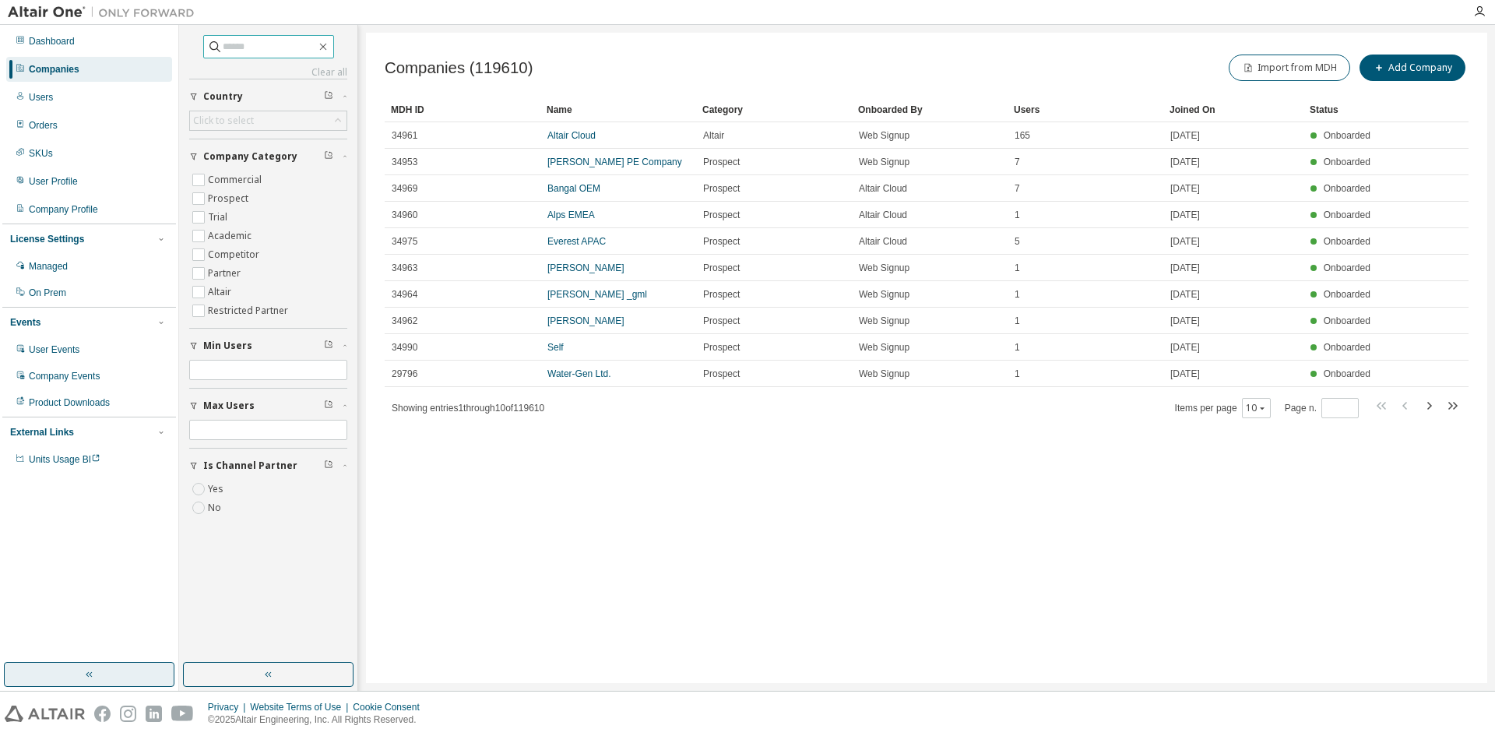
click at [225, 39] on input "text" at bounding box center [269, 47] width 93 height 16
type input "******"
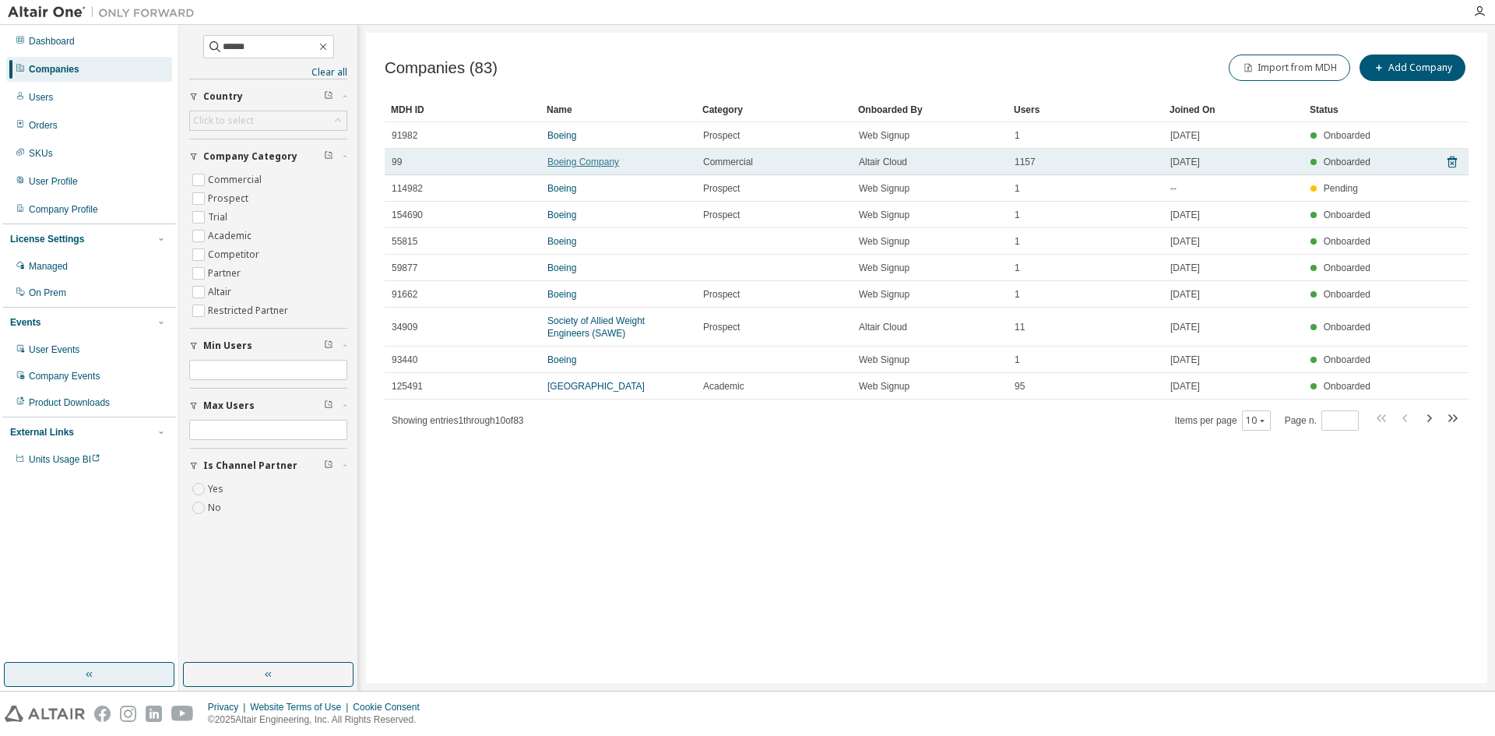
click at [579, 161] on link "Boeing Company" at bounding box center [583, 162] width 72 height 11
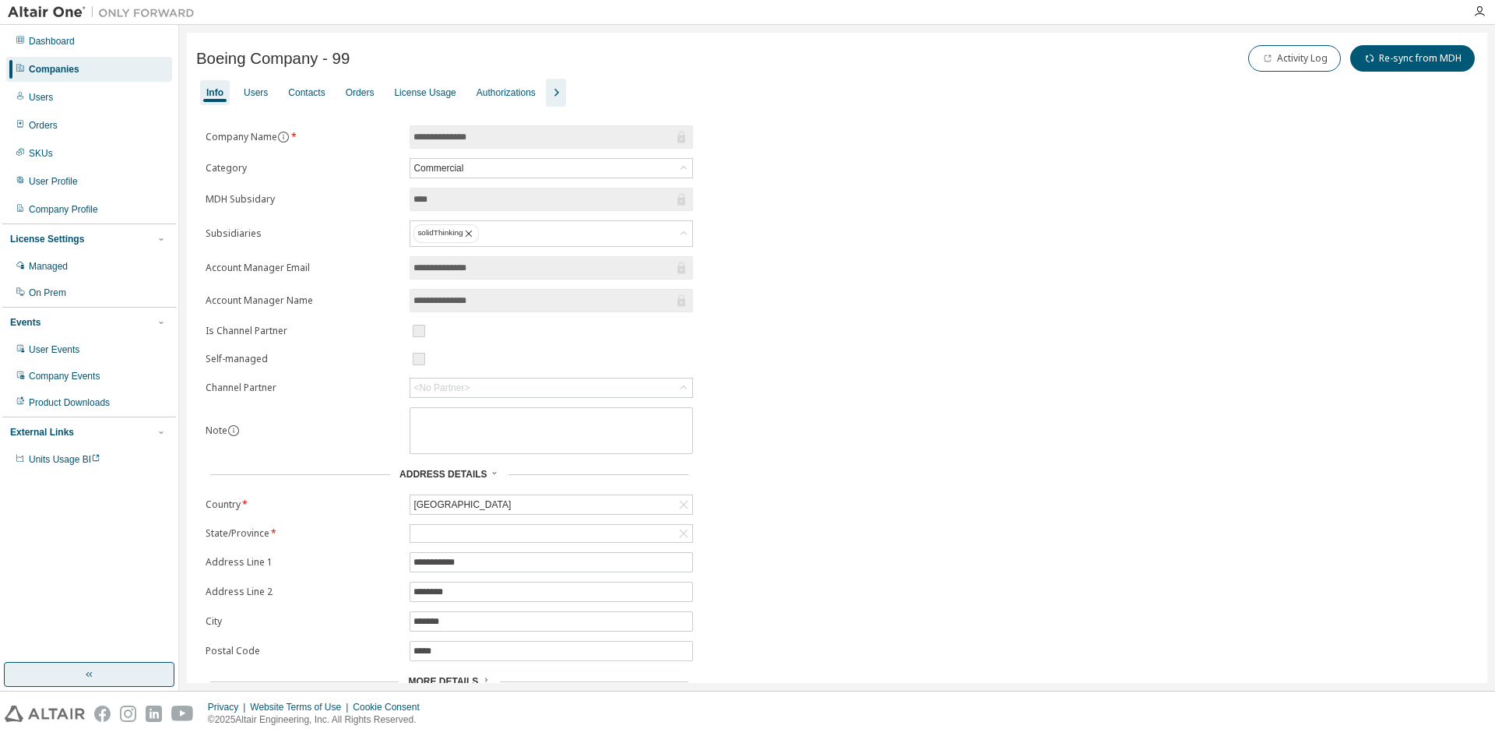
click at [565, 88] on icon "button" at bounding box center [556, 92] width 19 height 19
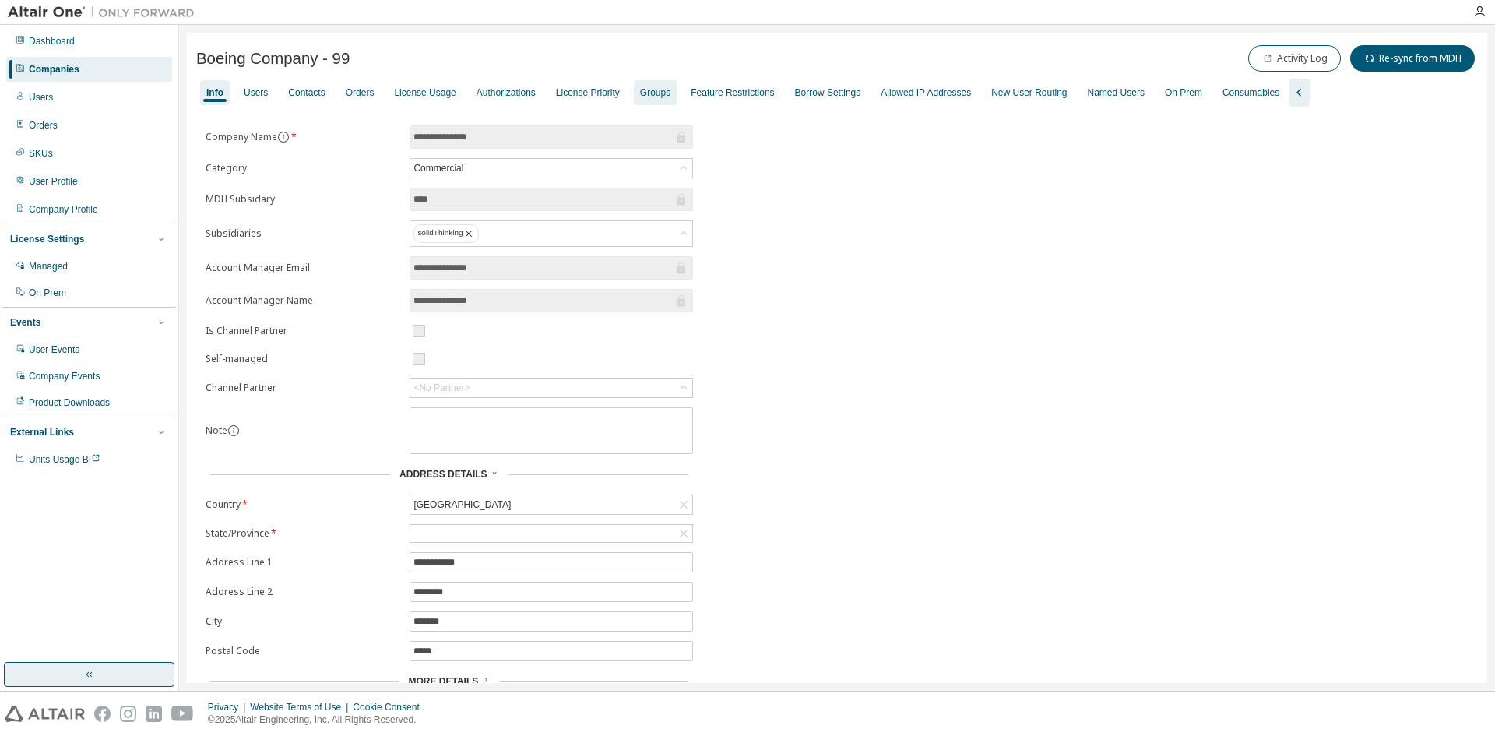
click at [670, 92] on div "Groups" at bounding box center [655, 92] width 30 height 12
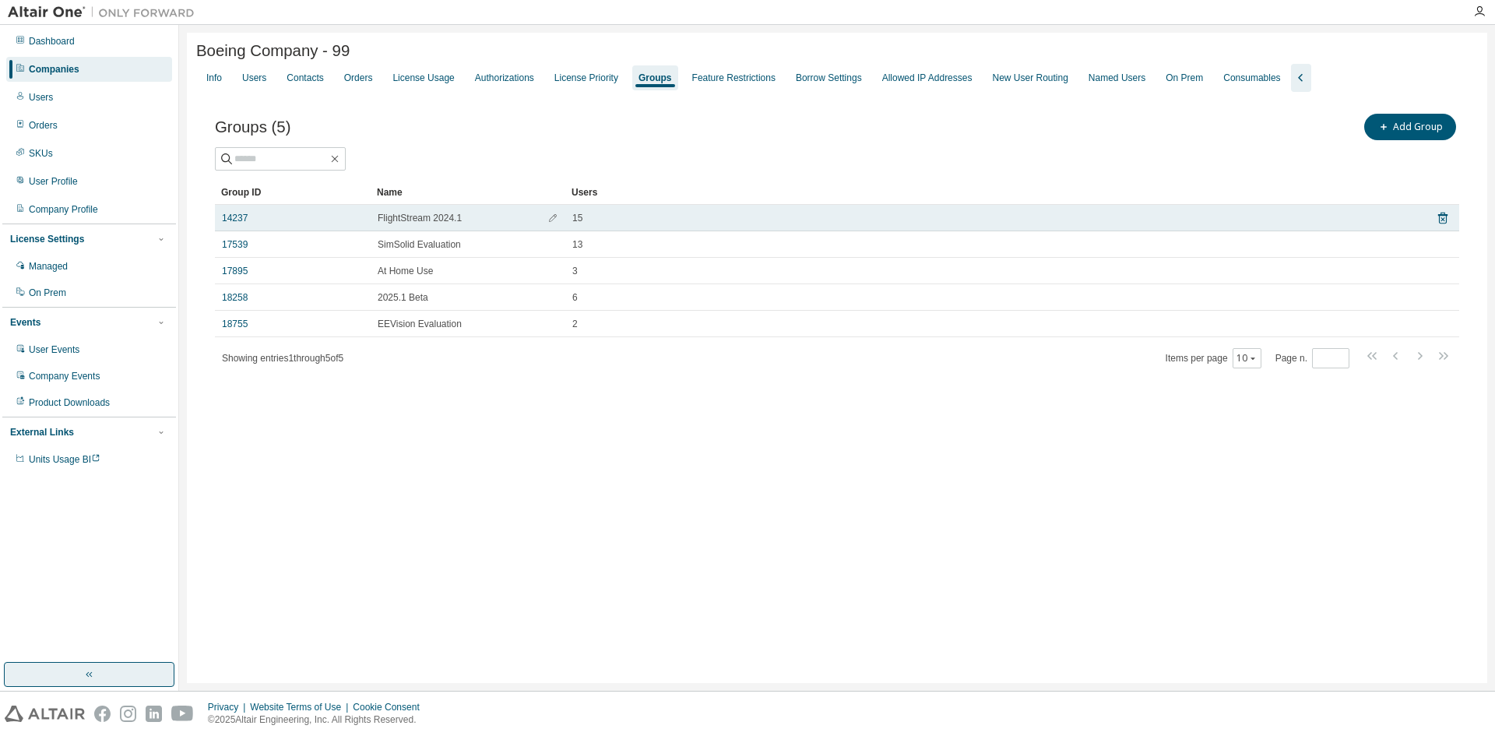
click at [454, 217] on span "FlightStream 2024.1" at bounding box center [420, 218] width 84 height 12
click at [550, 220] on icon "button" at bounding box center [552, 217] width 9 height 9
click at [238, 227] on link "14237" at bounding box center [235, 222] width 26 height 12
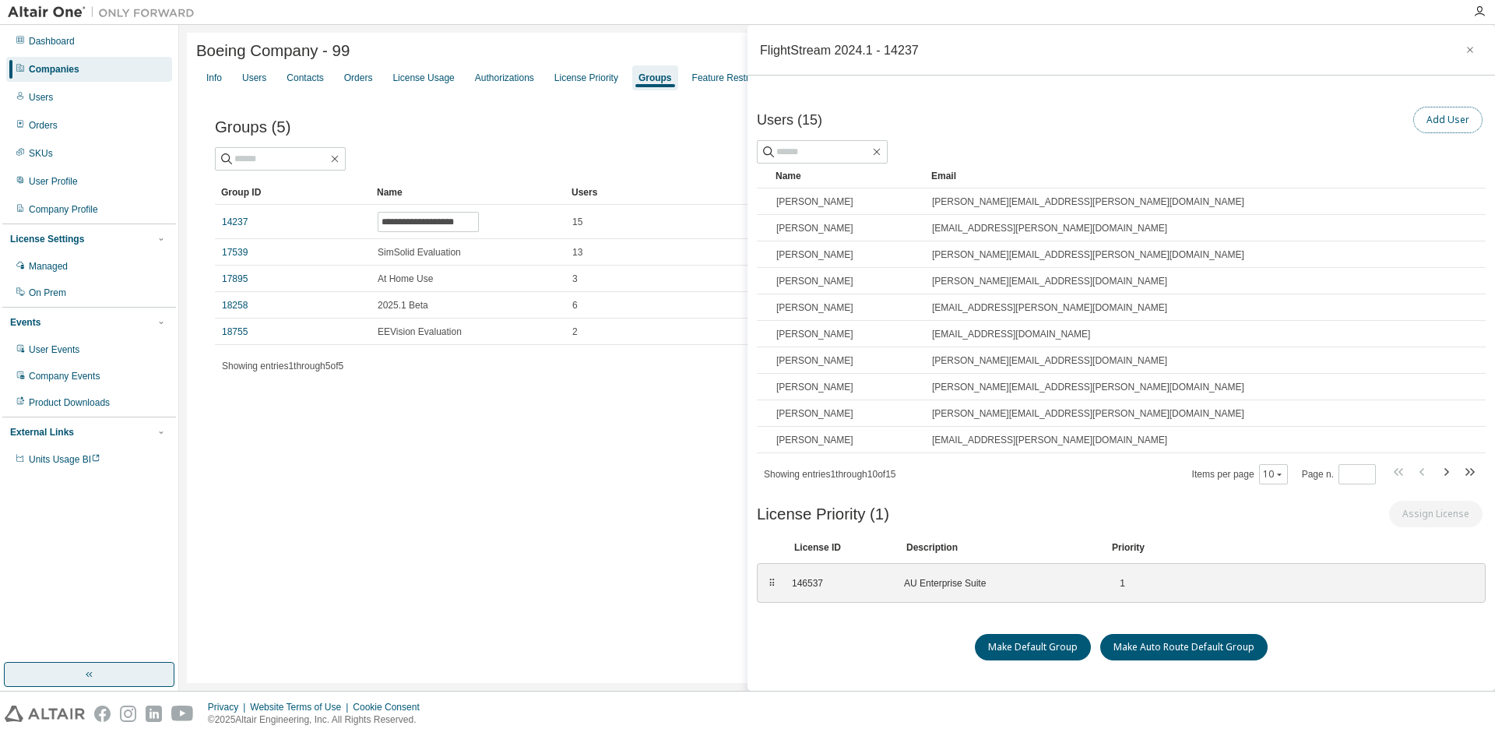
click at [1429, 121] on button "Add User" at bounding box center [1447, 120] width 69 height 26
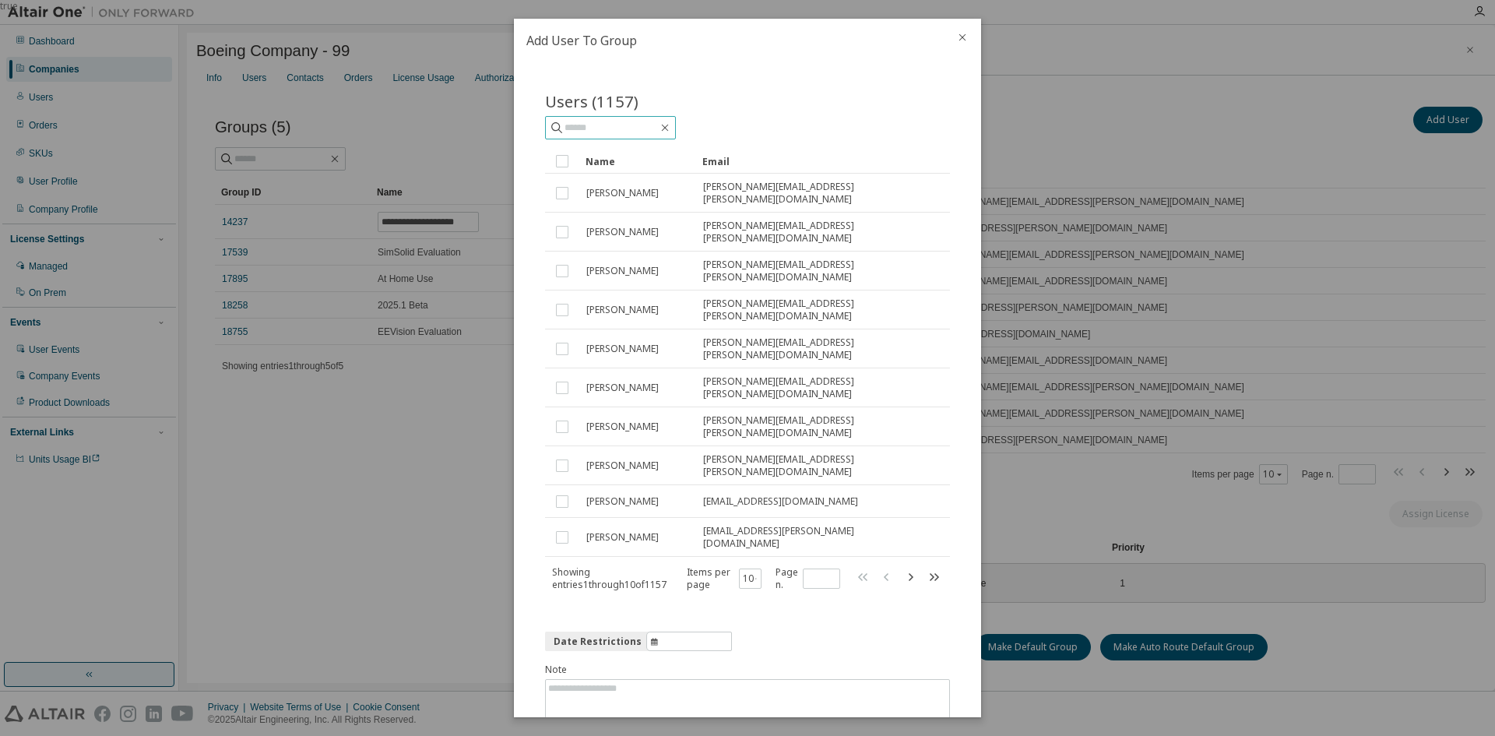
click at [619, 121] on input "text" at bounding box center [611, 128] width 93 height 16
paste input "**********"
type input "**********"
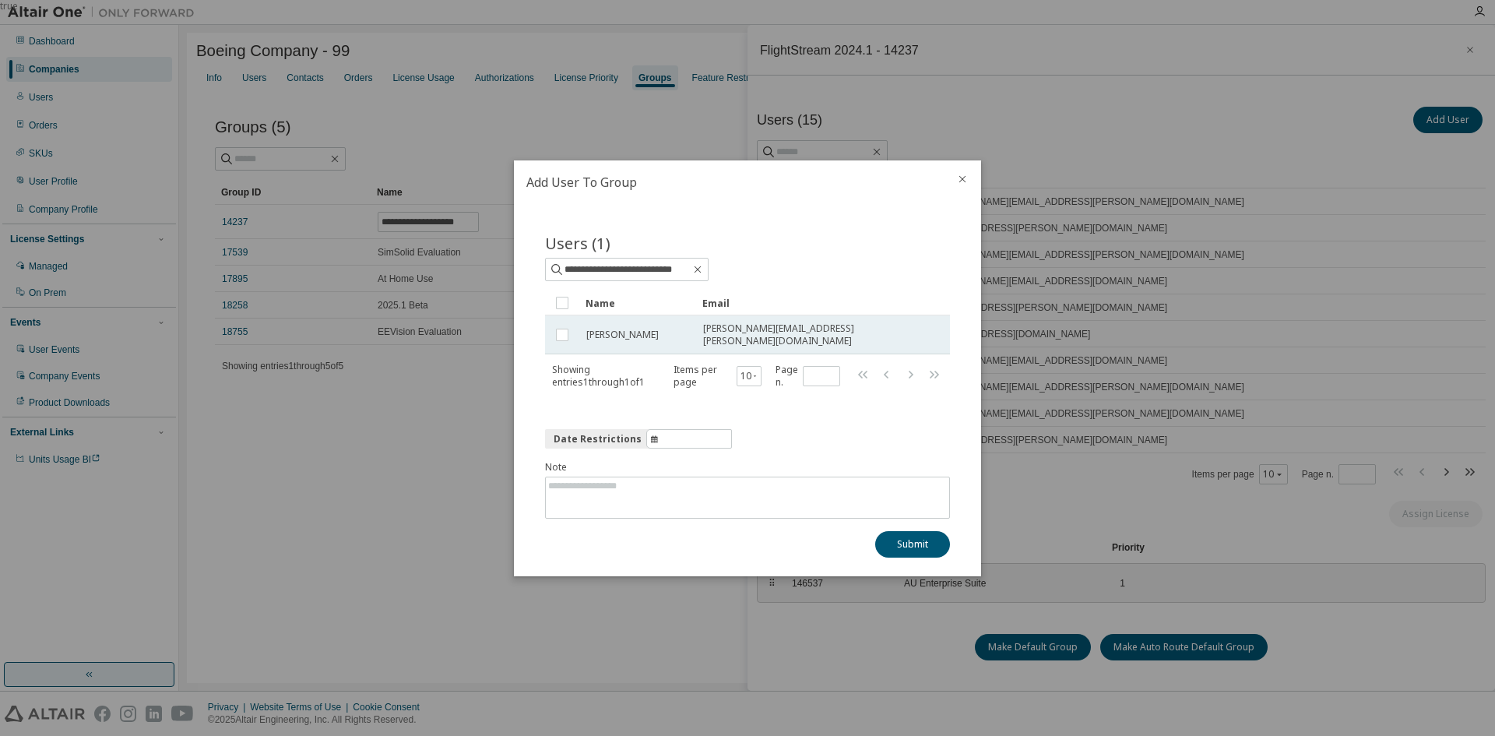
scroll to position [0, 0]
click at [904, 542] on button "Submit" at bounding box center [912, 544] width 75 height 26
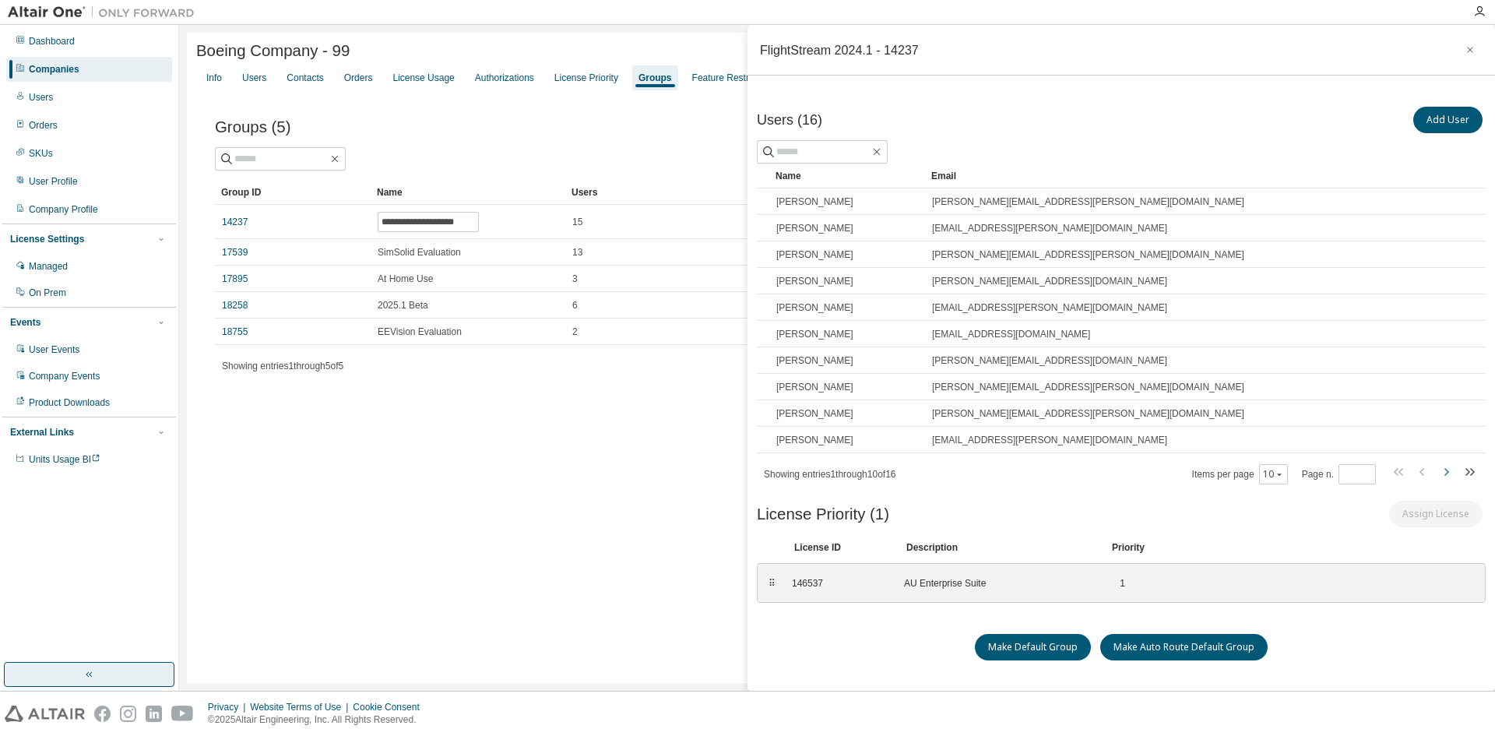
click at [1444, 473] on icon "button" at bounding box center [1446, 472] width 5 height 8
type input "*"
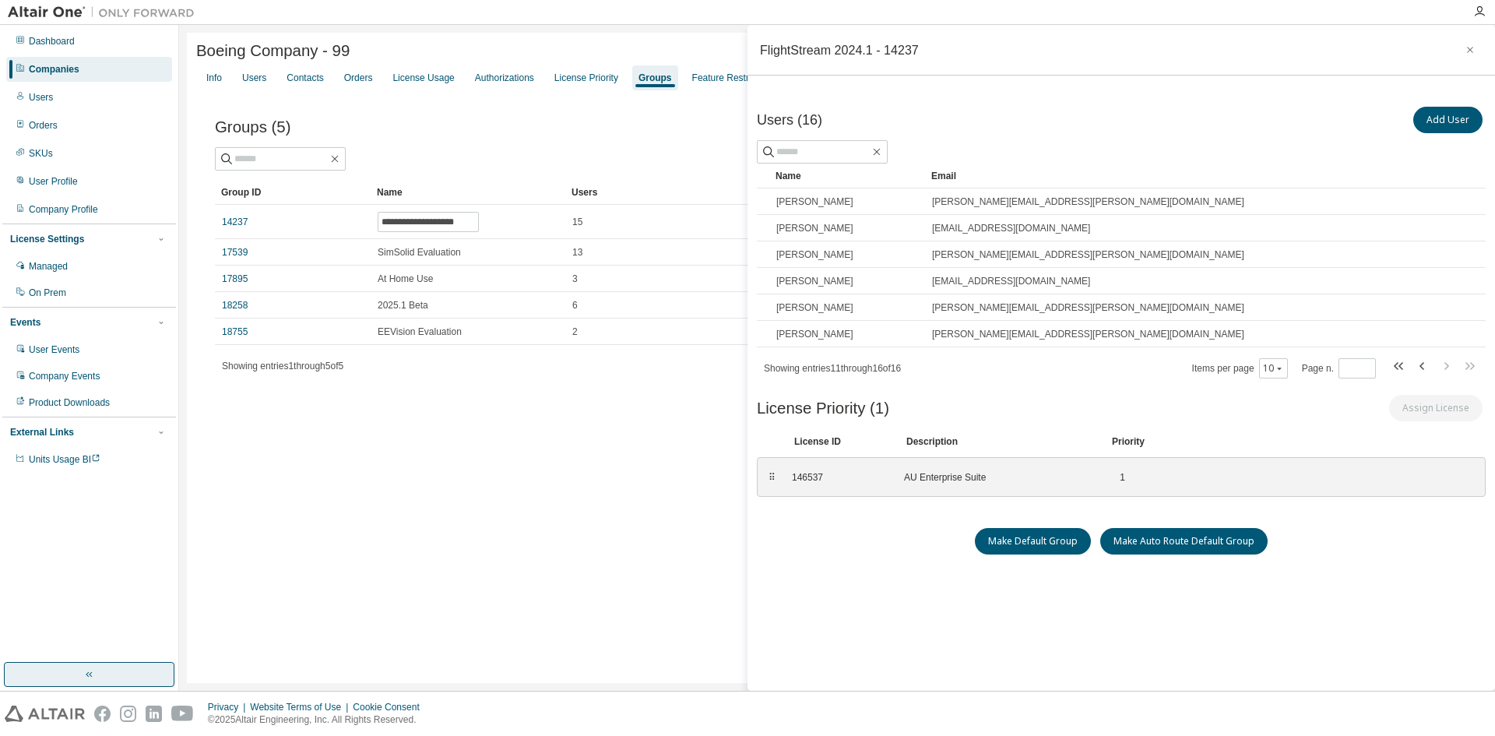
click at [57, 66] on div "Companies" at bounding box center [54, 69] width 51 height 12
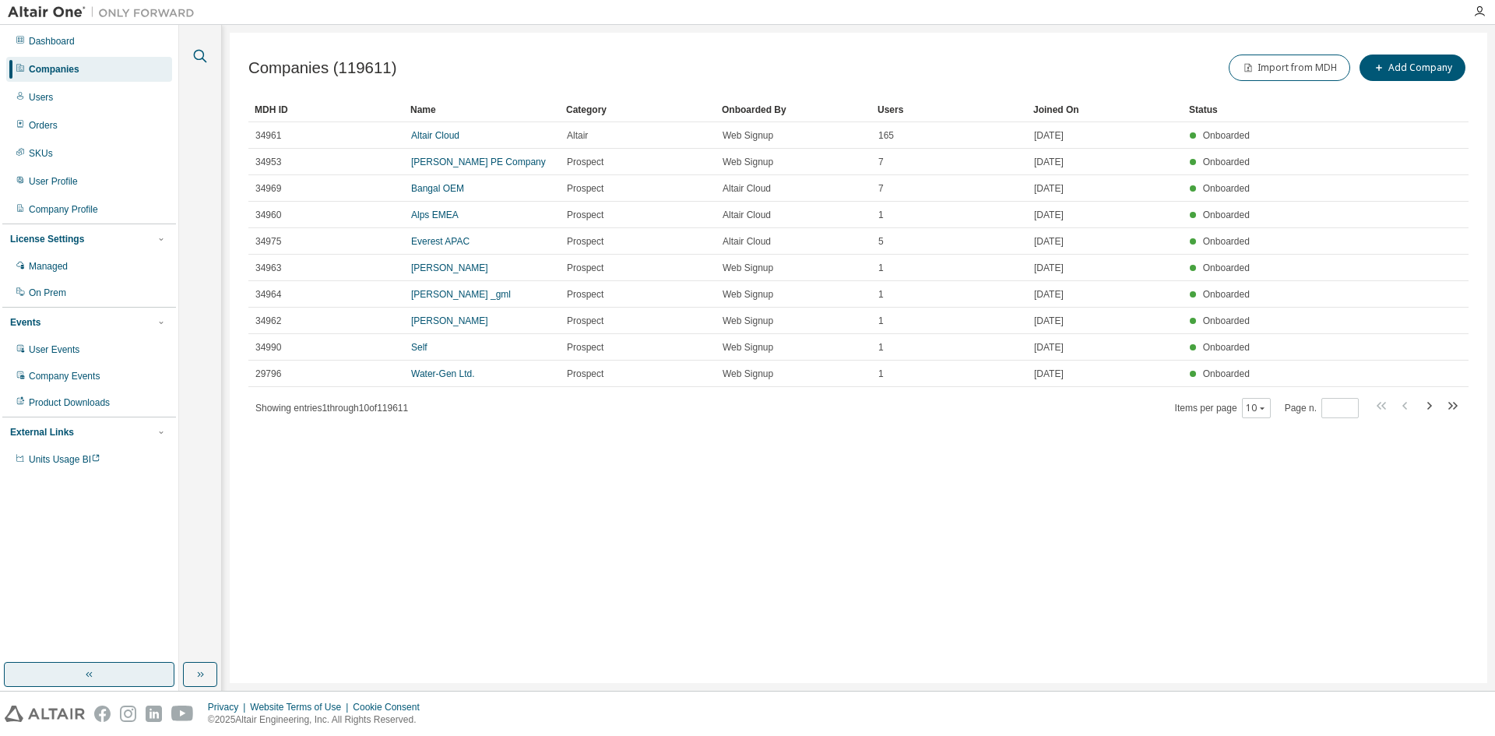
click at [191, 54] on icon "button" at bounding box center [200, 56] width 19 height 19
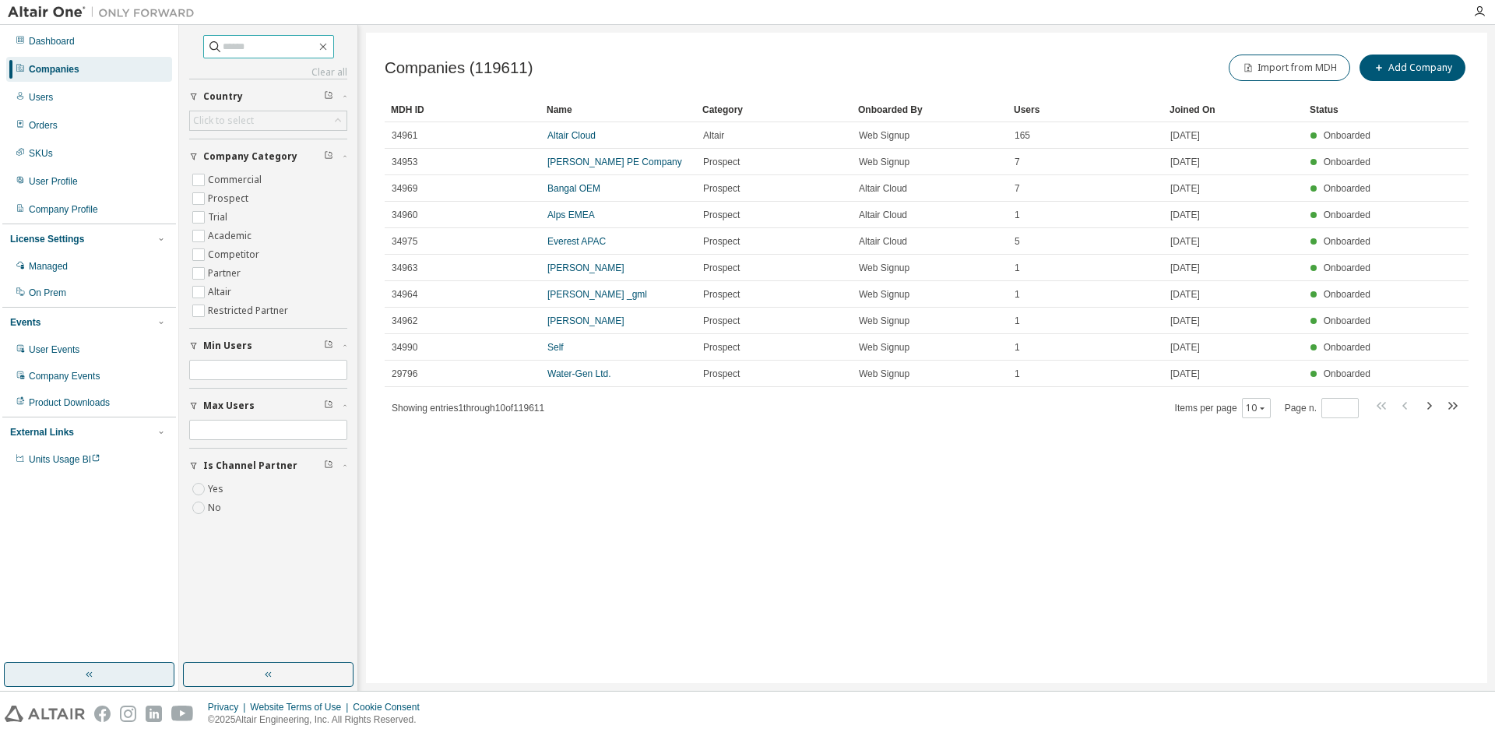
click at [224, 46] on input "text" at bounding box center [269, 47] width 93 height 16
type input "******"
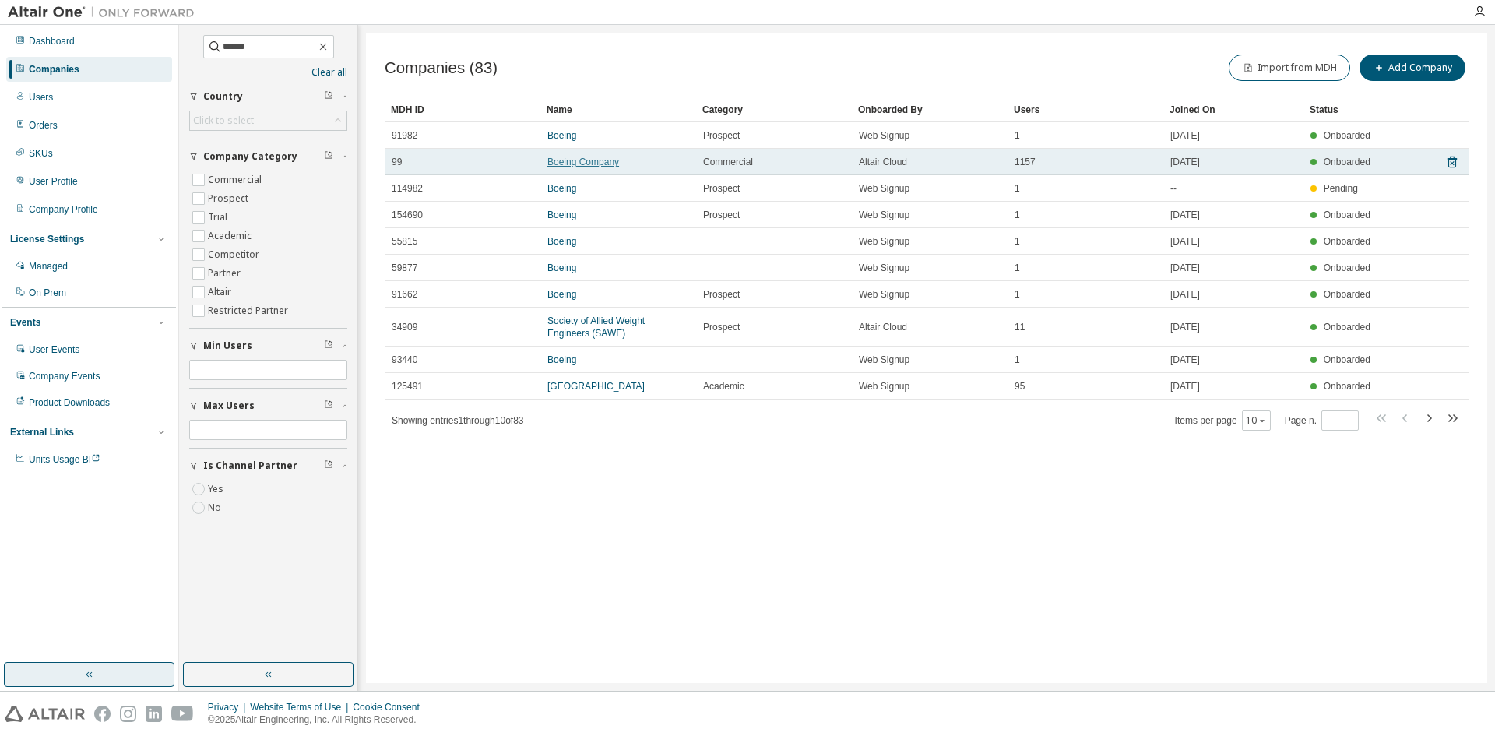
click at [581, 161] on link "Boeing Company" at bounding box center [583, 162] width 72 height 11
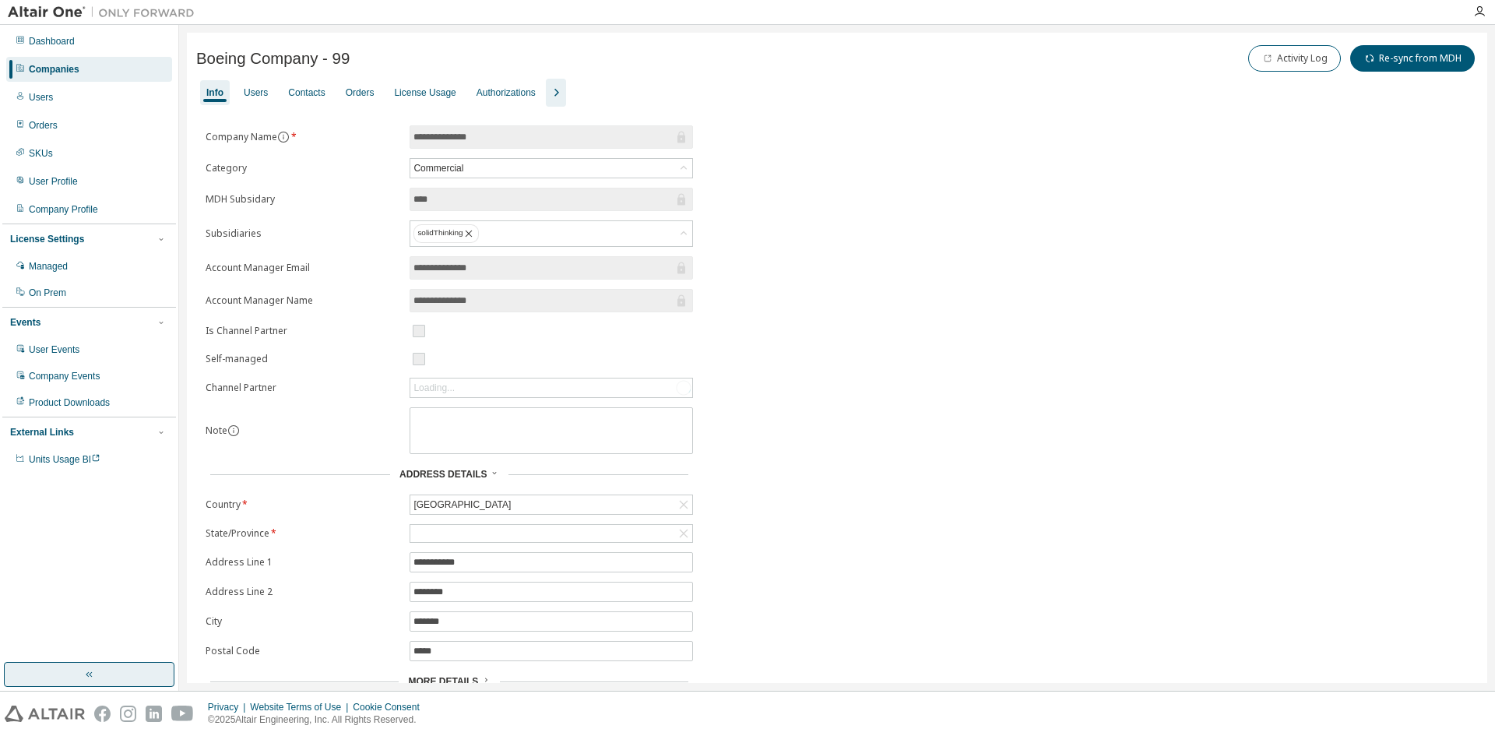
click at [563, 91] on icon "button" at bounding box center [556, 92] width 19 height 19
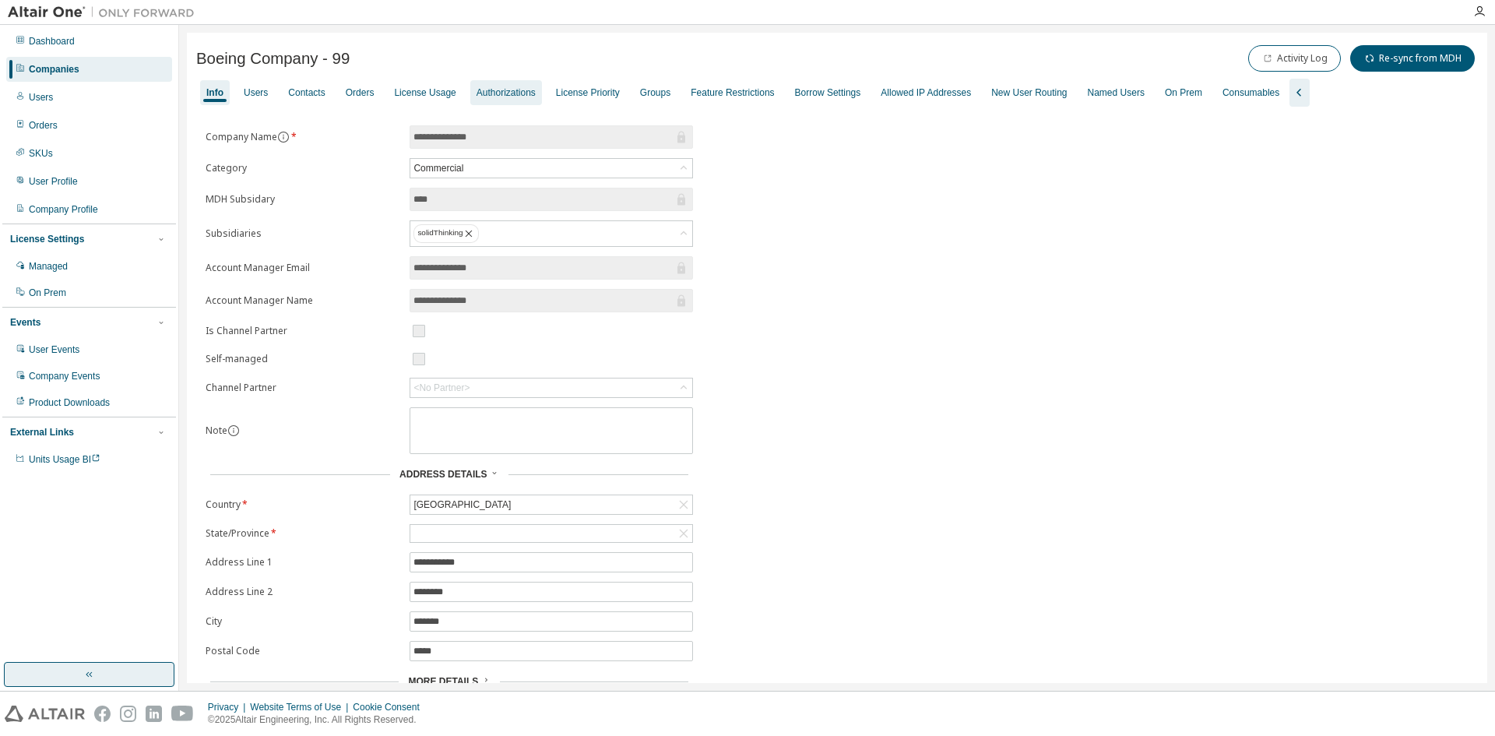
click at [524, 87] on div "Authorizations" at bounding box center [506, 92] width 59 height 12
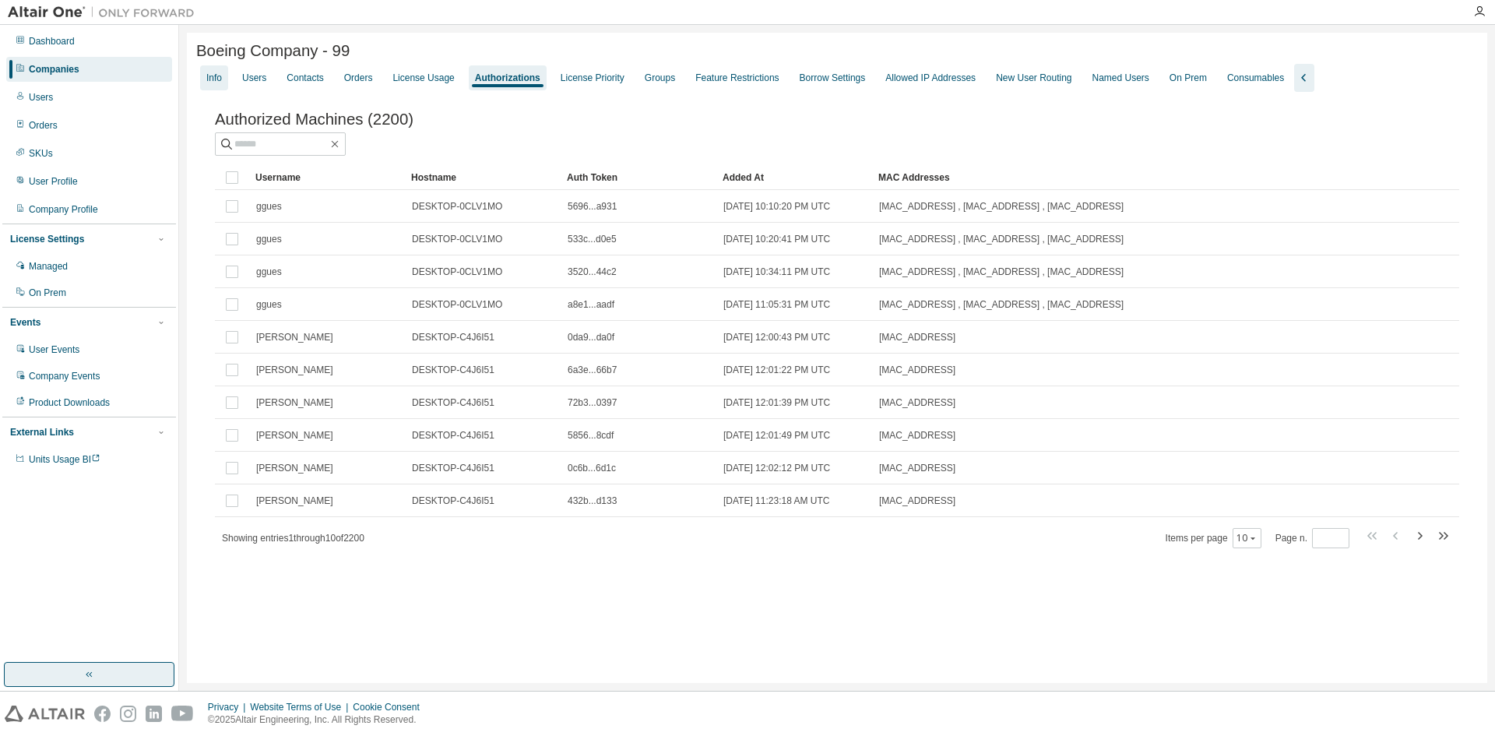
click at [214, 79] on div "Info" at bounding box center [214, 78] width 16 height 12
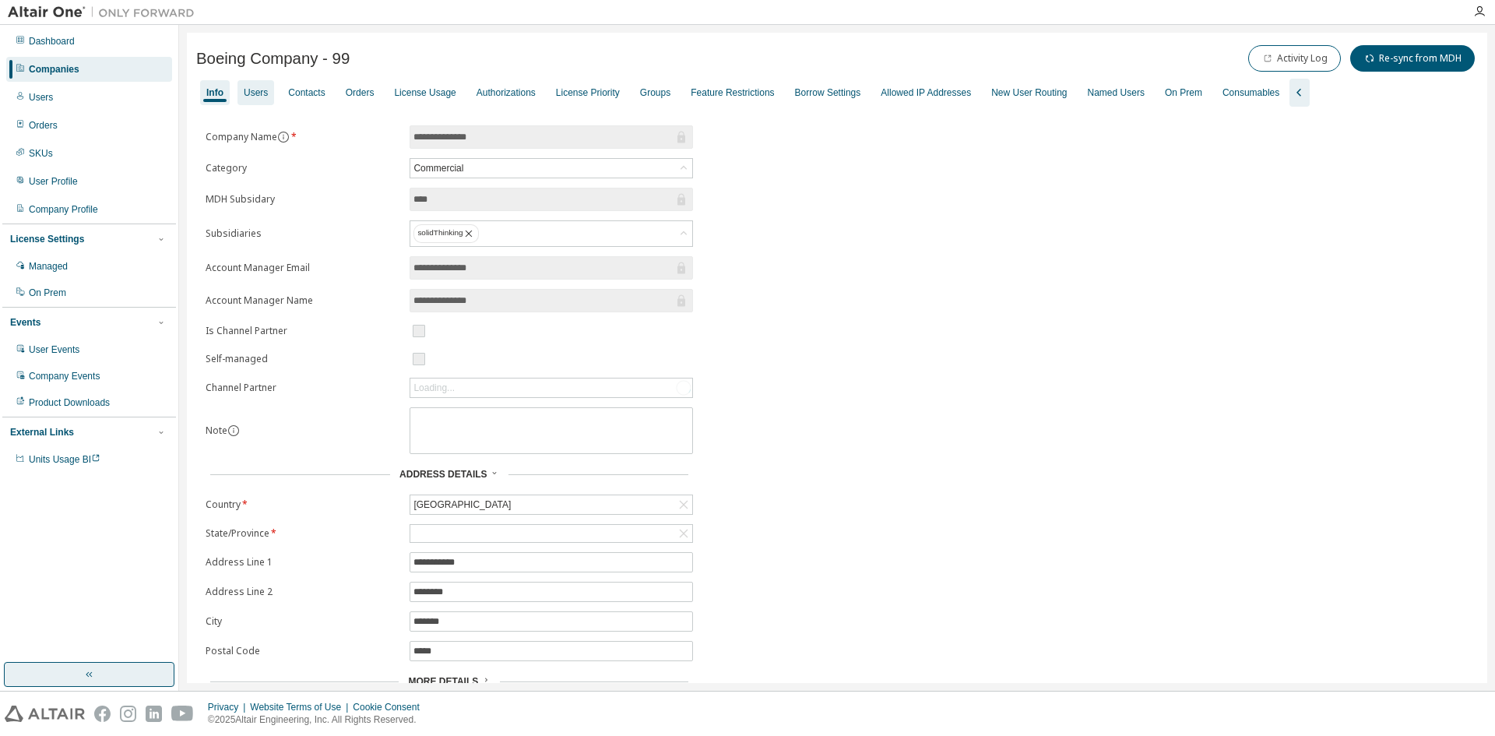
click at [244, 90] on div "Users" at bounding box center [255, 92] width 37 height 25
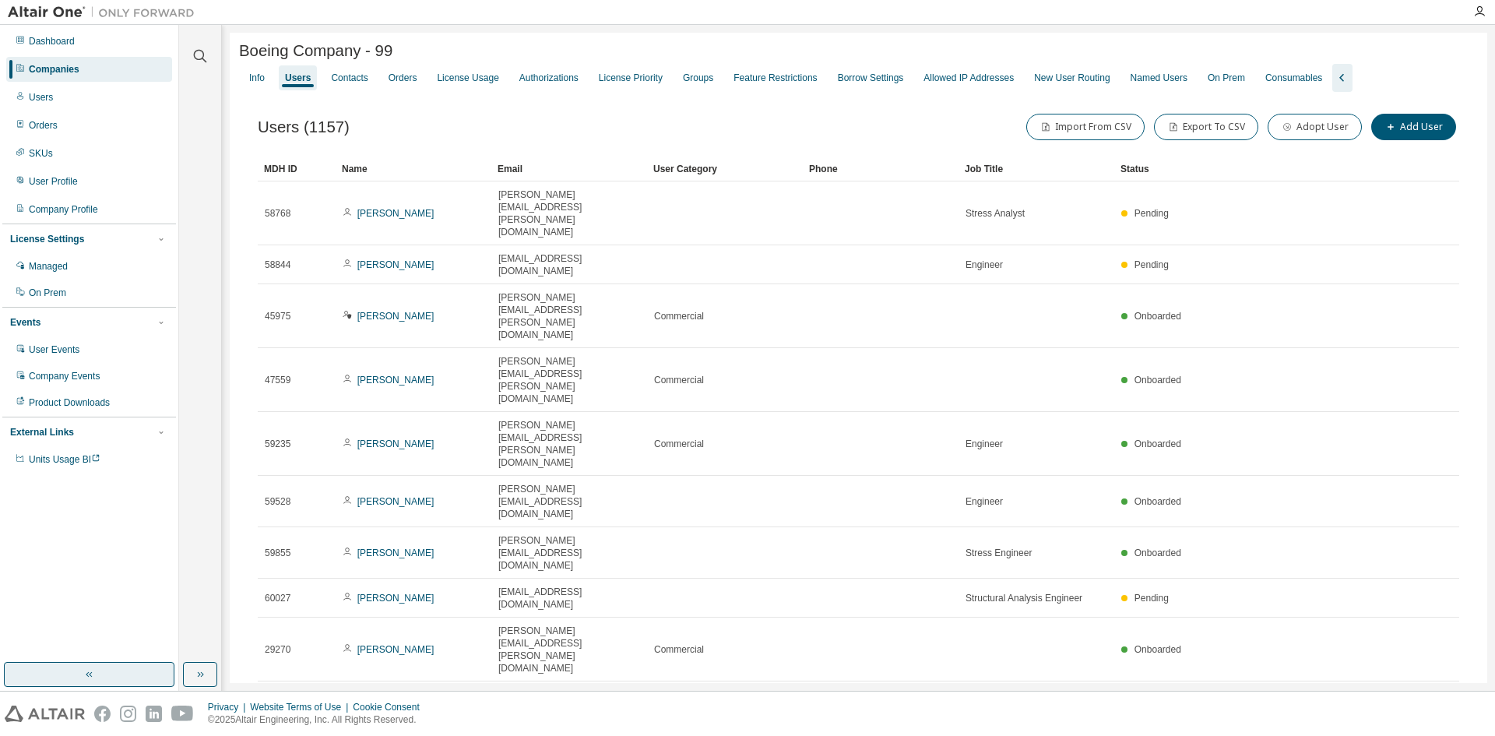
click at [357, 172] on div "Name" at bounding box center [413, 169] width 143 height 25
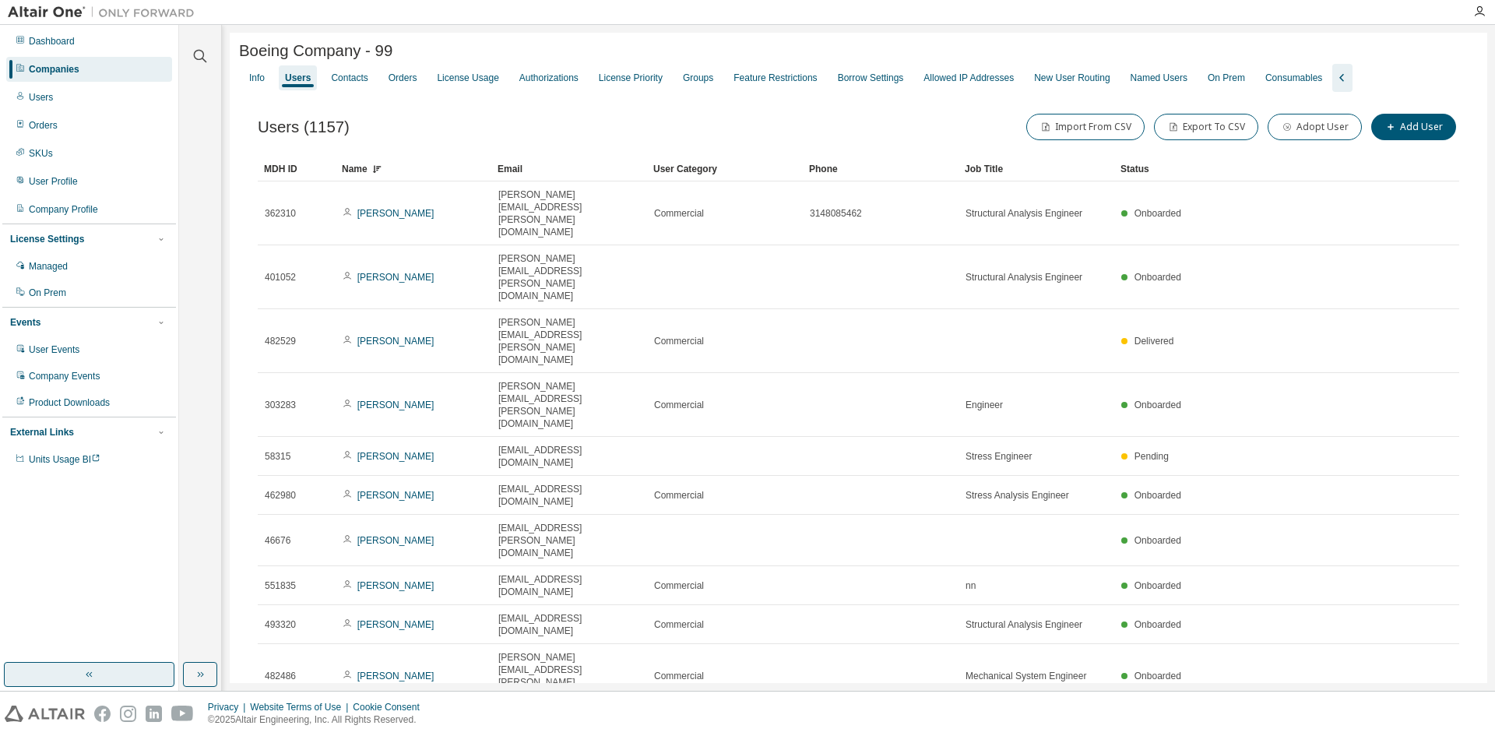
click at [354, 172] on div "Name" at bounding box center [413, 169] width 143 height 25
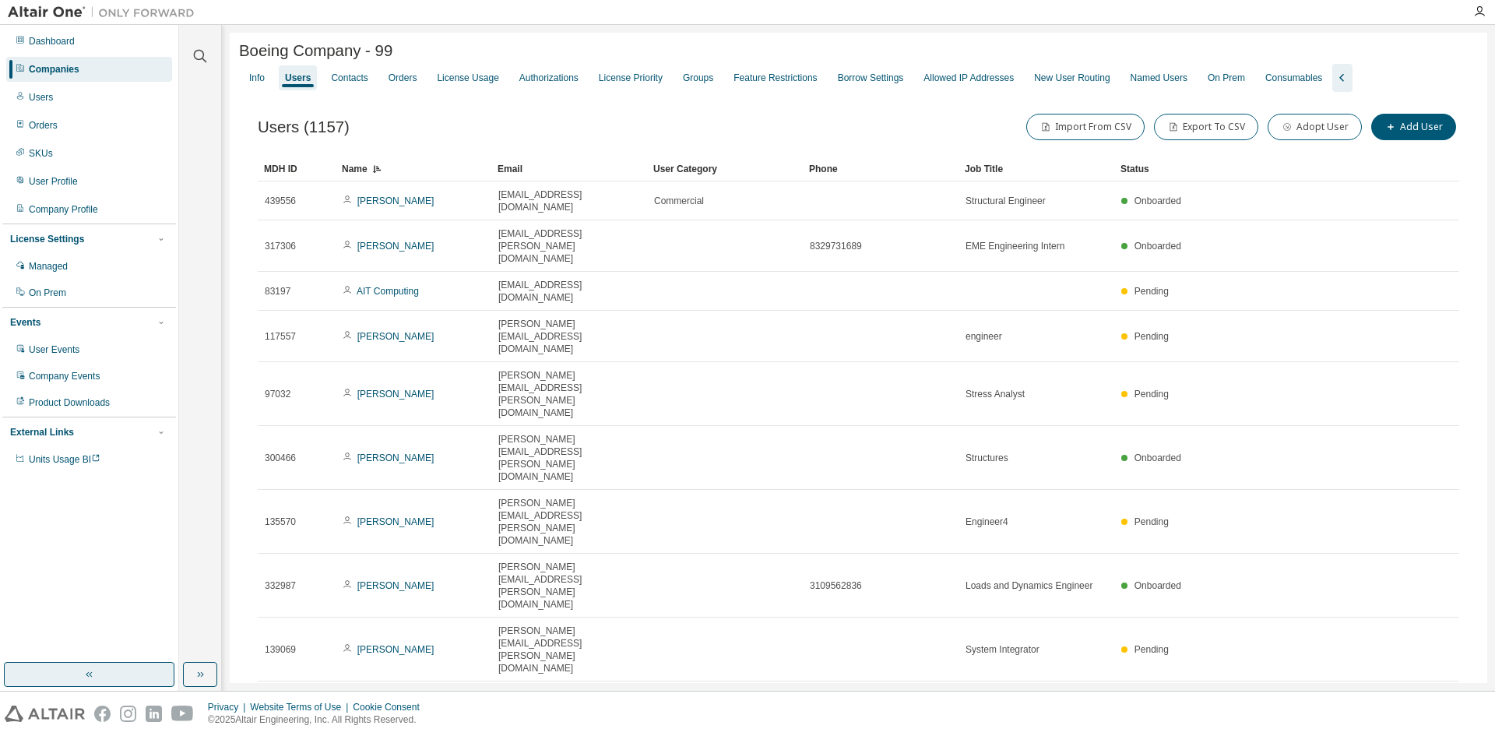
click at [1419, 491] on div "Users (1157) Import From CSV Export To CSV Adopt User Add User Clear Load Save …" at bounding box center [858, 455] width 1239 height 726
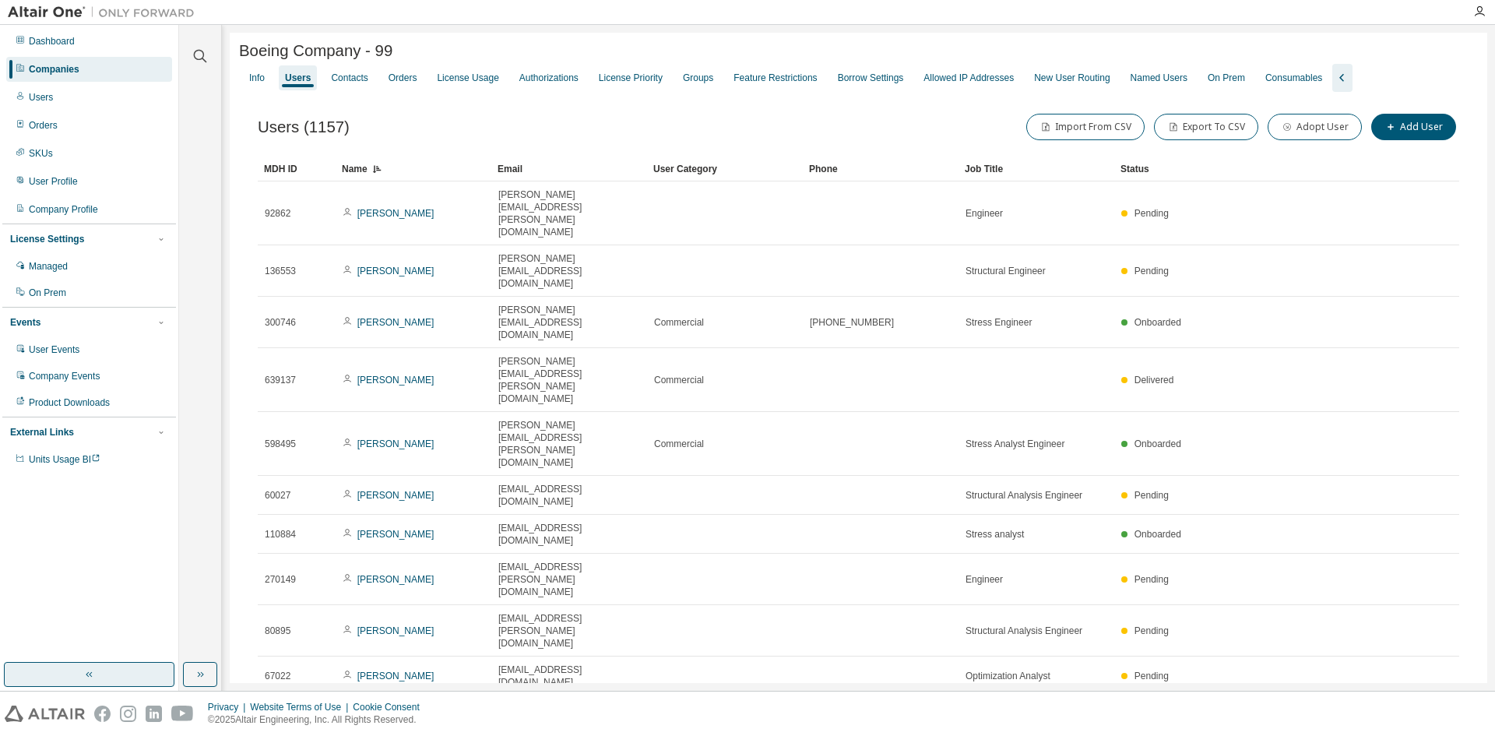
click at [1418, 710] on icon "button" at bounding box center [1420, 714] width 5 height 8
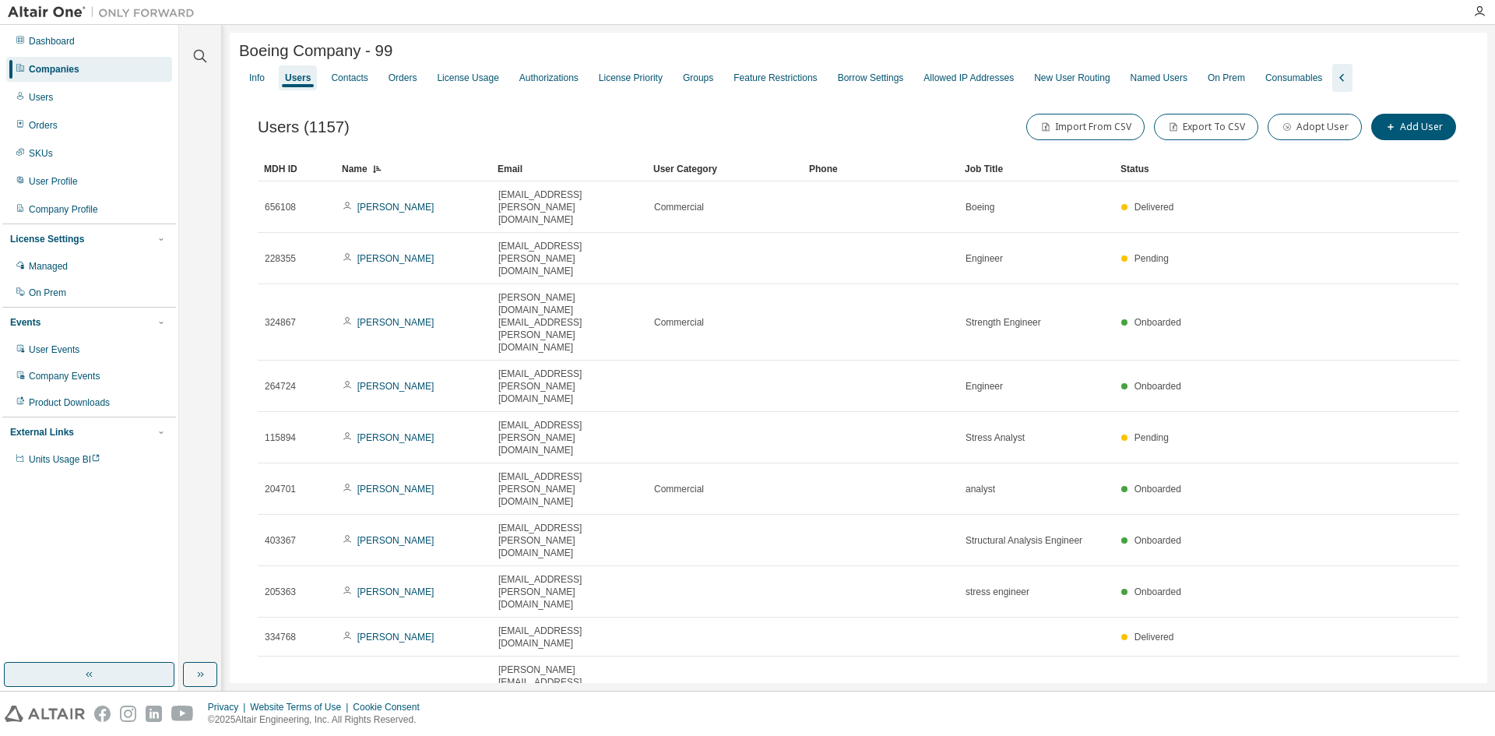
click at [1418, 735] on icon "button" at bounding box center [1420, 739] width 5 height 8
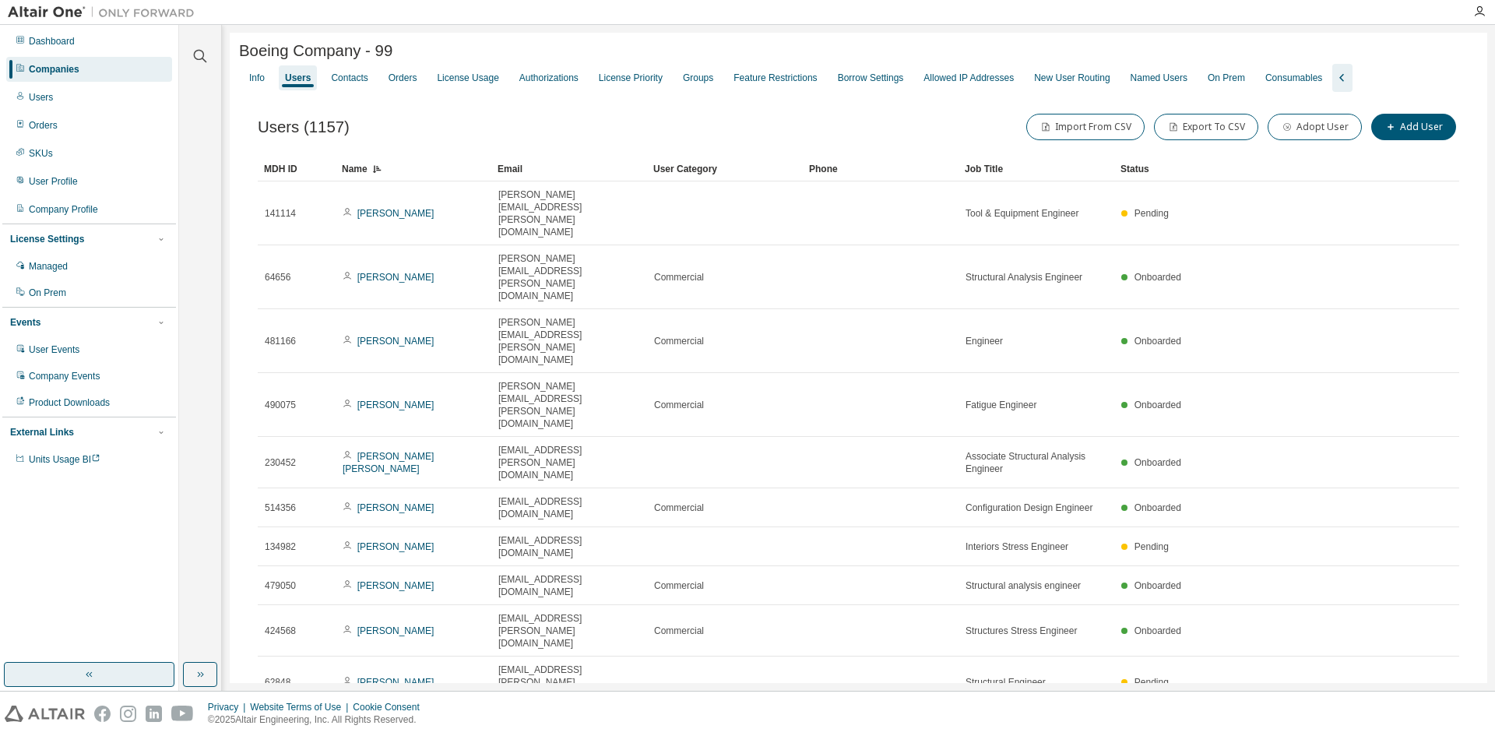
click at [1418, 717] on icon "button" at bounding box center [1419, 726] width 19 height 19
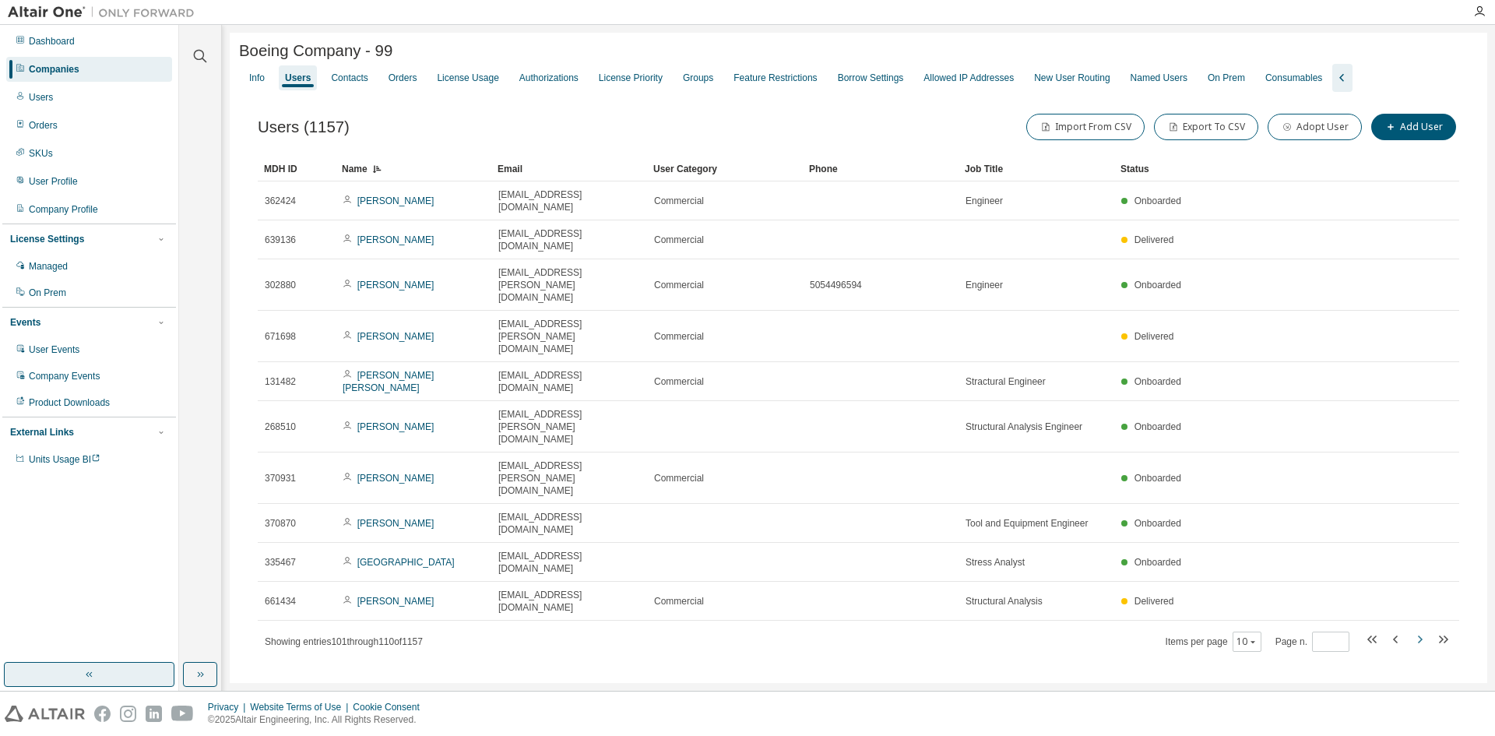
click at [1418, 635] on icon "button" at bounding box center [1420, 639] width 5 height 8
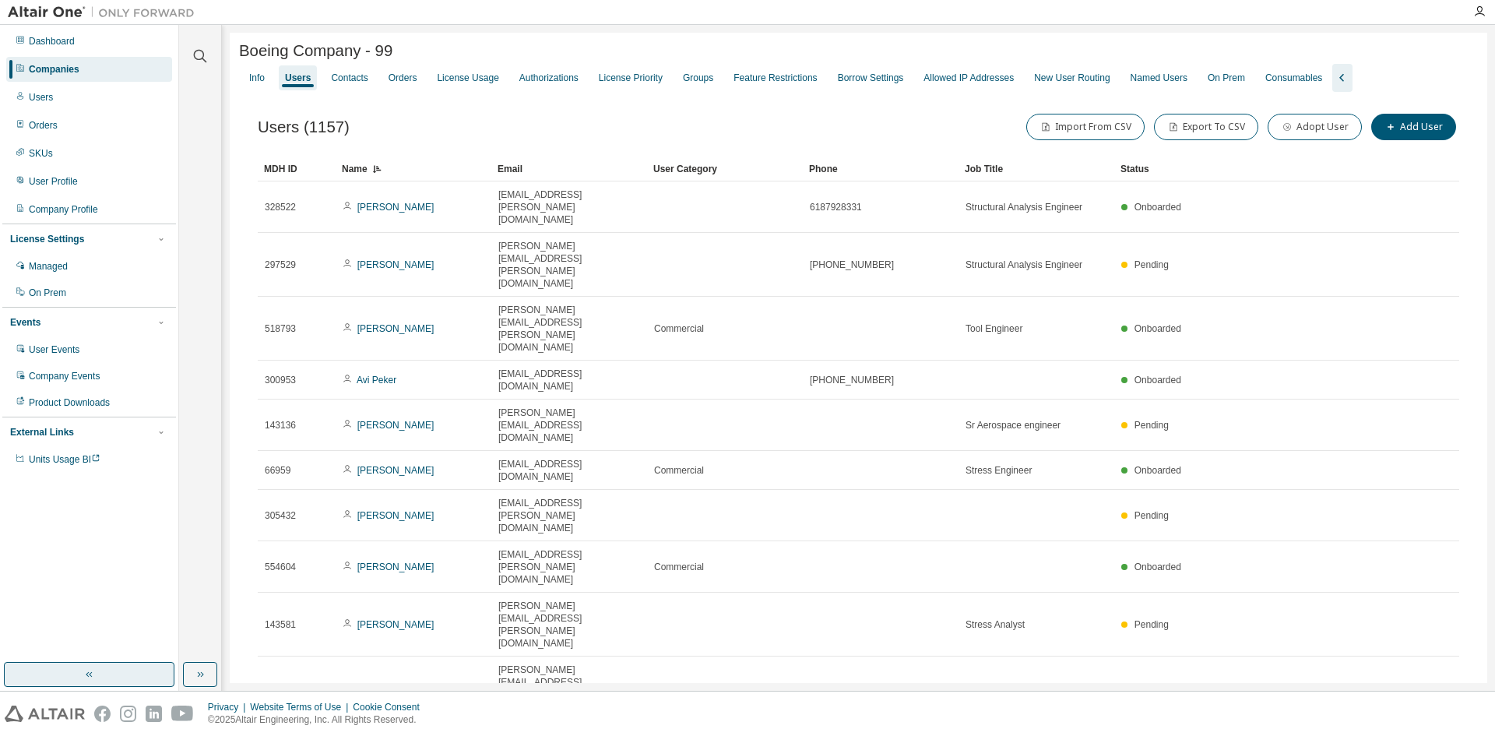
click at [1418, 735] on icon "button" at bounding box center [1420, 739] width 5 height 8
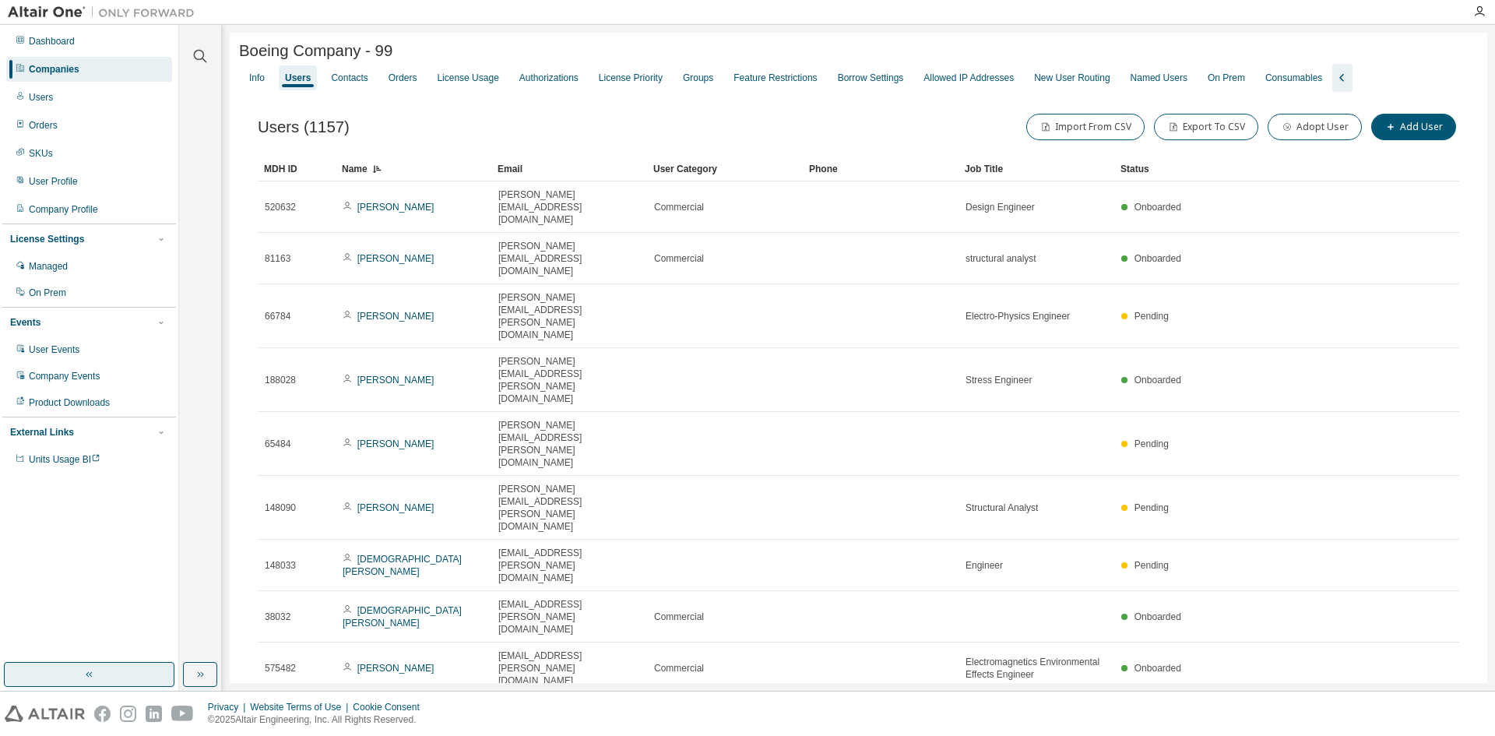
click at [1419, 468] on div "MDH ID Name Email User Category Phone Job Title Status 520632 [PERSON_NAME] [PE…" at bounding box center [858, 467] width 1201 height 621
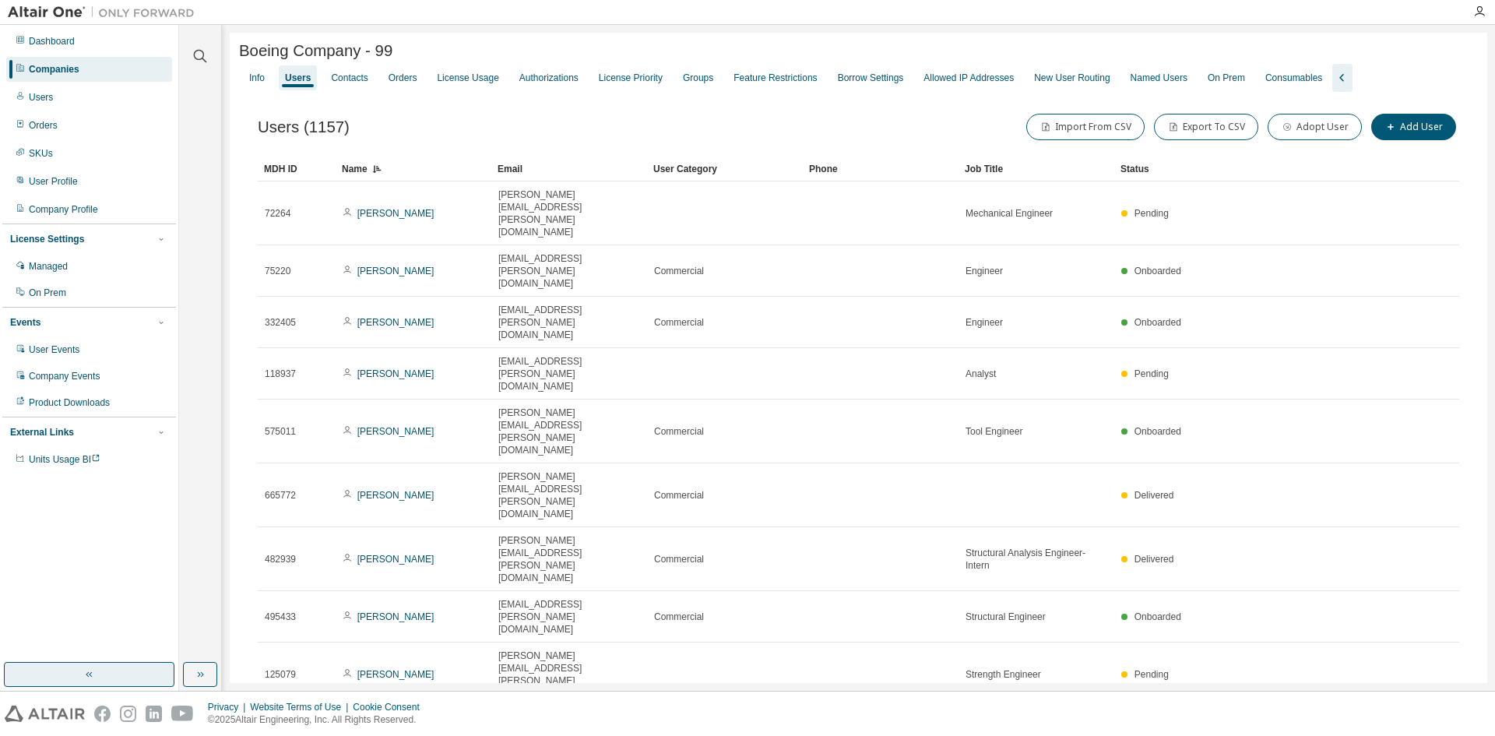
click at [1418, 470] on div "MDH ID Name Email User Category Phone Job Title Status 72264 Clark Andrews [EMA…" at bounding box center [858, 479] width 1201 height 645
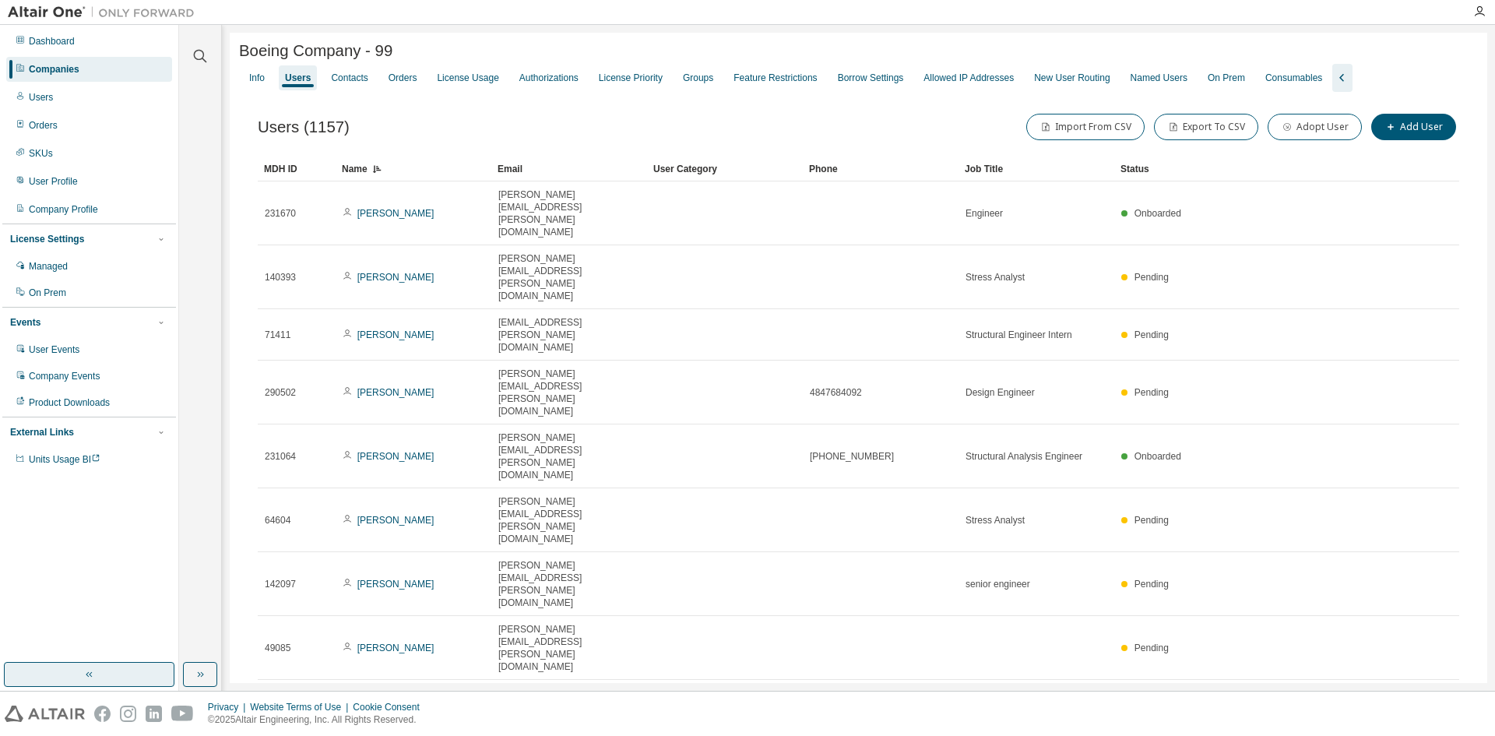
type input "**"
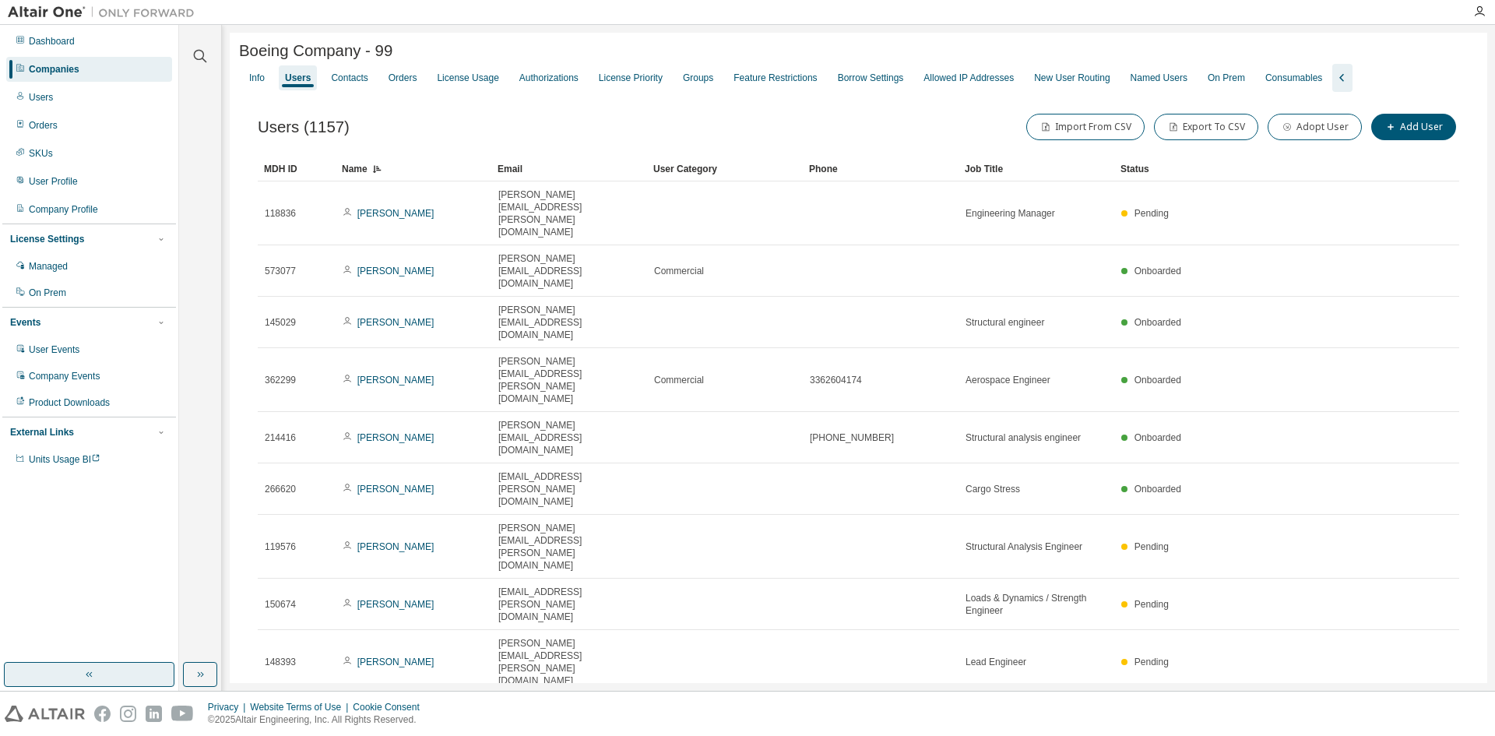
click at [1421, 468] on div "MDH ID Name Email User Category Phone Job Title Status 118836 [PERSON_NAME] [PE…" at bounding box center [858, 467] width 1201 height 621
click at [1108, 79] on div "New User Routing" at bounding box center [1072, 78] width 76 height 12
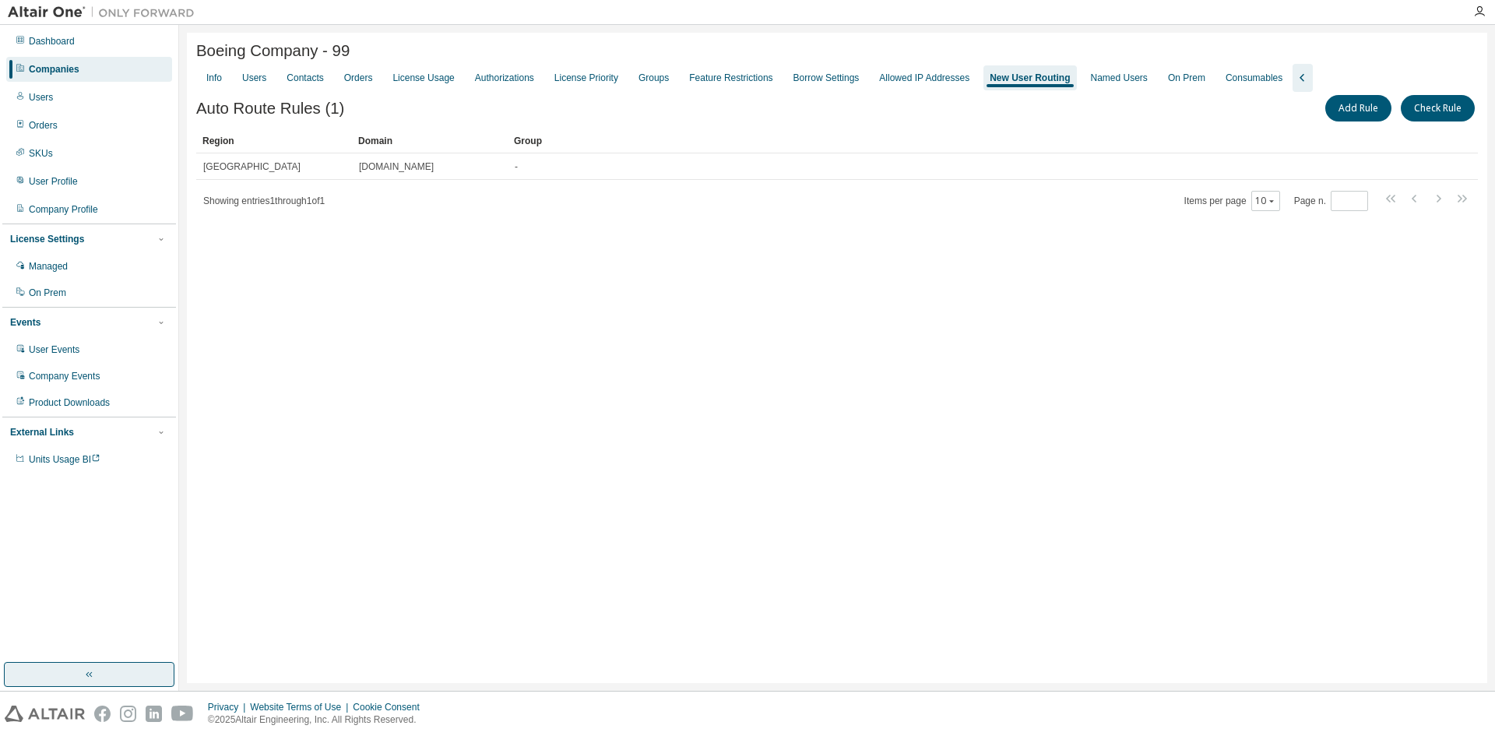
click at [58, 66] on div "Companies" at bounding box center [54, 69] width 51 height 12
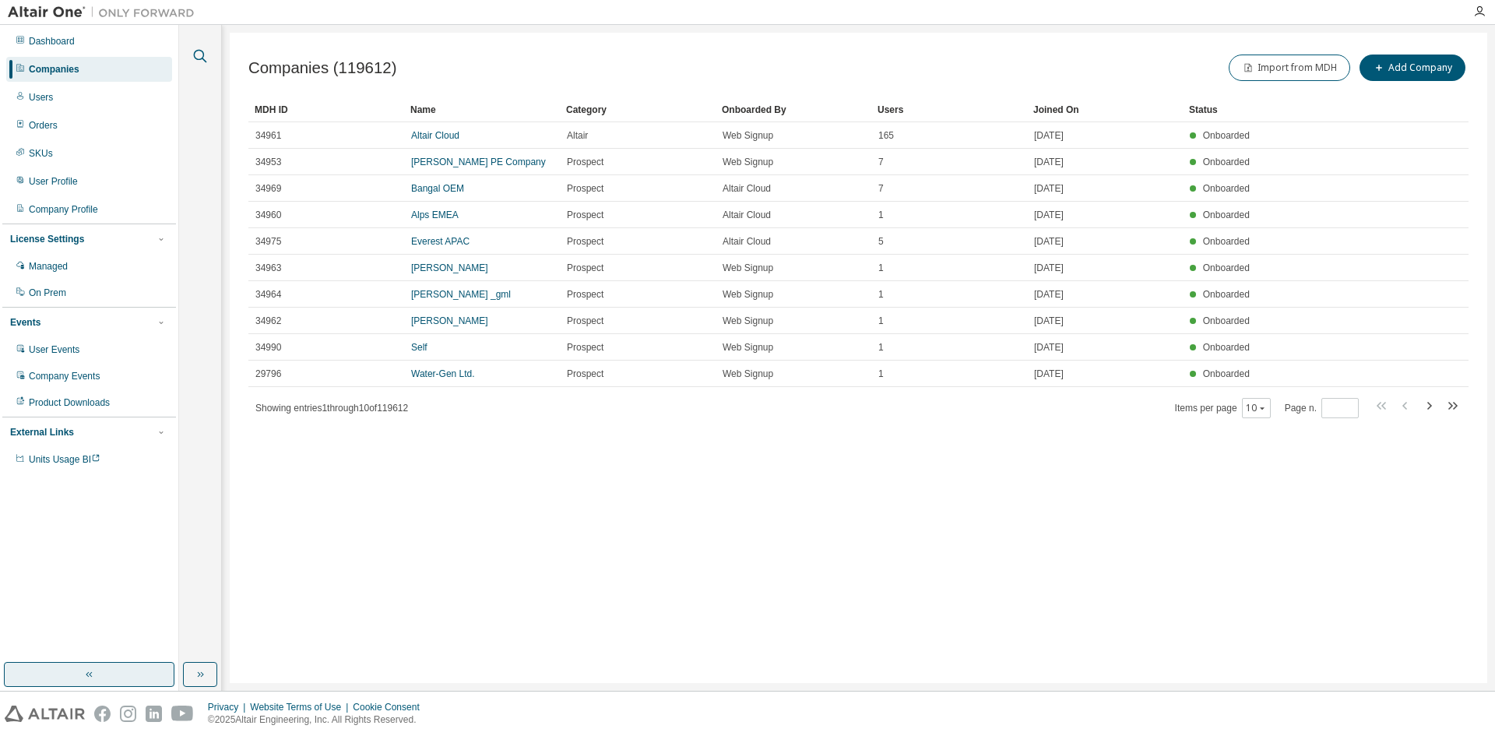
click at [200, 54] on icon "button" at bounding box center [200, 56] width 19 height 19
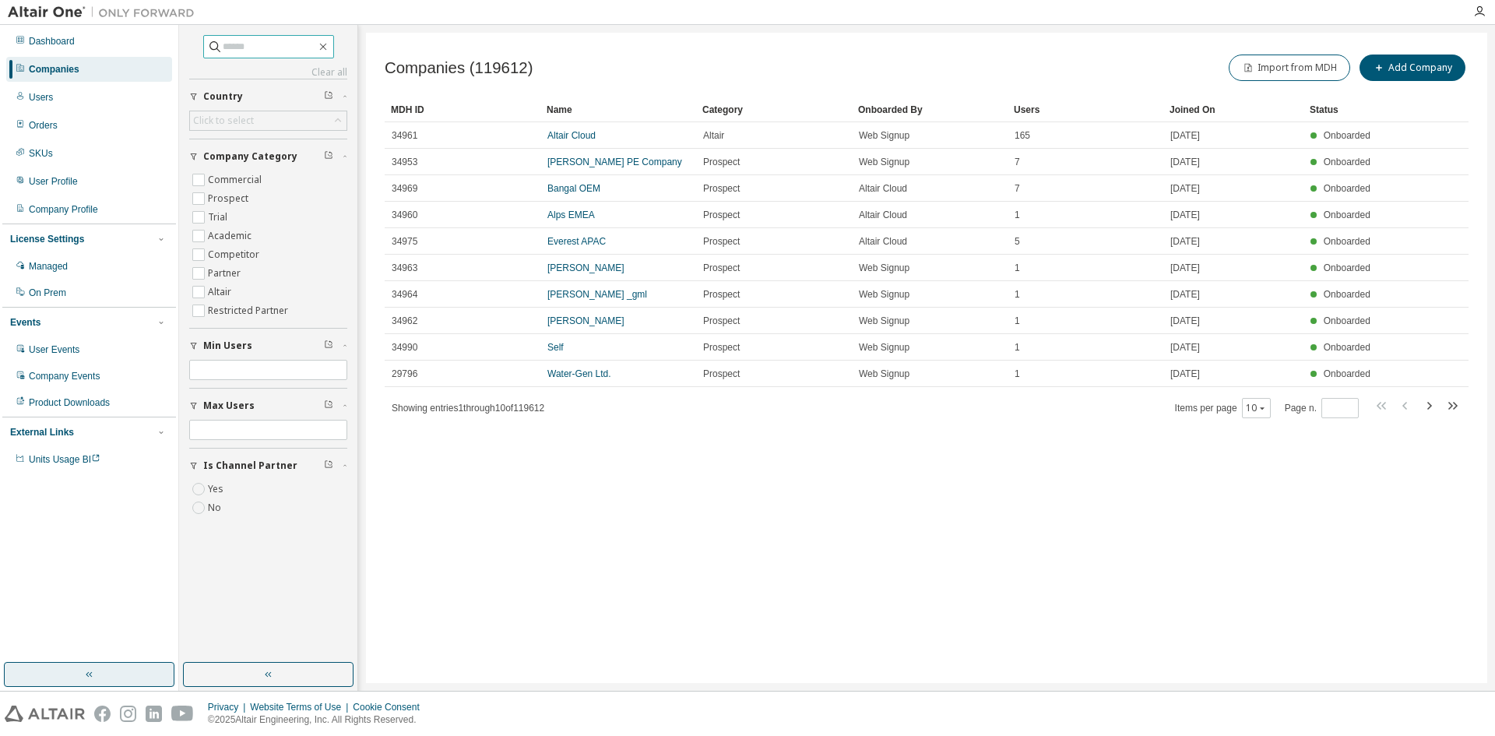
click at [223, 43] on input "text" at bounding box center [269, 47] width 93 height 16
type input "**********"
